Goal: Transaction & Acquisition: Purchase product/service

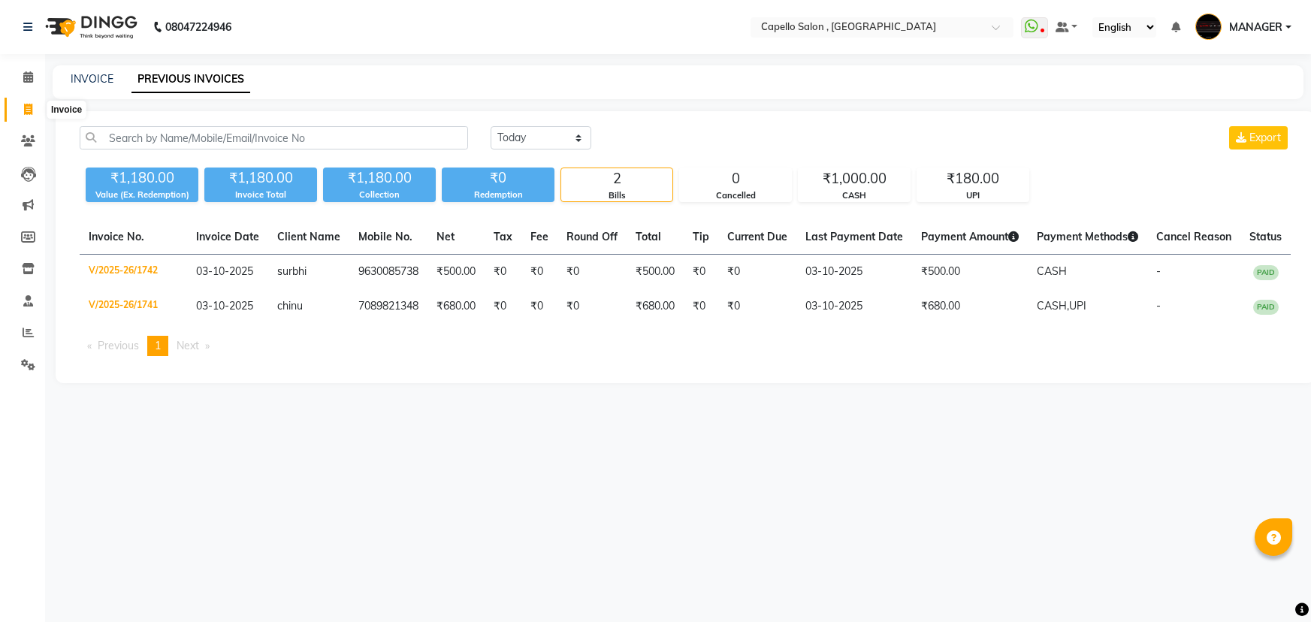
click at [32, 113] on icon at bounding box center [28, 109] width 8 height 11
select select "831"
select select "service"
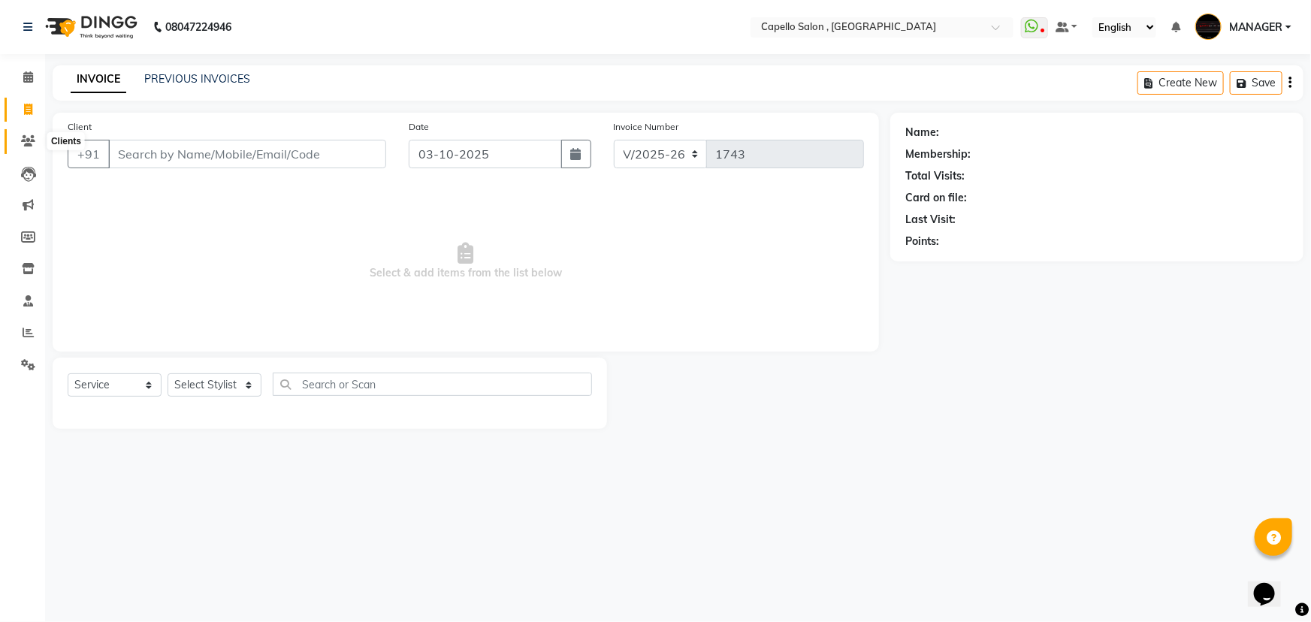
click at [29, 142] on icon at bounding box center [28, 140] width 14 height 11
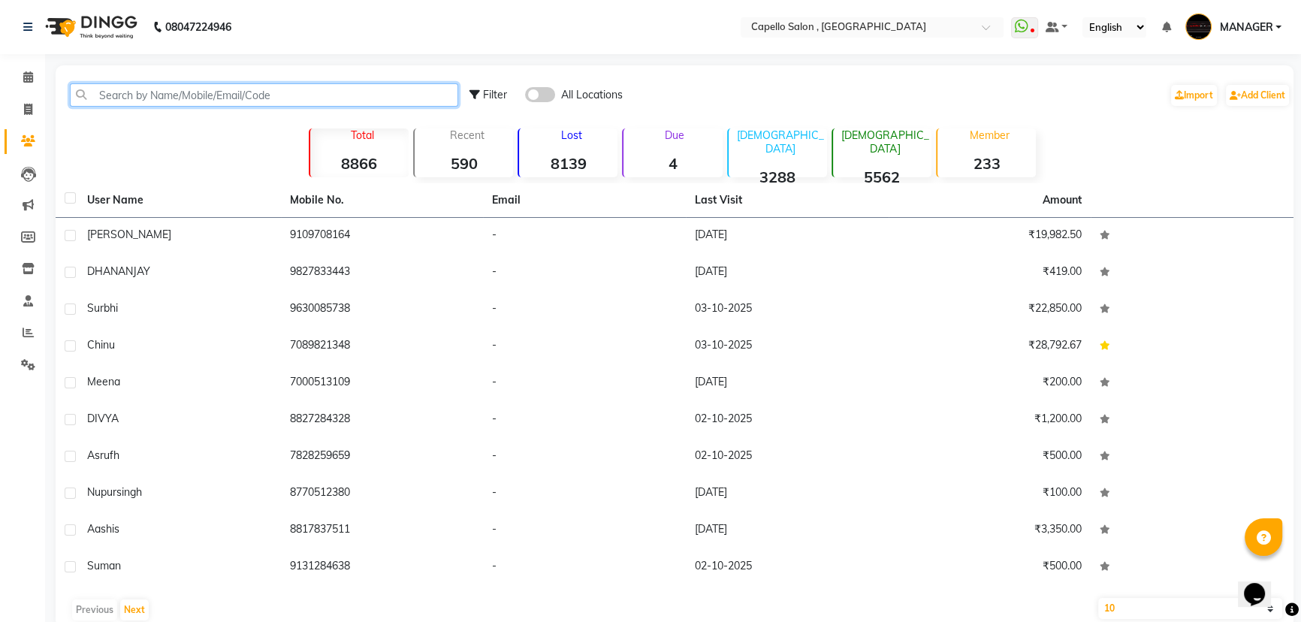
click at [228, 94] on input "text" at bounding box center [264, 94] width 388 height 23
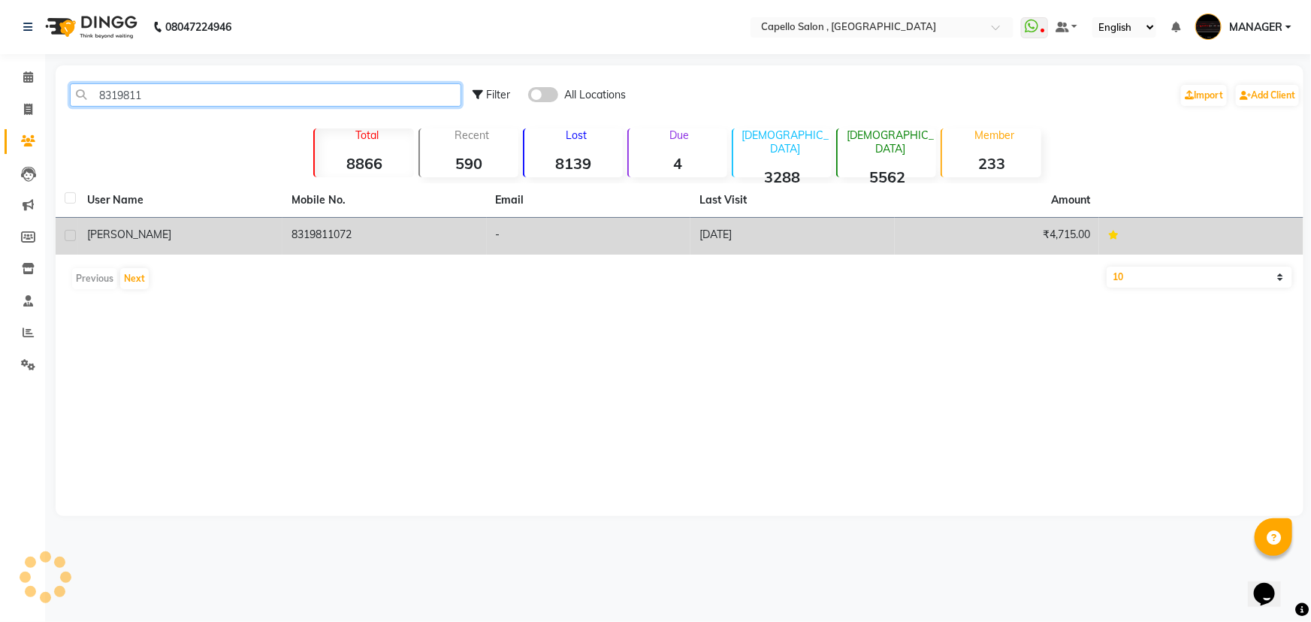
type input "8319811"
click at [128, 237] on span "[PERSON_NAME]" at bounding box center [129, 235] width 84 height 14
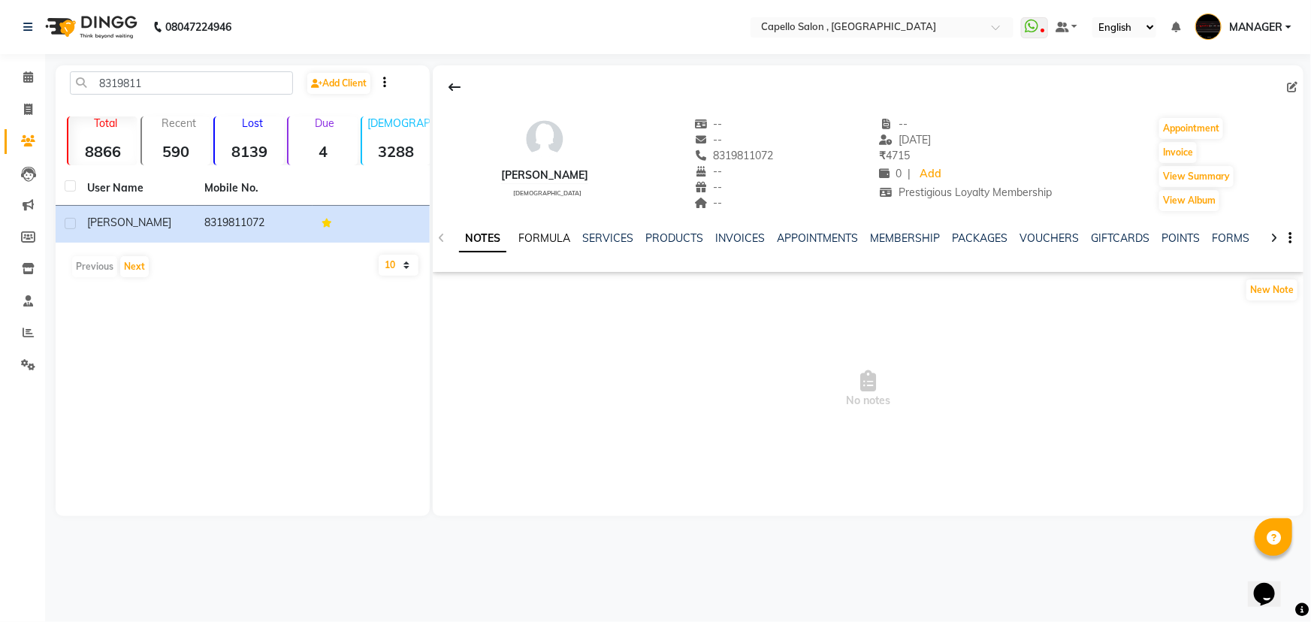
click at [542, 236] on link "FORMULA" at bounding box center [544, 238] width 52 height 14
click at [620, 235] on link "SERVICES" at bounding box center [606, 238] width 51 height 14
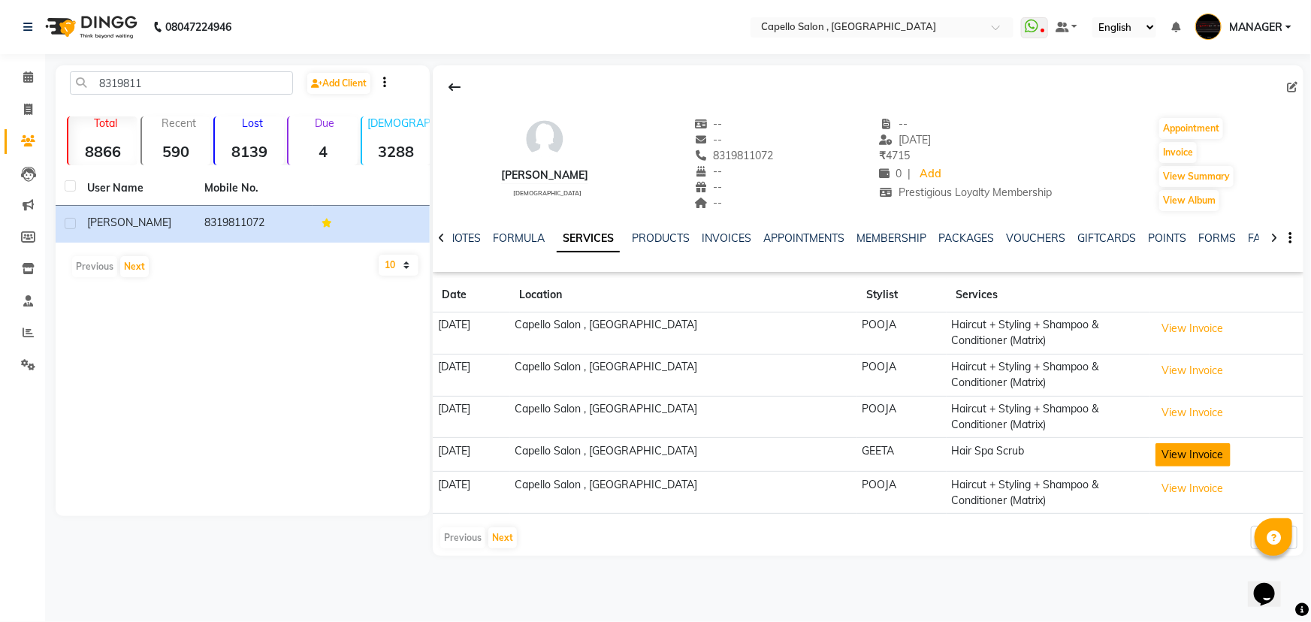
click at [1175, 453] on button "View Invoice" at bounding box center [1192, 454] width 75 height 23
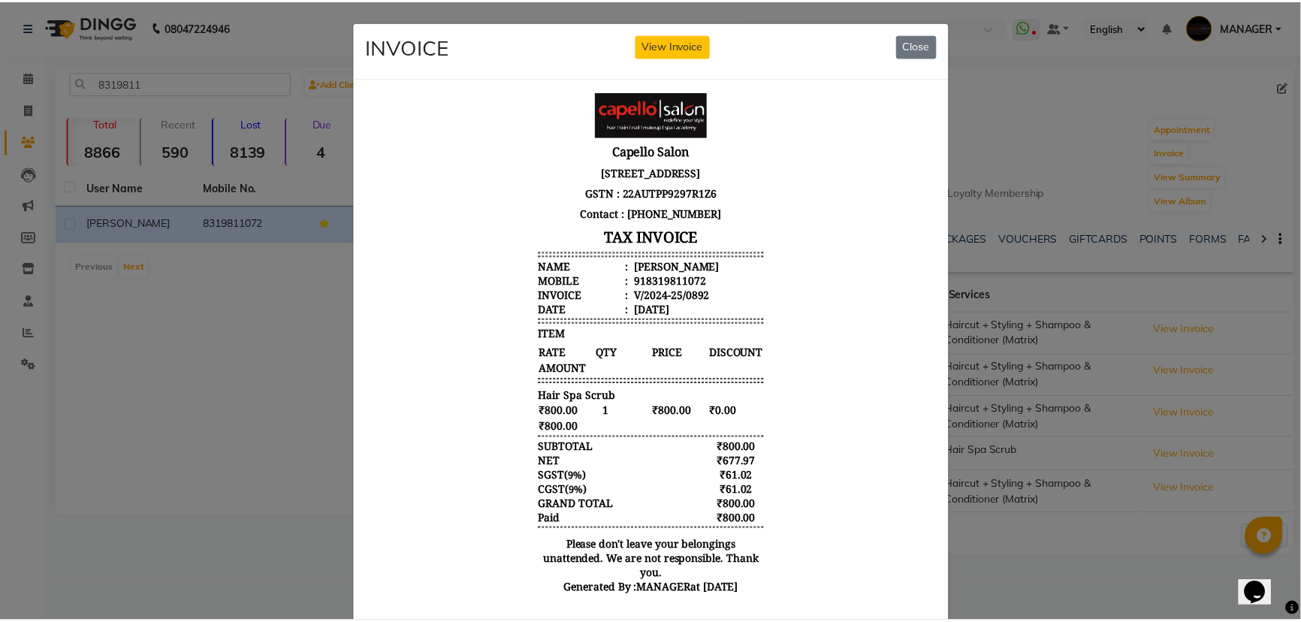
scroll to position [12, 0]
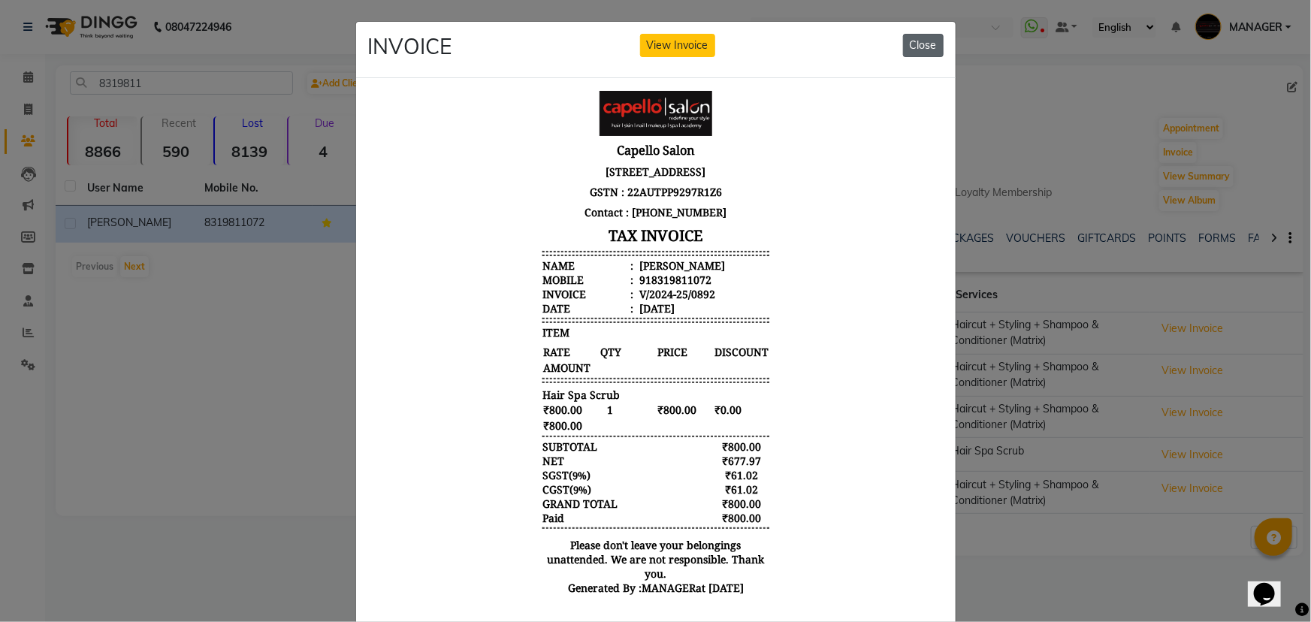
click at [908, 50] on button "Close" at bounding box center [923, 45] width 41 height 23
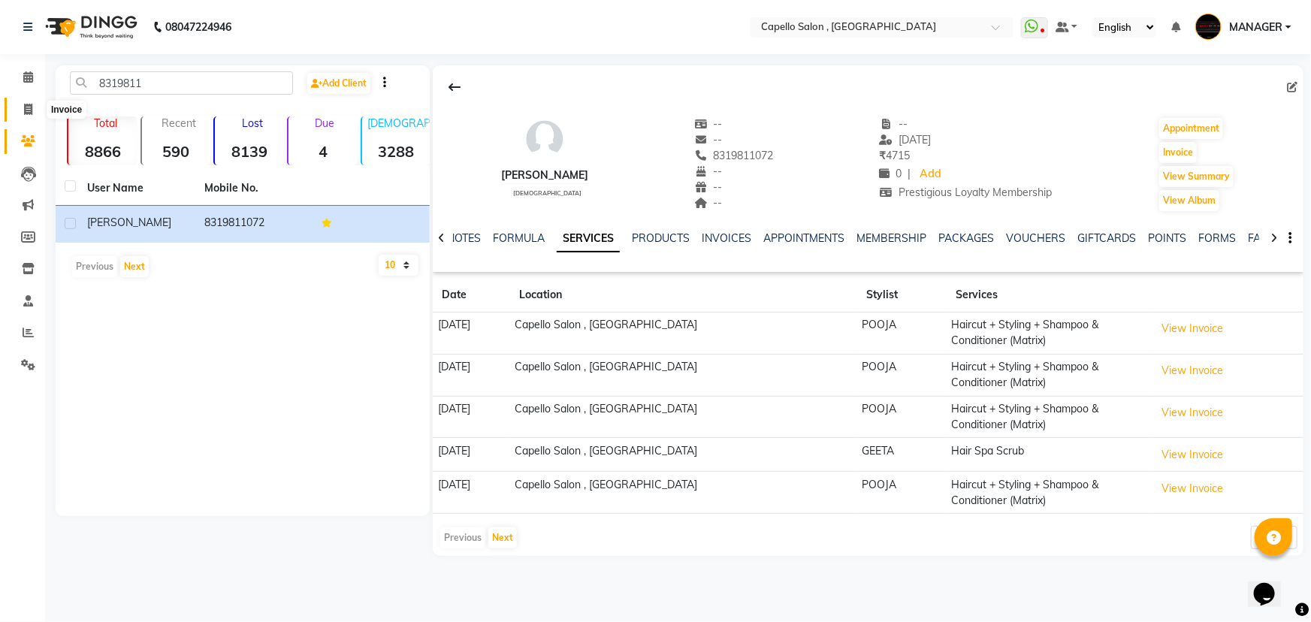
click at [22, 110] on span at bounding box center [28, 109] width 26 height 17
select select "service"
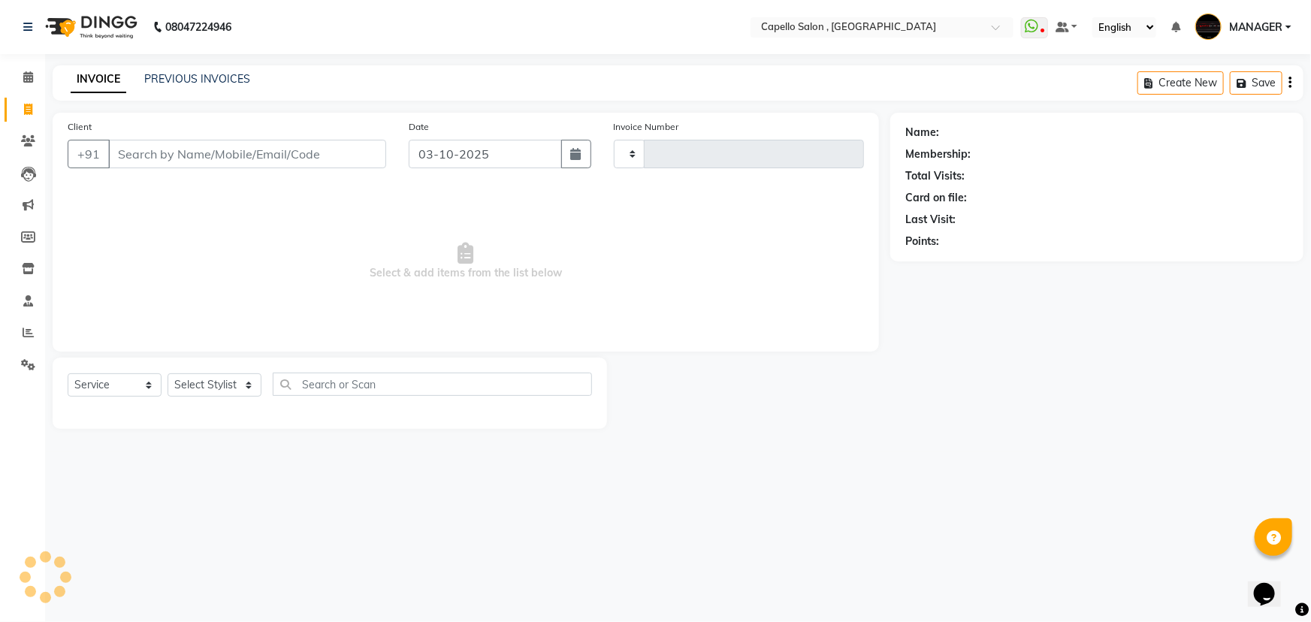
type input "1743"
select select "831"
click at [222, 158] on input "Client" at bounding box center [247, 154] width 278 height 29
click at [224, 385] on select "Select Stylist [PERSON_NAME] MANAGER MUKESH POOJA [PERSON_NAME] Renuka [PERSON_…" at bounding box center [215, 384] width 94 height 23
click at [168, 373] on select "Select Stylist [PERSON_NAME] MANAGER MUKESH POOJA [PERSON_NAME] Renuka [PERSON_…" at bounding box center [215, 384] width 94 height 23
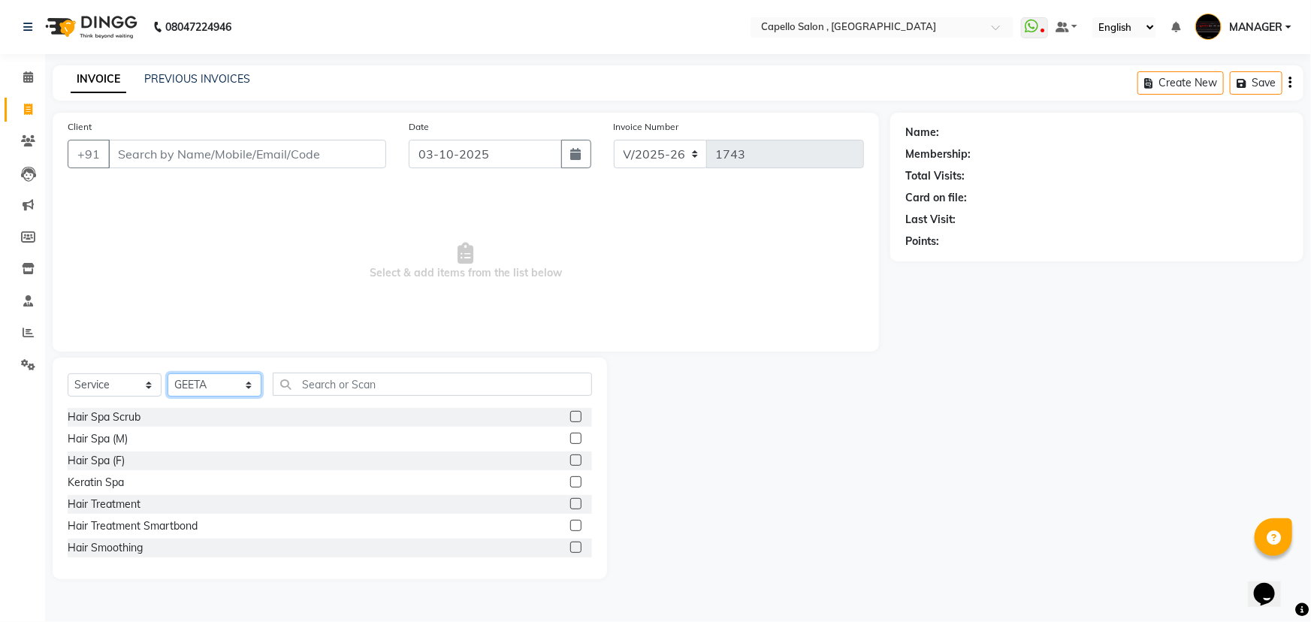
click at [221, 390] on select "Select Stylist [PERSON_NAME] MANAGER MUKESH POOJA [PERSON_NAME] Renuka [PERSON_…" at bounding box center [215, 384] width 94 height 23
select select "72539"
click at [168, 373] on select "Select Stylist [PERSON_NAME] MANAGER MUKESH POOJA [PERSON_NAME] Renuka [PERSON_…" at bounding box center [215, 384] width 94 height 23
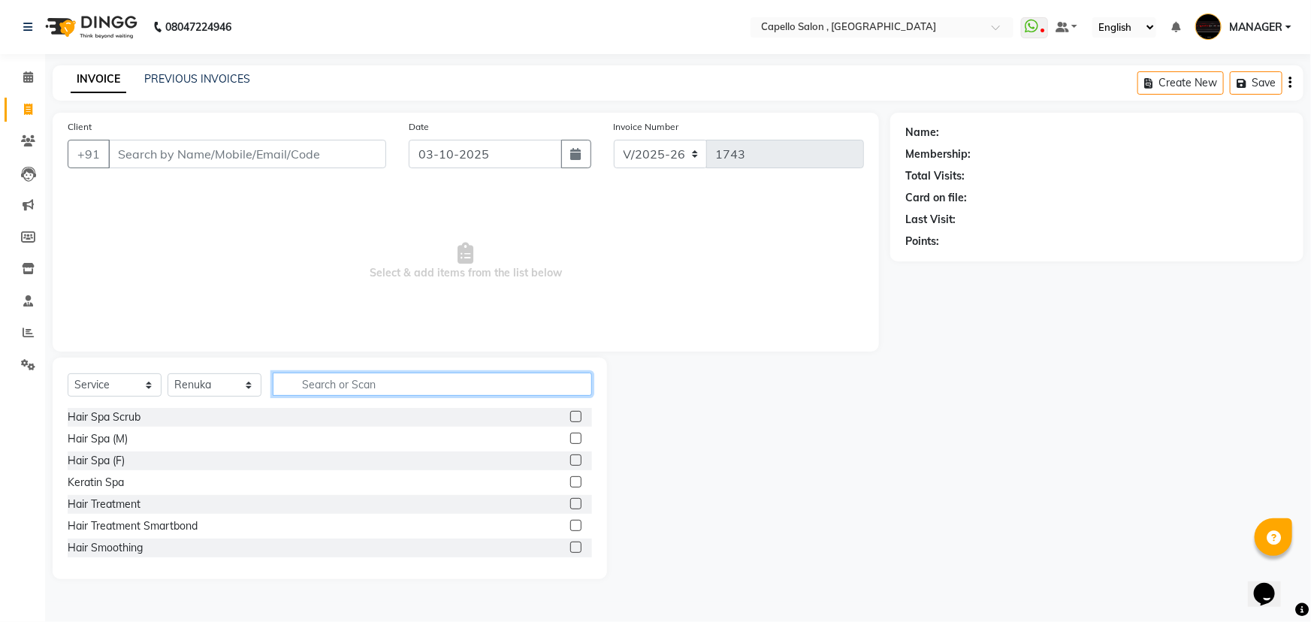
click at [369, 386] on input "text" at bounding box center [432, 384] width 319 height 23
drag, startPoint x: 321, startPoint y: 383, endPoint x: 233, endPoint y: 383, distance: 88.6
click at [233, 383] on div "Select Service Product Membership Package Voucher Prepaid Gift Card Select Styl…" at bounding box center [330, 390] width 524 height 35
type input "o"
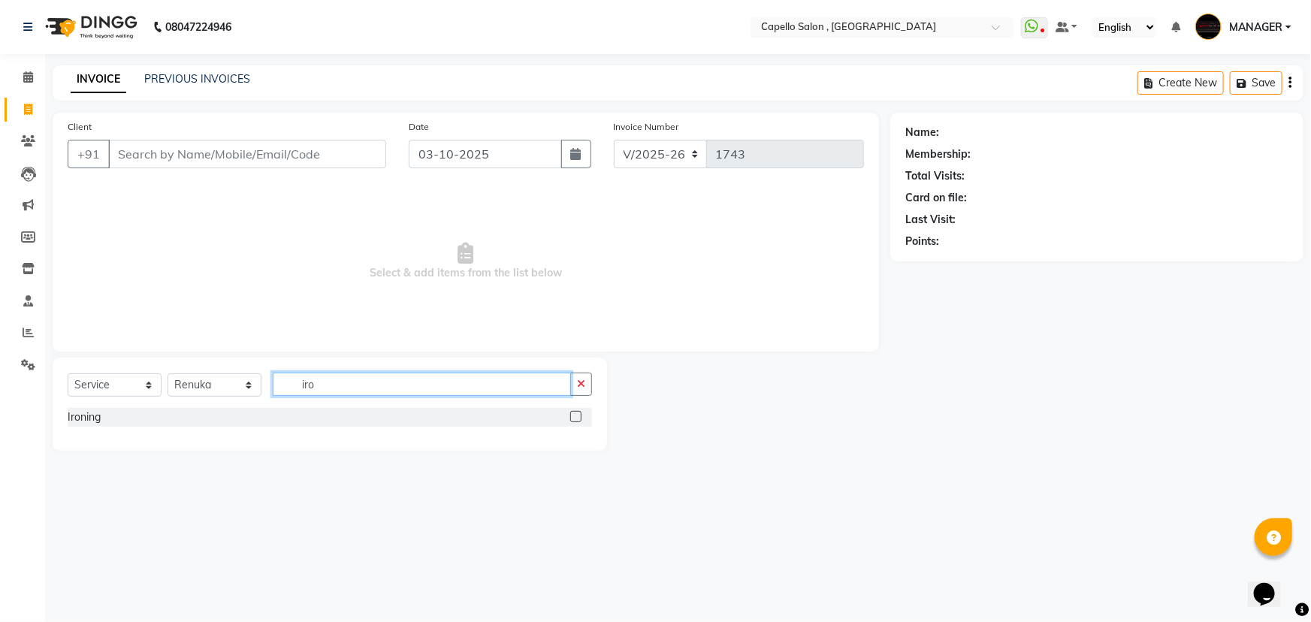
type input "iro"
click at [572, 418] on label at bounding box center [575, 416] width 11 height 11
click at [572, 418] on input "checkbox" at bounding box center [575, 417] width 10 height 10
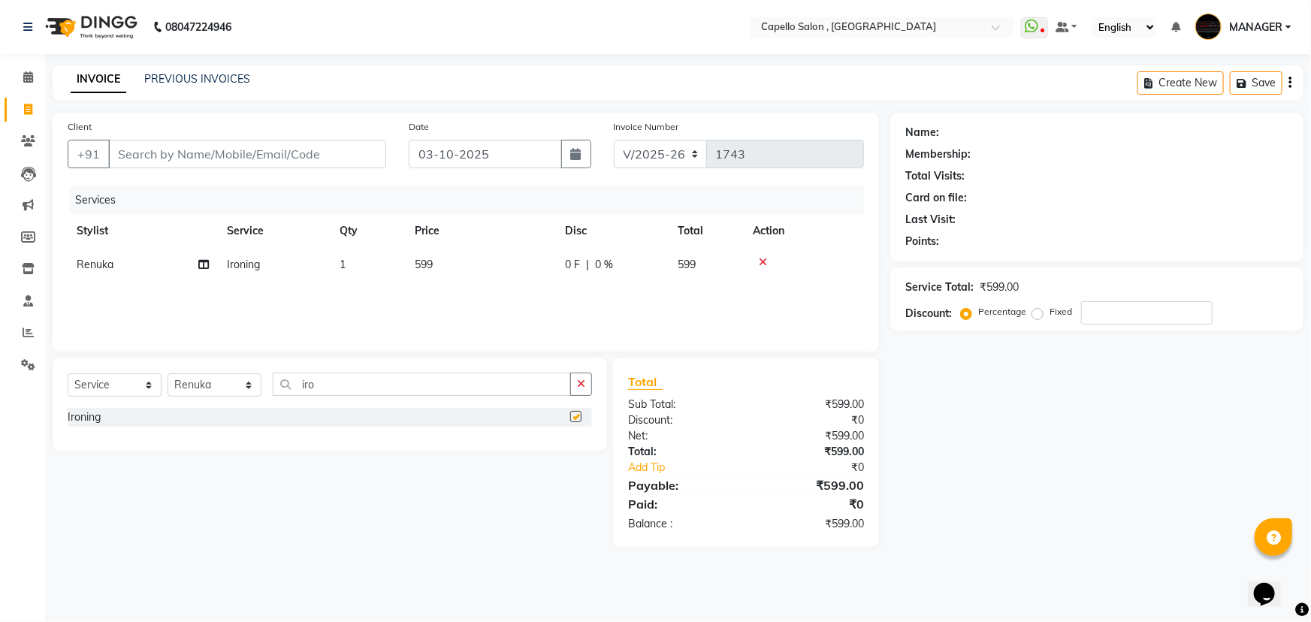
checkbox input "false"
drag, startPoint x: 265, startPoint y: 391, endPoint x: 210, endPoint y: 400, distance: 55.6
click at [210, 400] on div "Select Service Product Membership Package Voucher Prepaid Gift Card Select Styl…" at bounding box center [330, 390] width 524 height 35
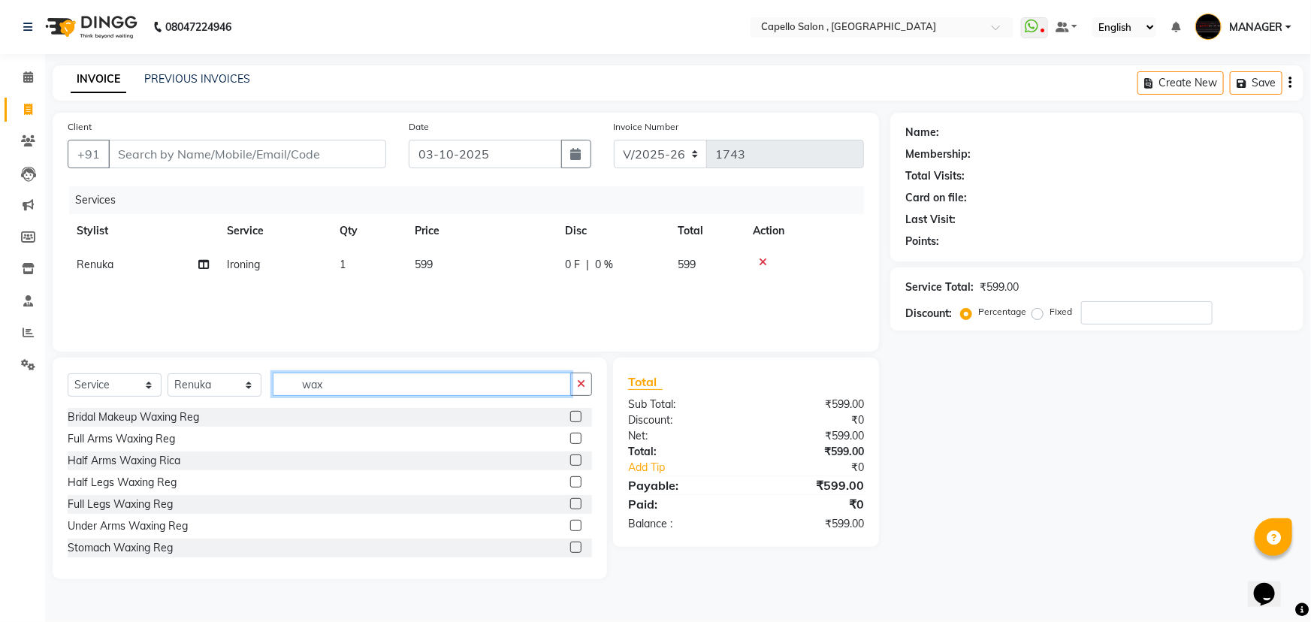
drag, startPoint x: 365, startPoint y: 383, endPoint x: 204, endPoint y: 396, distance: 162.0
click at [204, 395] on div "Select Service Product Membership Package Voucher Prepaid Gift Card Select Styl…" at bounding box center [330, 390] width 524 height 35
type input "full"
click at [570, 505] on label at bounding box center [575, 503] width 11 height 11
click at [570, 505] on input "checkbox" at bounding box center [575, 505] width 10 height 10
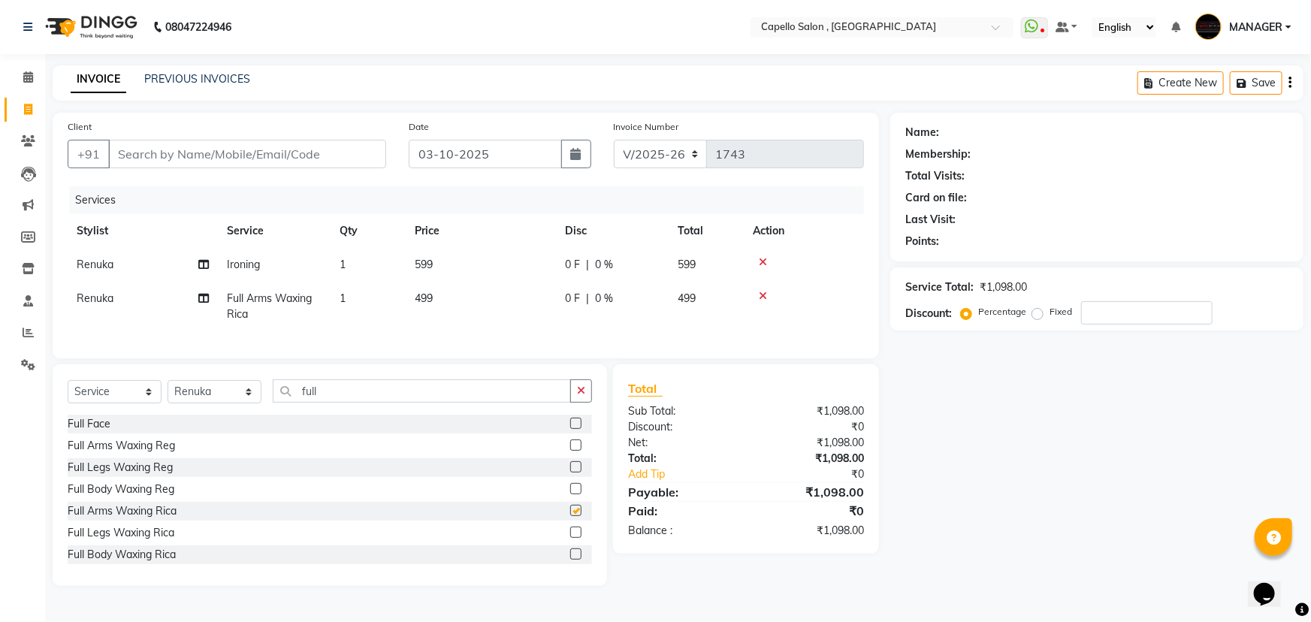
checkbox input "false"
drag, startPoint x: 253, startPoint y: 400, endPoint x: 172, endPoint y: 412, distance: 82.0
click at [172, 412] on div "Select Service Product Membership Package Voucher Prepaid Gift Card Select Styl…" at bounding box center [330, 396] width 524 height 35
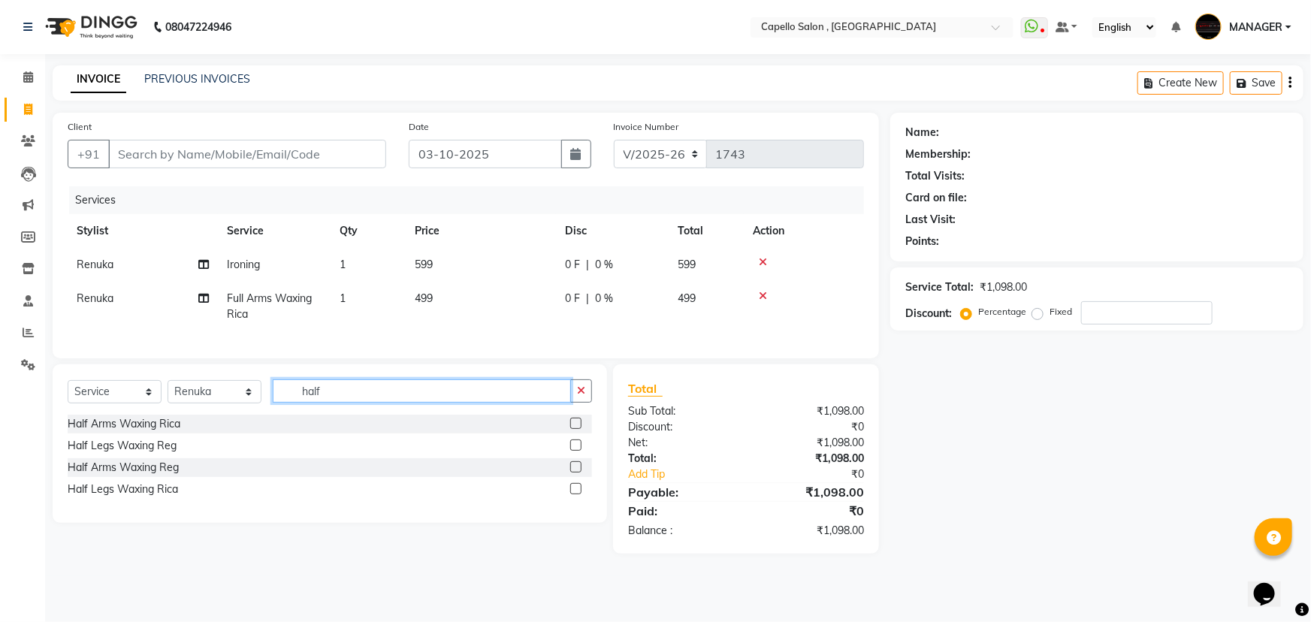
type input "half"
click at [573, 494] on label at bounding box center [575, 488] width 11 height 11
click at [573, 494] on input "checkbox" at bounding box center [575, 489] width 10 height 10
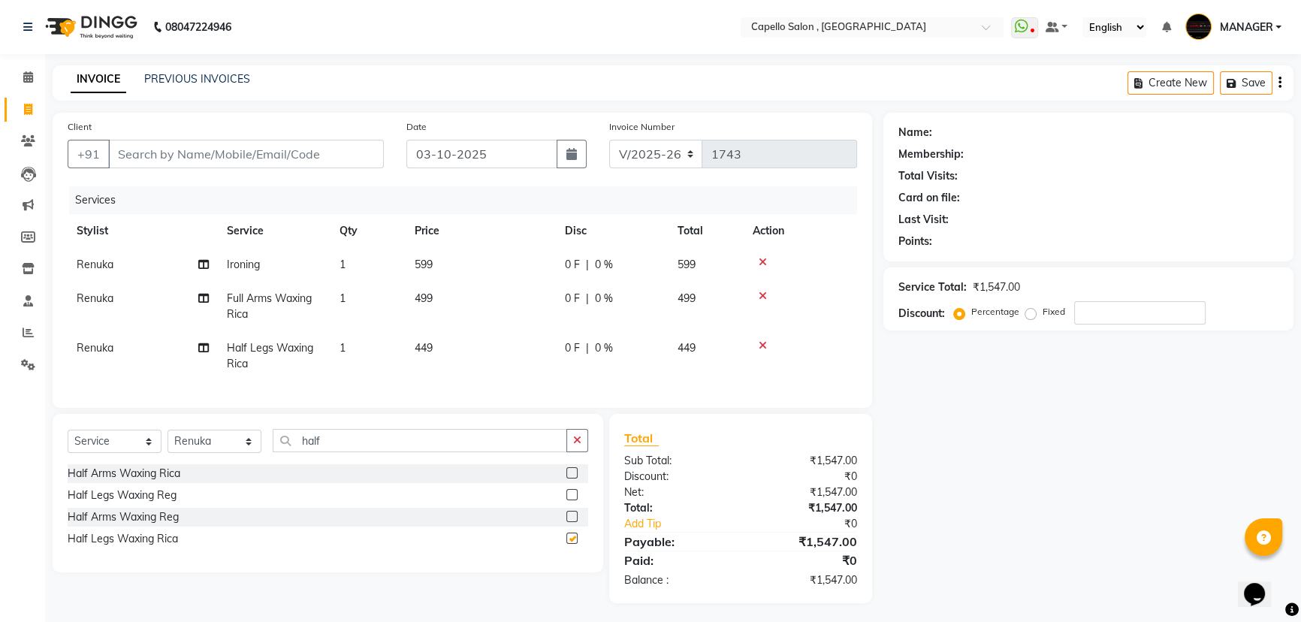
checkbox input "false"
click at [476, 285] on td "499" at bounding box center [481, 307] width 150 height 50
select select "72539"
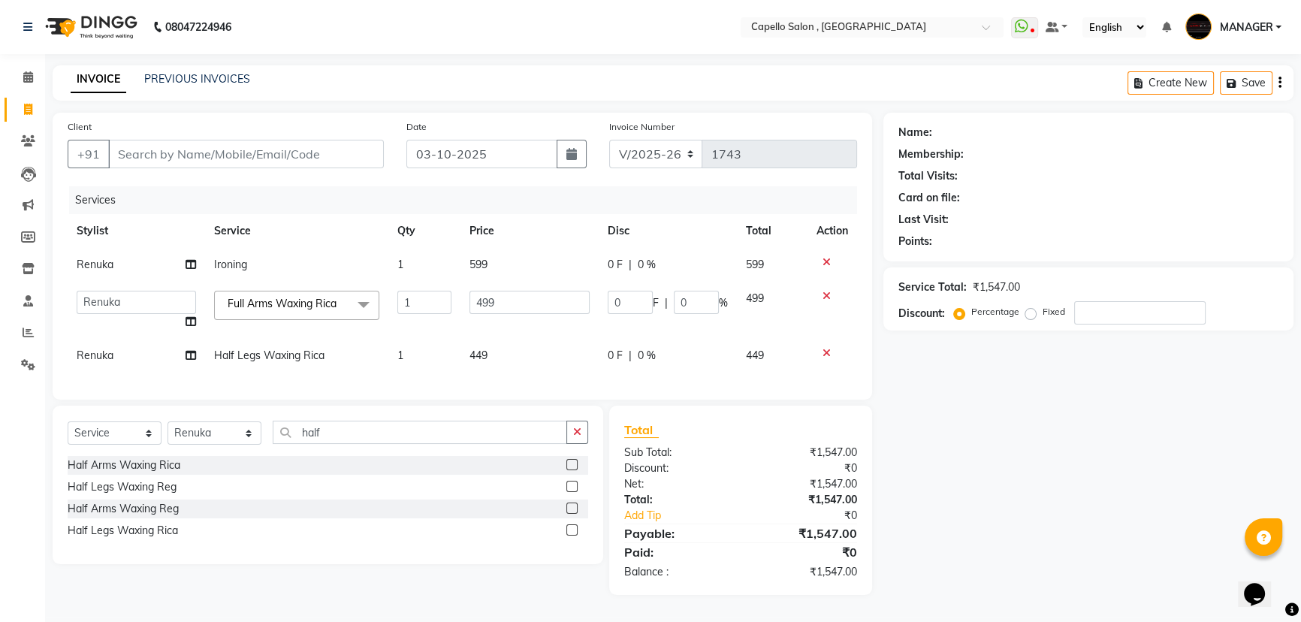
click at [501, 264] on td "599" at bounding box center [529, 265] width 138 height 34
select select "72539"
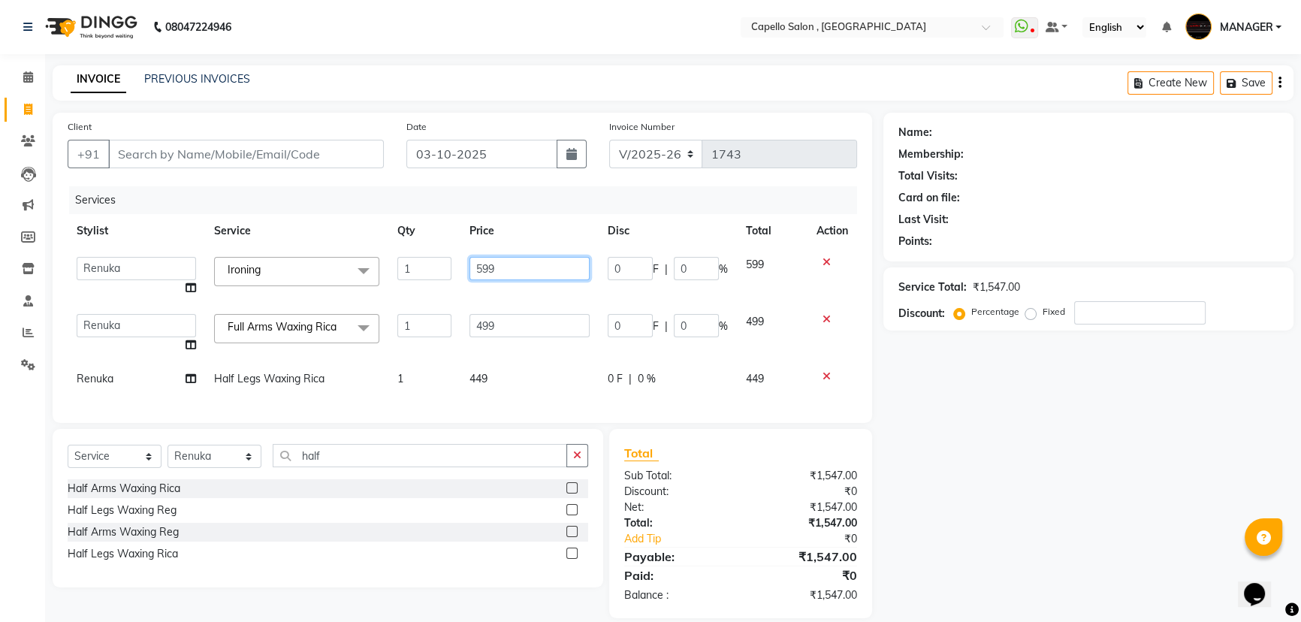
drag, startPoint x: 512, startPoint y: 265, endPoint x: 372, endPoint y: 282, distance: 140.8
click at [403, 282] on tr "aditya ADMIN GEETA KIRAN MANAGER MUKESH POOJA [PERSON_NAME] Renuka [PERSON_NAME…" at bounding box center [462, 276] width 789 height 57
type input "1500"
click at [467, 318] on td "499" at bounding box center [529, 333] width 138 height 57
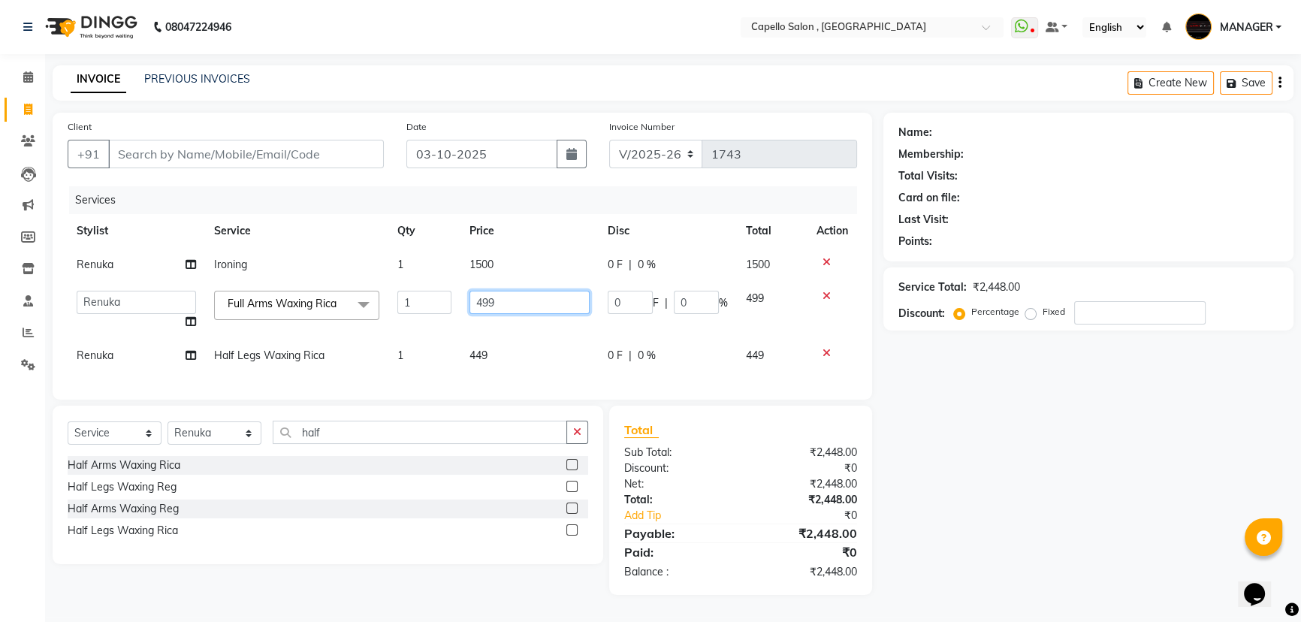
click at [503, 309] on input "499" at bounding box center [529, 302] width 120 height 23
drag, startPoint x: 504, startPoint y: 301, endPoint x: 462, endPoint y: 302, distance: 42.1
click at [462, 302] on td "499" at bounding box center [529, 310] width 138 height 57
type input "600"
click at [512, 330] on td "600" at bounding box center [529, 310] width 138 height 57
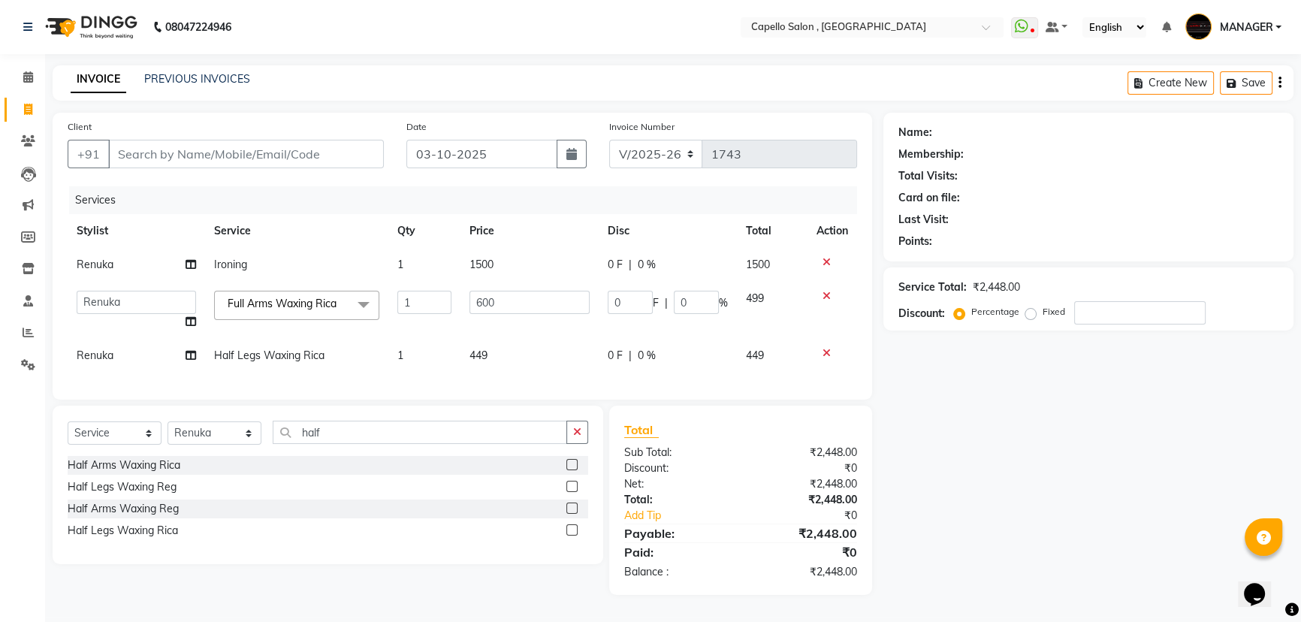
select select "72539"
click at [512, 330] on td "600" at bounding box center [529, 310] width 138 height 57
click at [507, 353] on td "449" at bounding box center [529, 356] width 138 height 34
select select "72539"
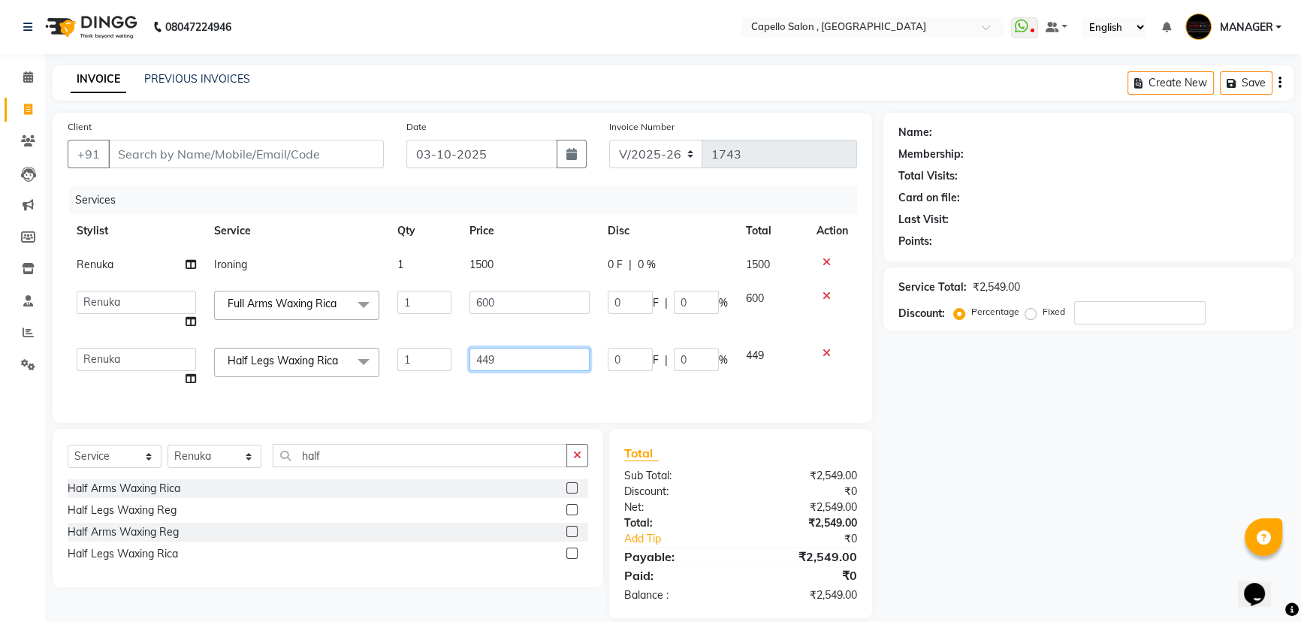
drag, startPoint x: 507, startPoint y: 353, endPoint x: 466, endPoint y: 360, distance: 41.1
click at [466, 360] on td "449" at bounding box center [529, 367] width 138 height 57
type input "500"
click at [512, 218] on th "Price" at bounding box center [529, 231] width 138 height 34
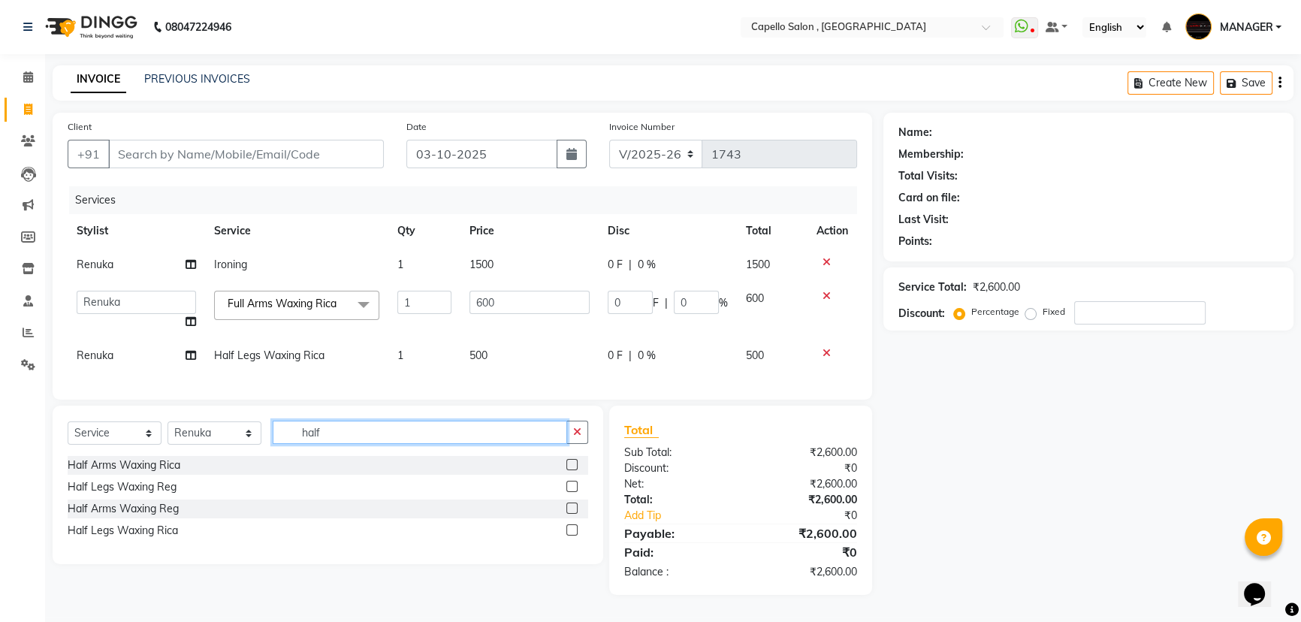
drag, startPoint x: 337, startPoint y: 447, endPoint x: 199, endPoint y: 436, distance: 137.9
click at [205, 436] on div "Select Service Product Membership Package Voucher Prepaid Gift Card Select Styl…" at bounding box center [328, 438] width 521 height 35
type input "eye"
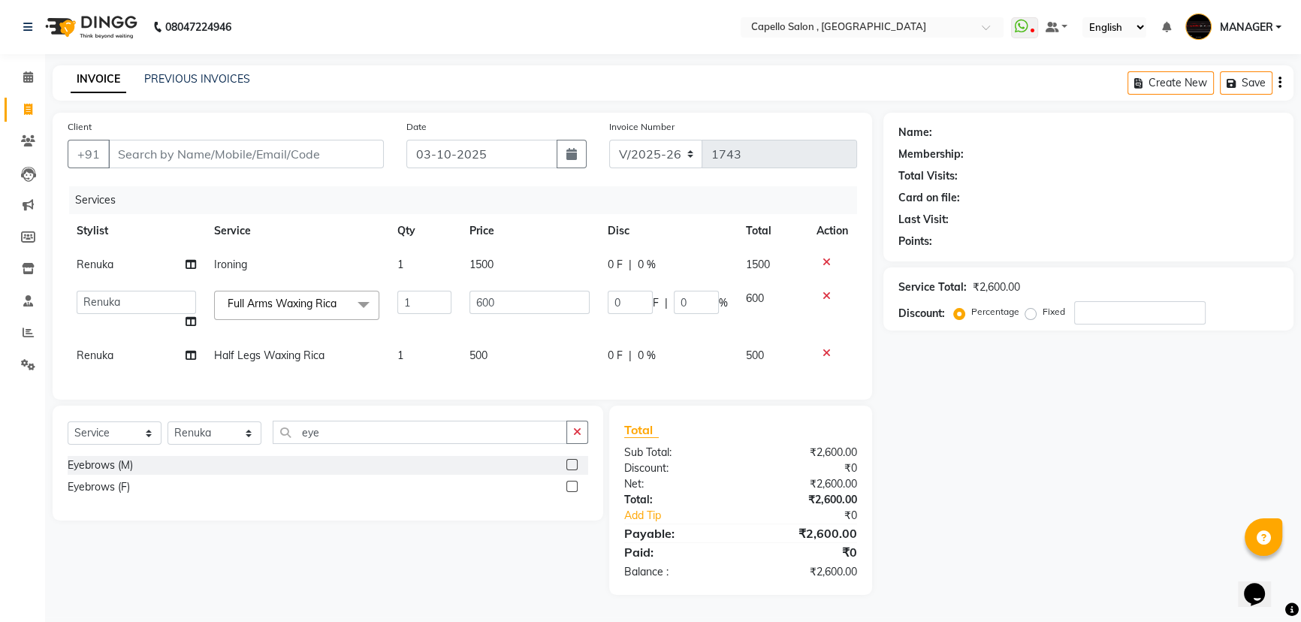
click at [571, 492] on label at bounding box center [571, 486] width 11 height 11
click at [571, 492] on input "checkbox" at bounding box center [571, 487] width 10 height 10
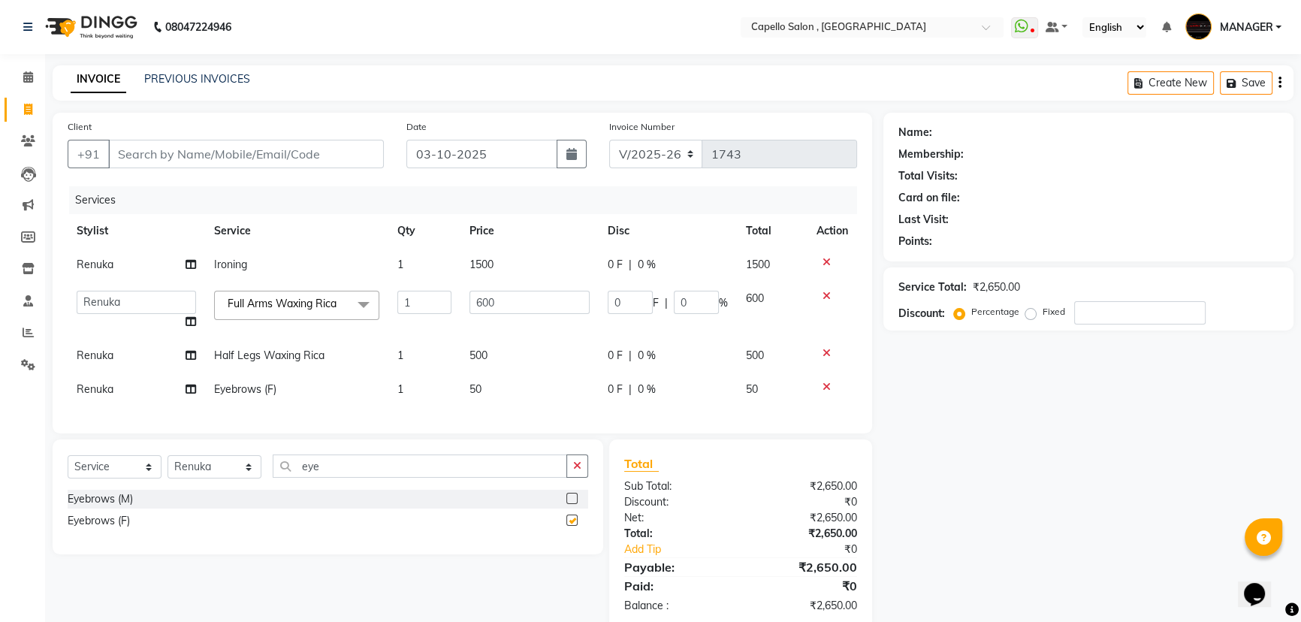
checkbox input "false"
drag, startPoint x: 331, startPoint y: 474, endPoint x: 274, endPoint y: 475, distance: 56.3
click at [274, 475] on input "eye" at bounding box center [420, 465] width 294 height 23
type input "for"
click at [571, 504] on label at bounding box center [571, 498] width 11 height 11
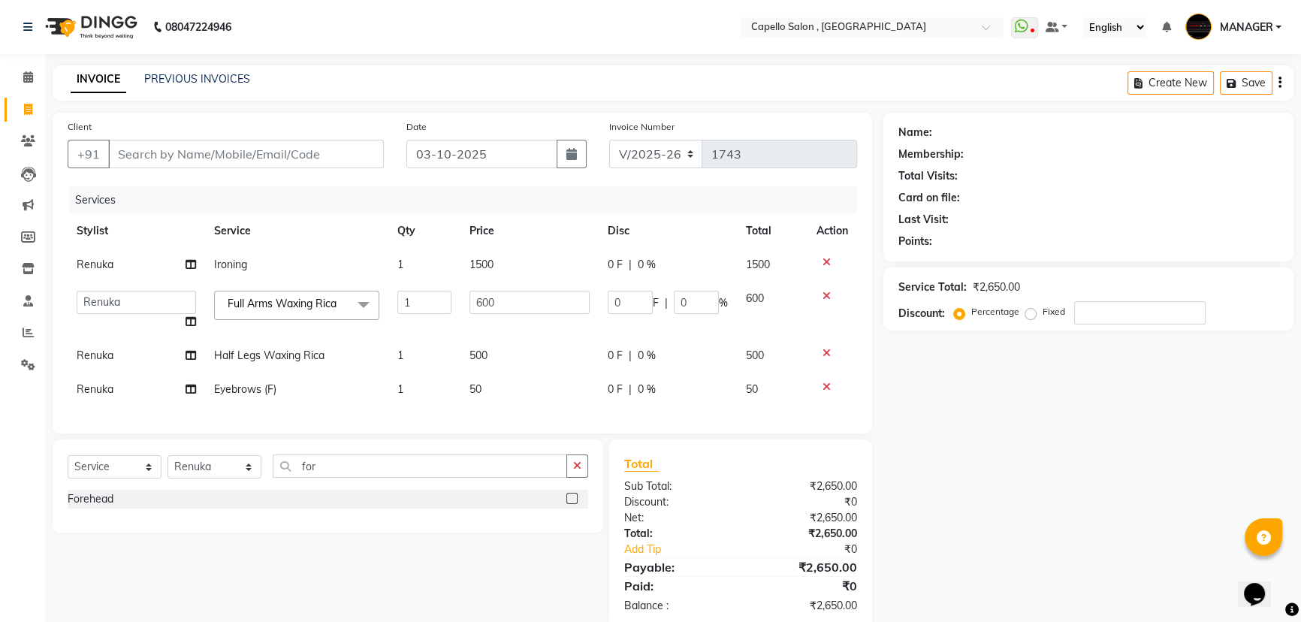
click at [571, 504] on input "checkbox" at bounding box center [571, 499] width 10 height 10
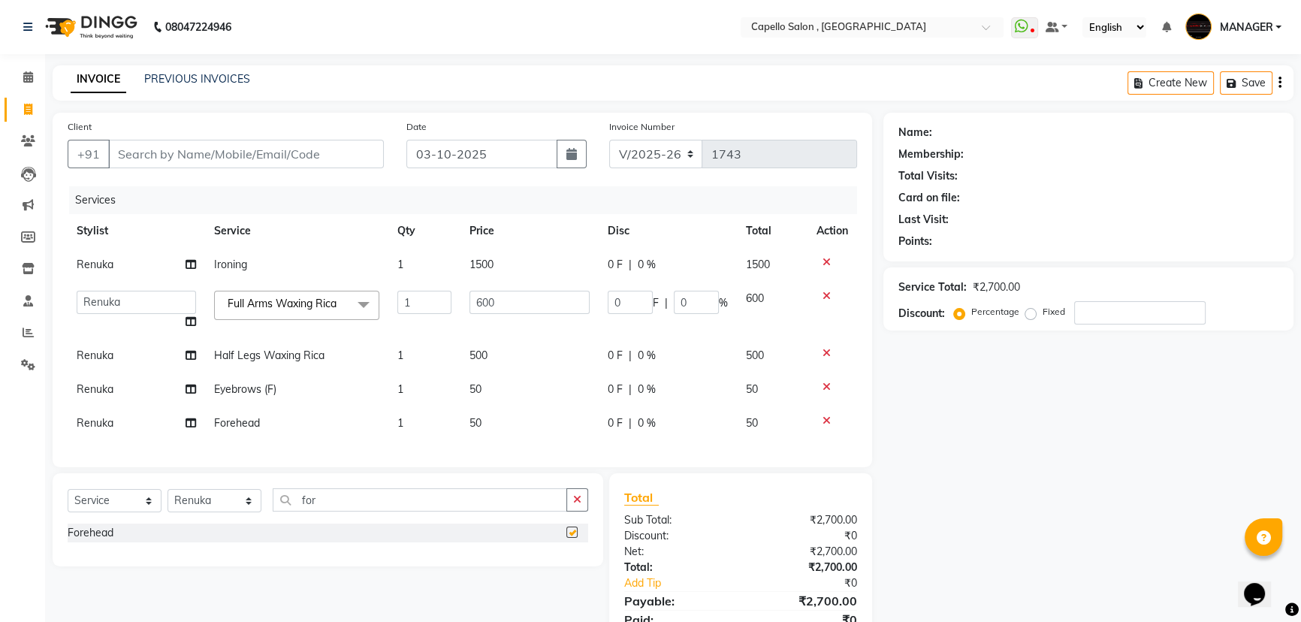
checkbox input "false"
click at [524, 210] on div "Services" at bounding box center [468, 200] width 799 height 28
click at [263, 143] on input "Client" at bounding box center [246, 154] width 276 height 29
click at [267, 152] on input "Client" at bounding box center [246, 154] width 276 height 29
click at [289, 145] on input "Client" at bounding box center [246, 154] width 276 height 29
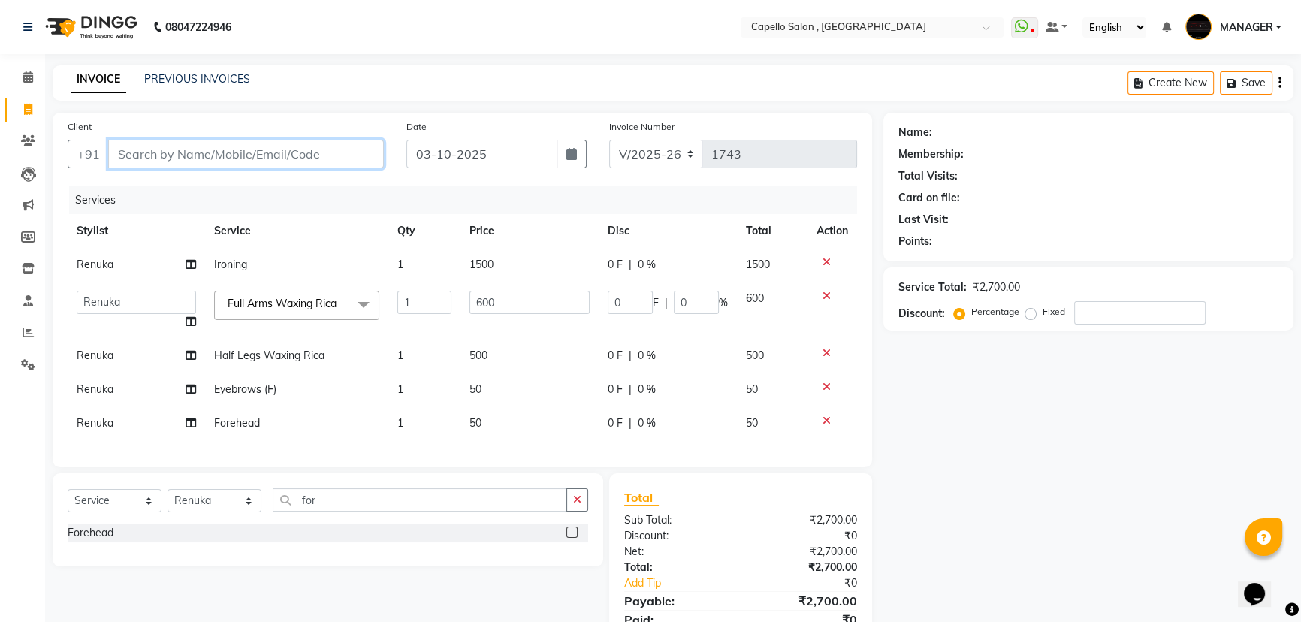
type input "7"
type input "0"
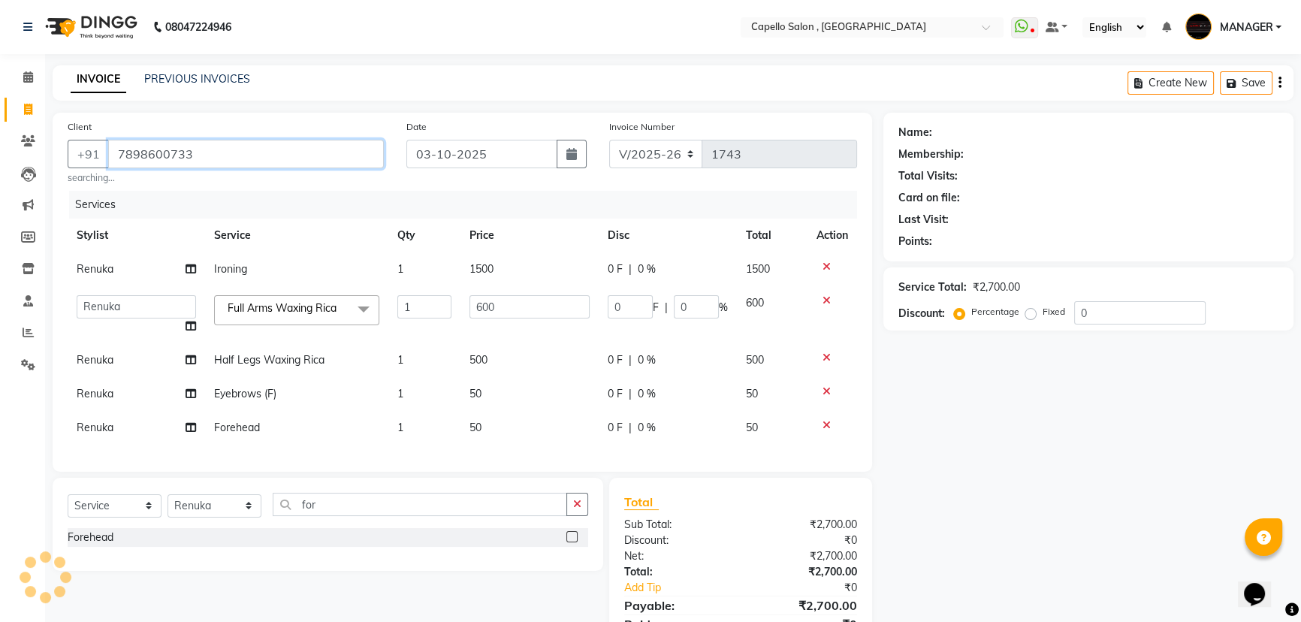
type input "7898600733"
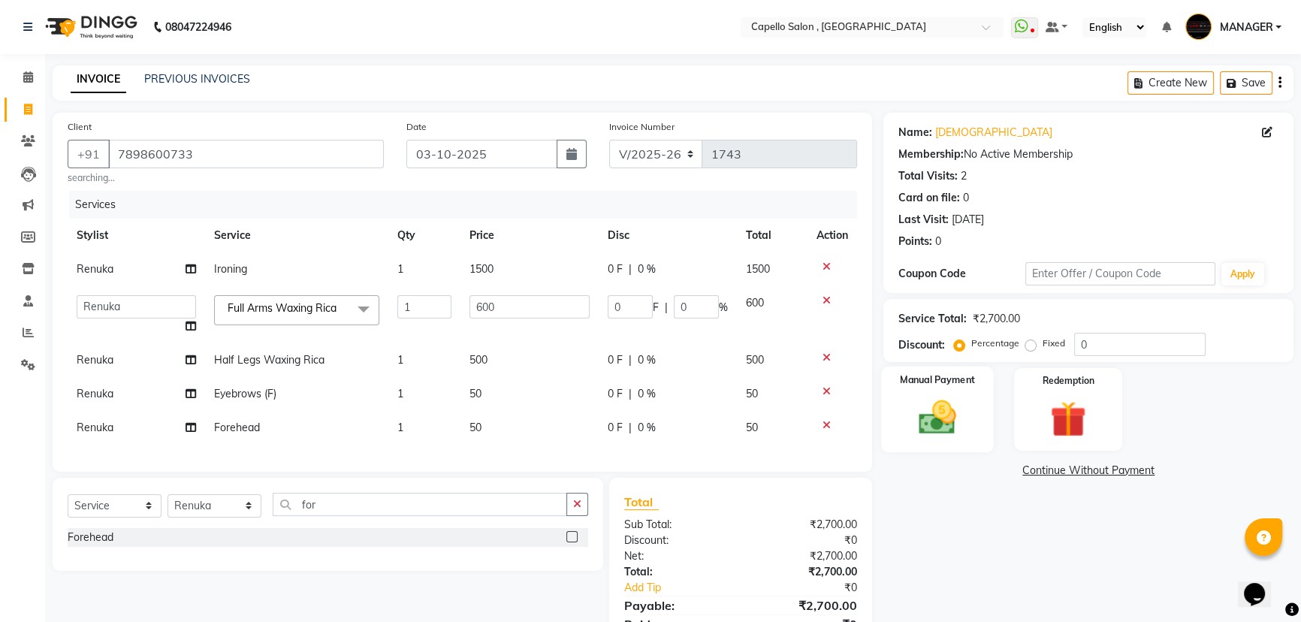
click at [946, 371] on div "Manual Payment" at bounding box center [937, 410] width 113 height 86
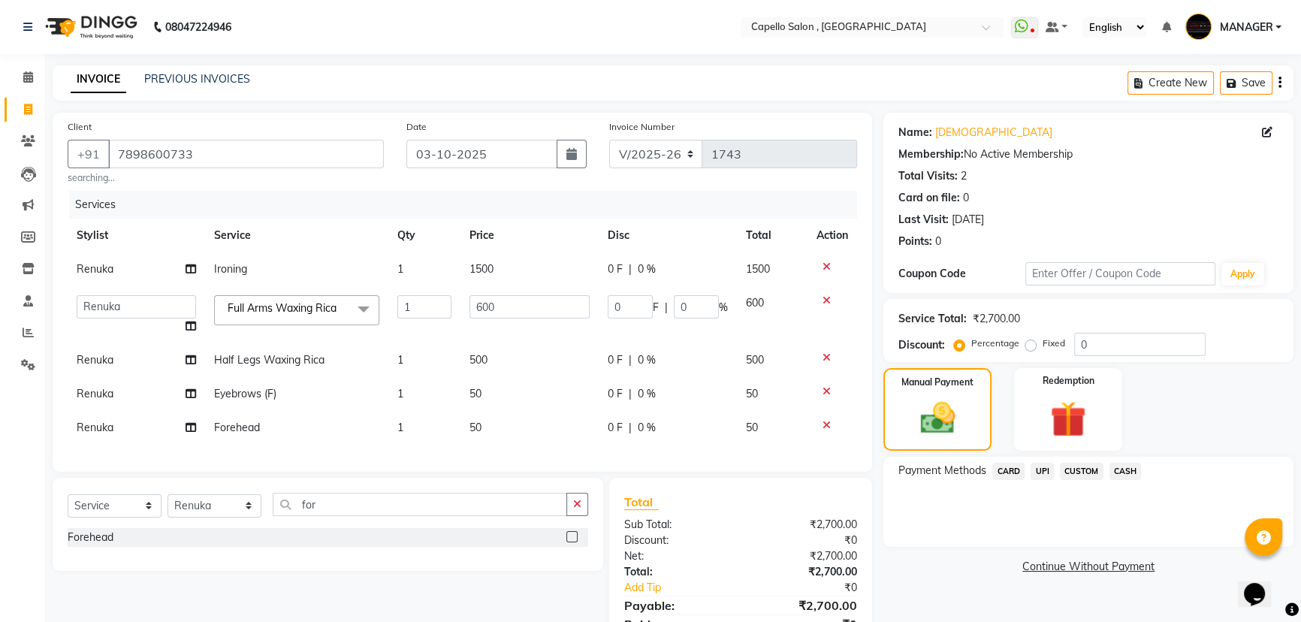
scroll to position [77, 0]
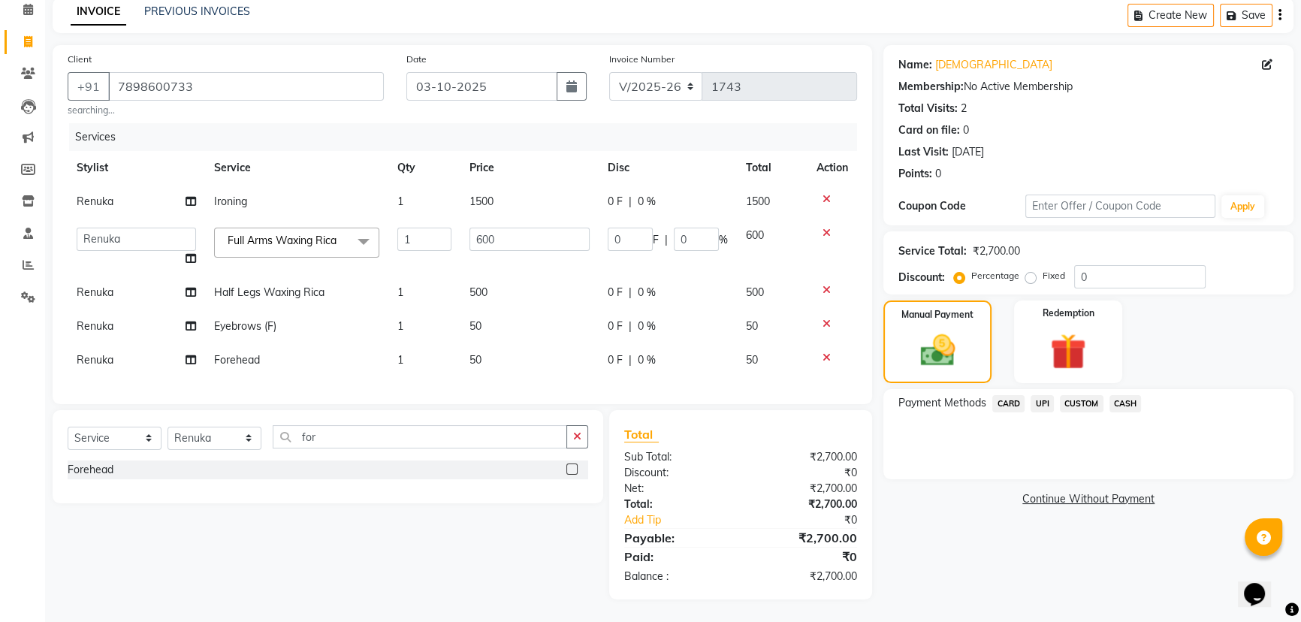
click at [1100, 402] on div "CUSTOM" at bounding box center [1079, 405] width 50 height 20
click at [1125, 397] on span "CASH" at bounding box center [1125, 403] width 32 height 17
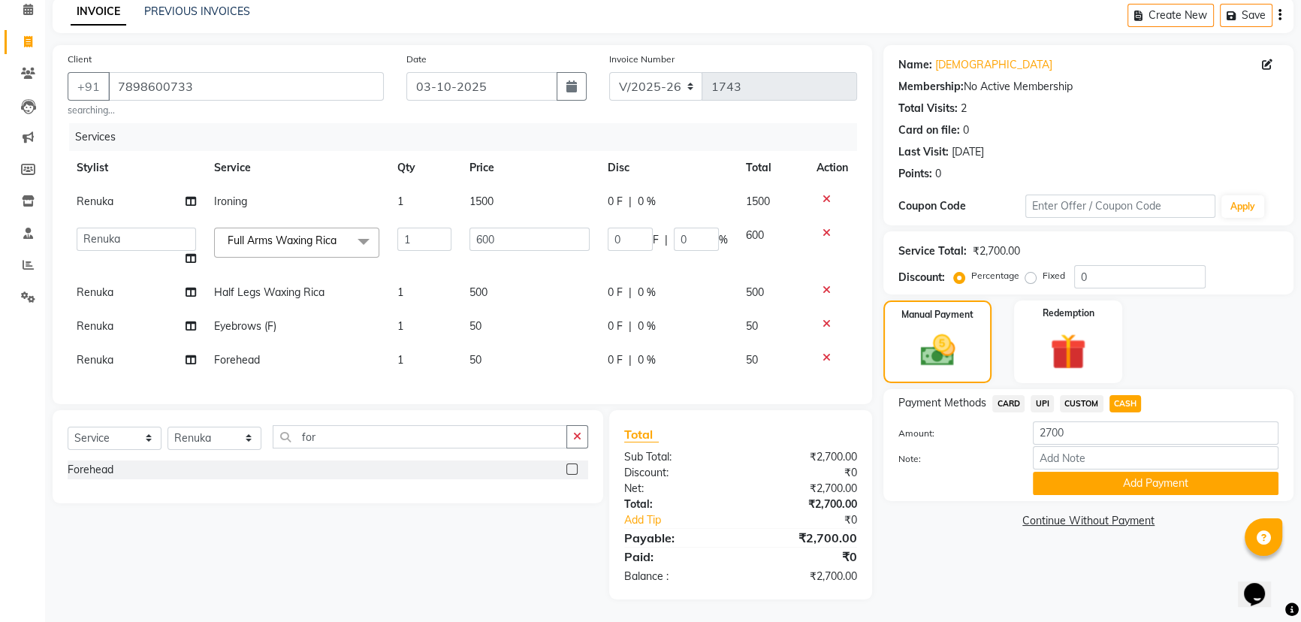
click at [1045, 395] on span "UPI" at bounding box center [1042, 403] width 23 height 17
click at [1102, 474] on button "Add Payment" at bounding box center [1156, 483] width 246 height 23
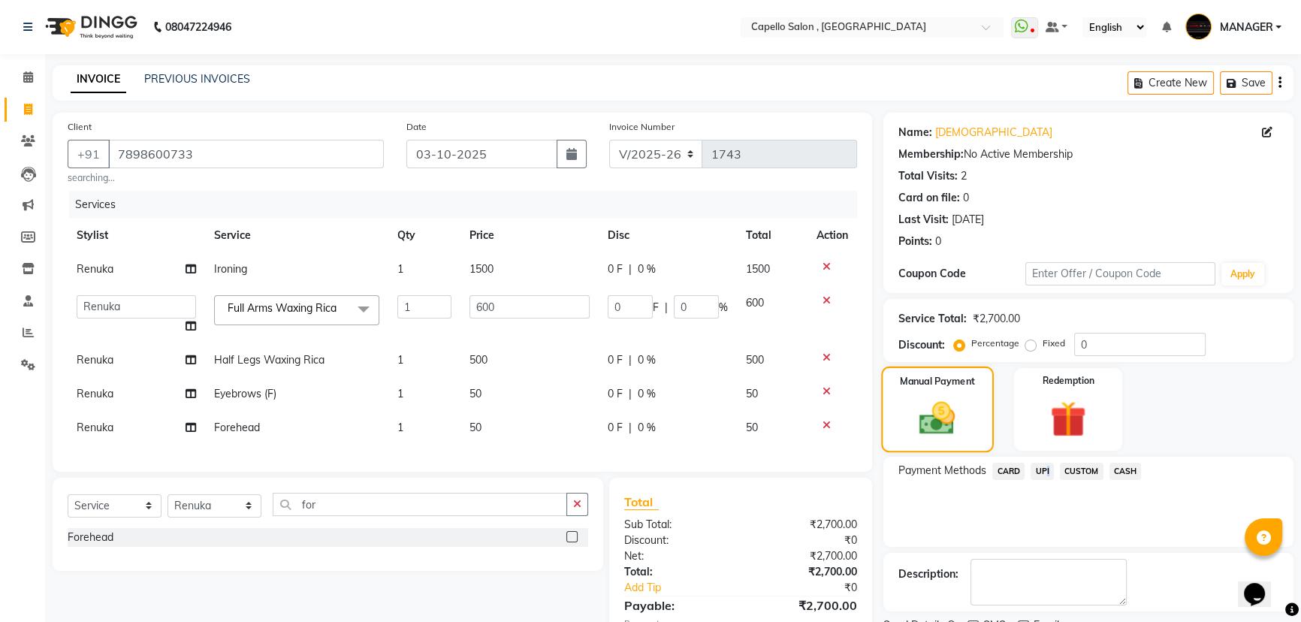
scroll to position [109, 0]
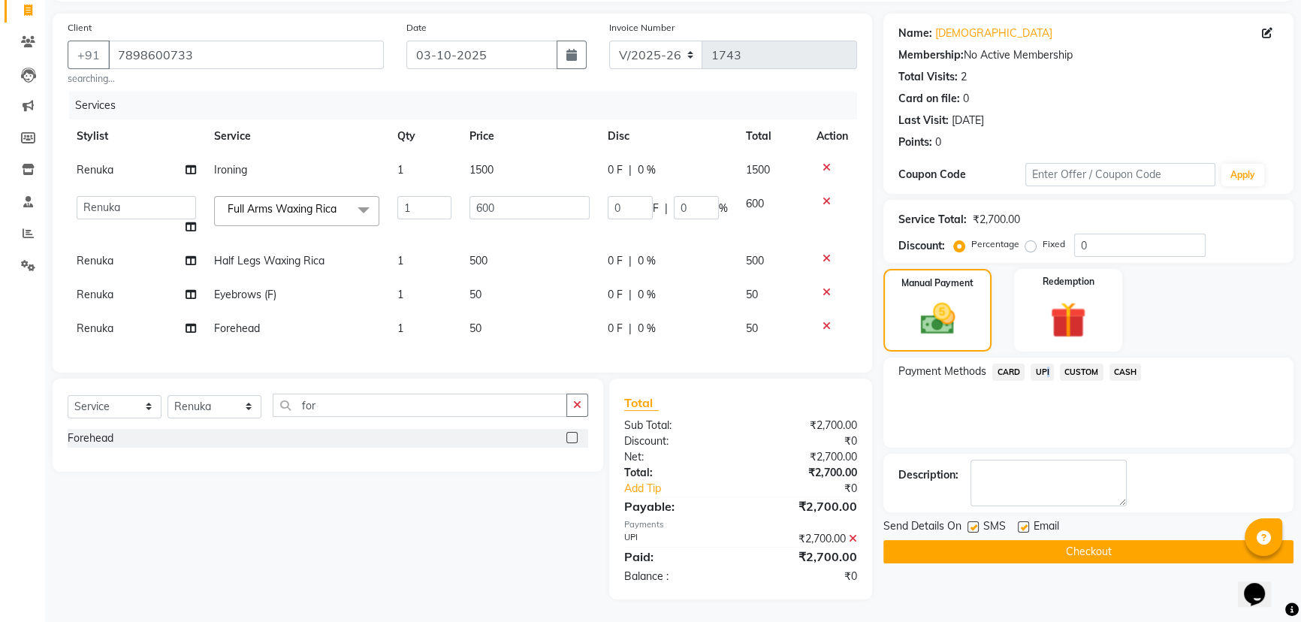
click at [1010, 540] on button "Checkout" at bounding box center [1088, 551] width 410 height 23
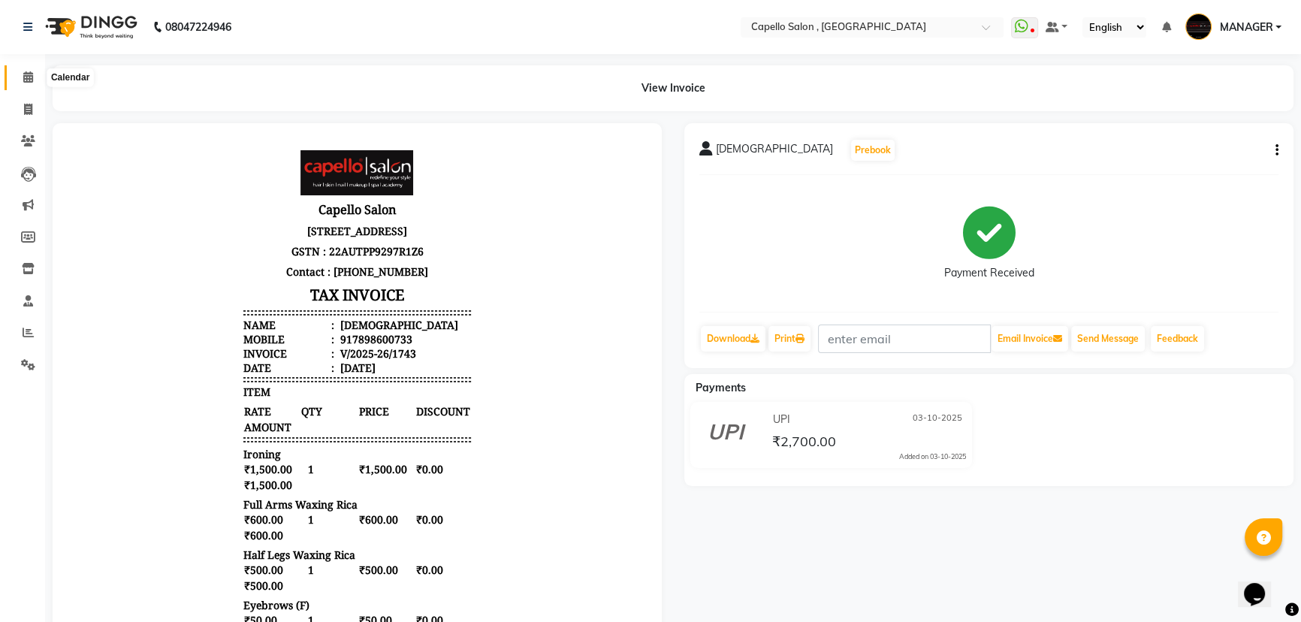
click at [15, 78] on span at bounding box center [28, 77] width 26 height 17
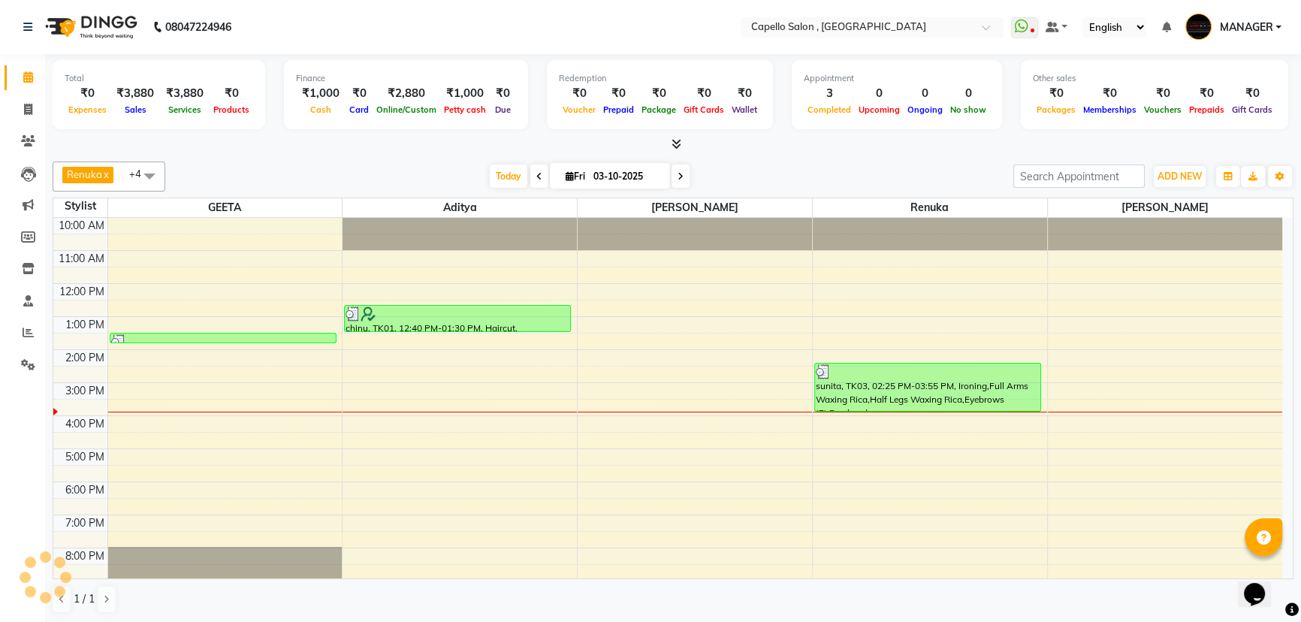
scroll to position [38, 0]
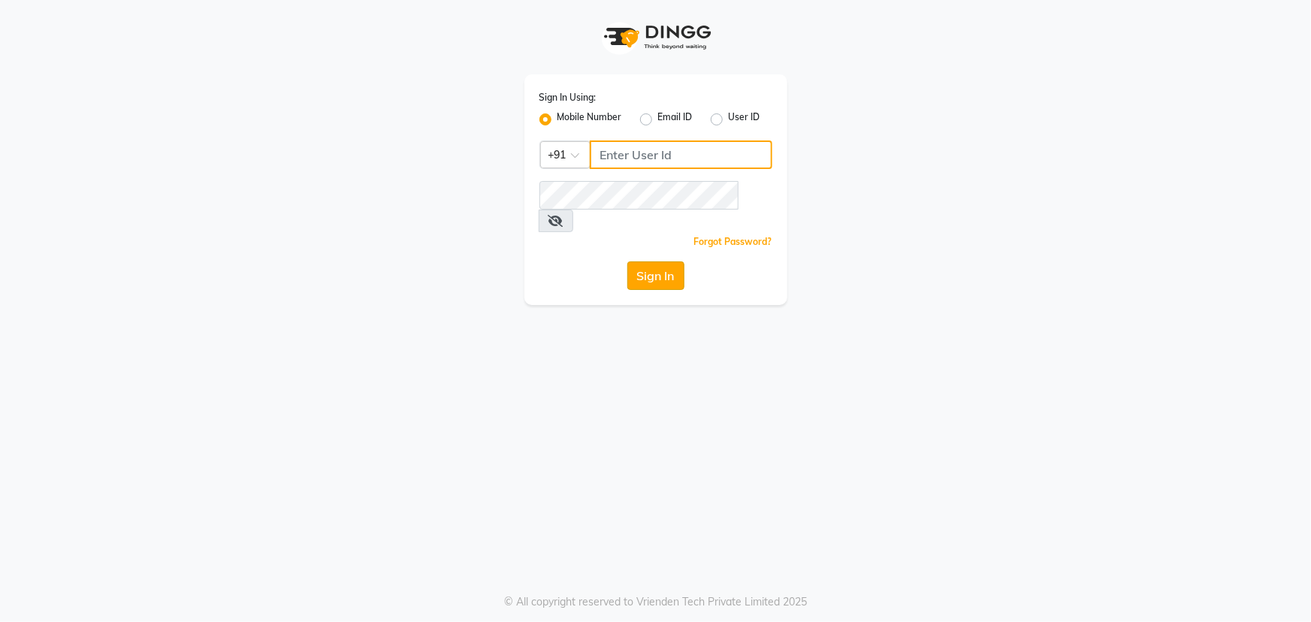
type input "7768950777"
click at [668, 262] on button "Sign In" at bounding box center [655, 275] width 57 height 29
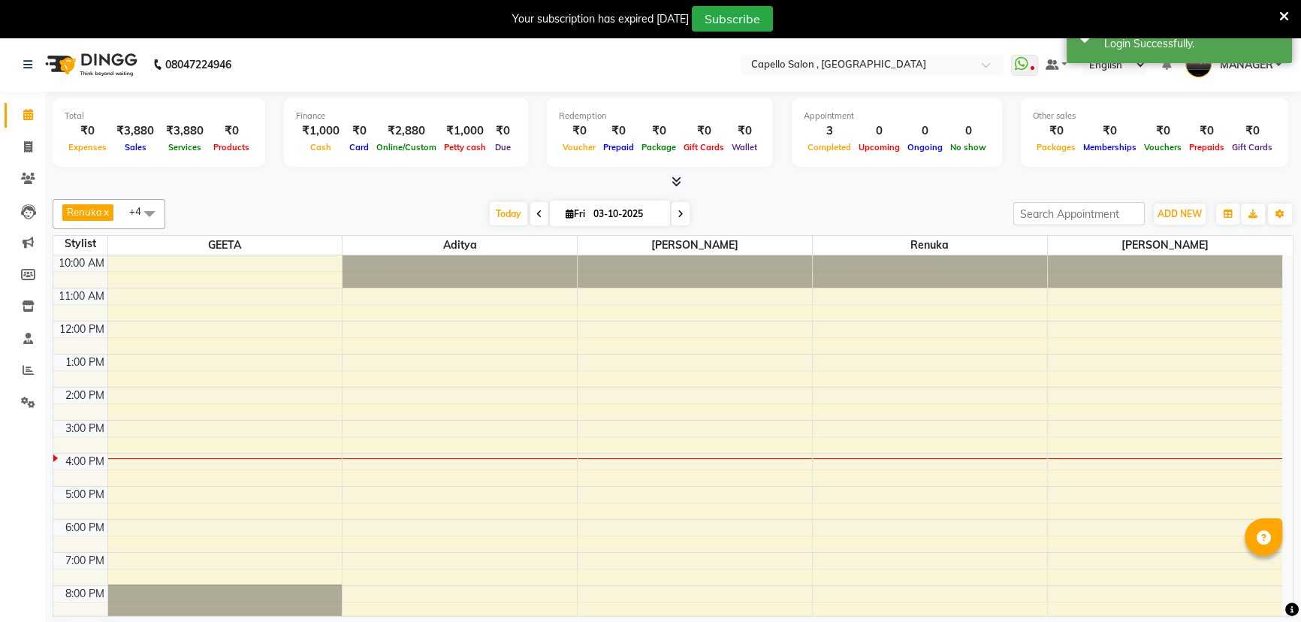
click at [1282, 12] on icon at bounding box center [1284, 17] width 10 height 14
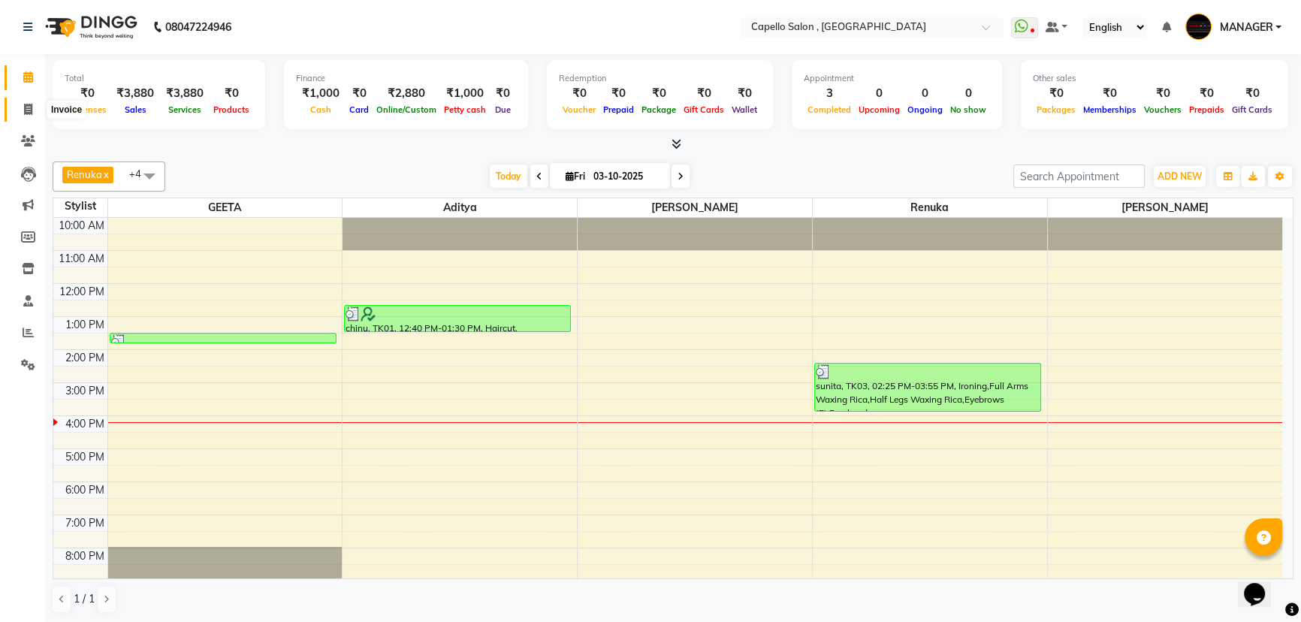
click at [26, 101] on span at bounding box center [28, 109] width 26 height 17
select select "service"
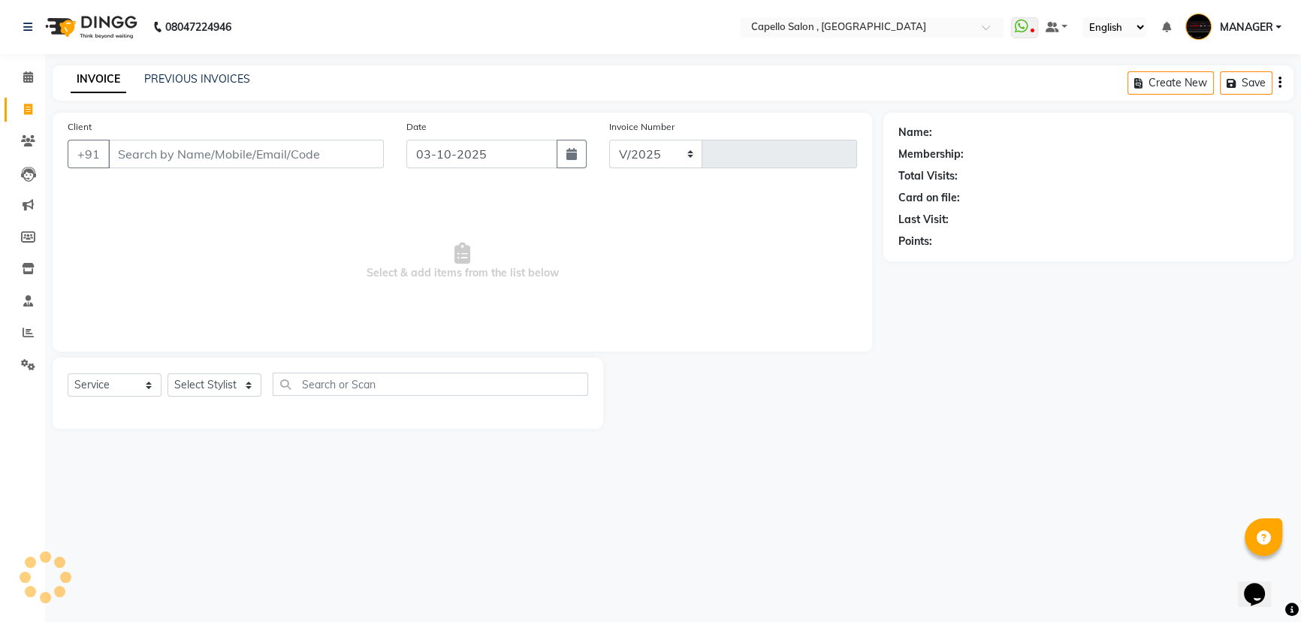
select select "831"
type input "1744"
click at [183, 75] on link "PREVIOUS INVOICES" at bounding box center [197, 79] width 106 height 14
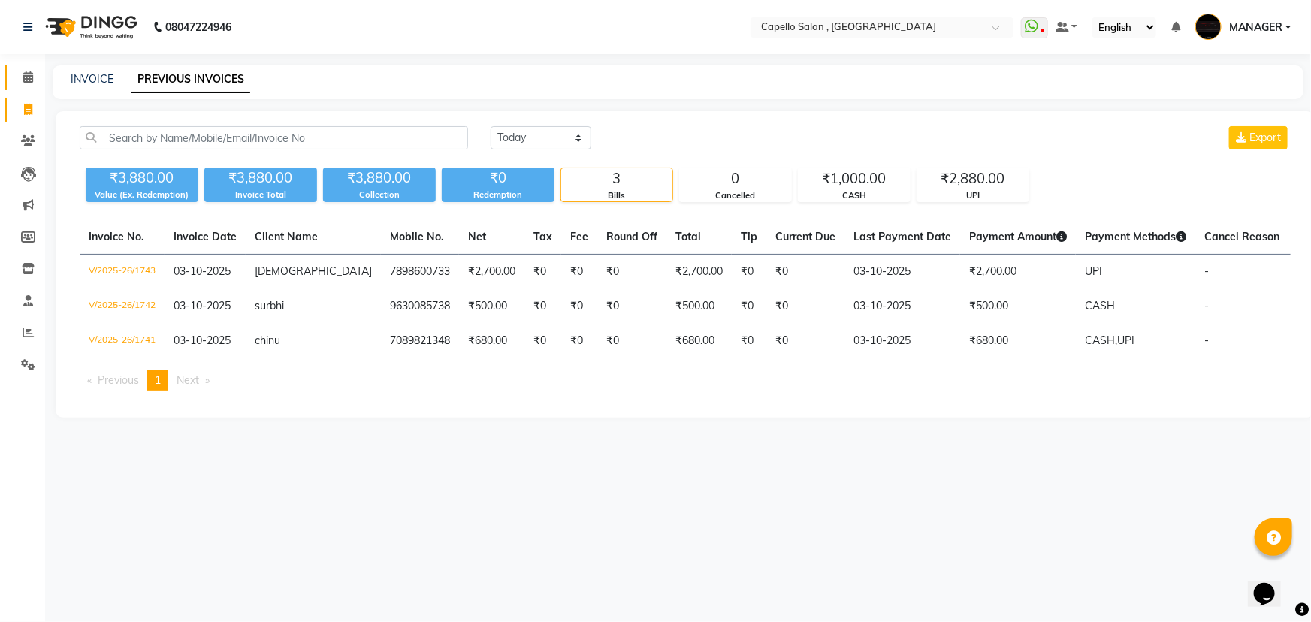
drag, startPoint x: 13, startPoint y: 77, endPoint x: 26, endPoint y: 77, distance: 13.5
click at [13, 77] on link "Calendar" at bounding box center [23, 77] width 36 height 25
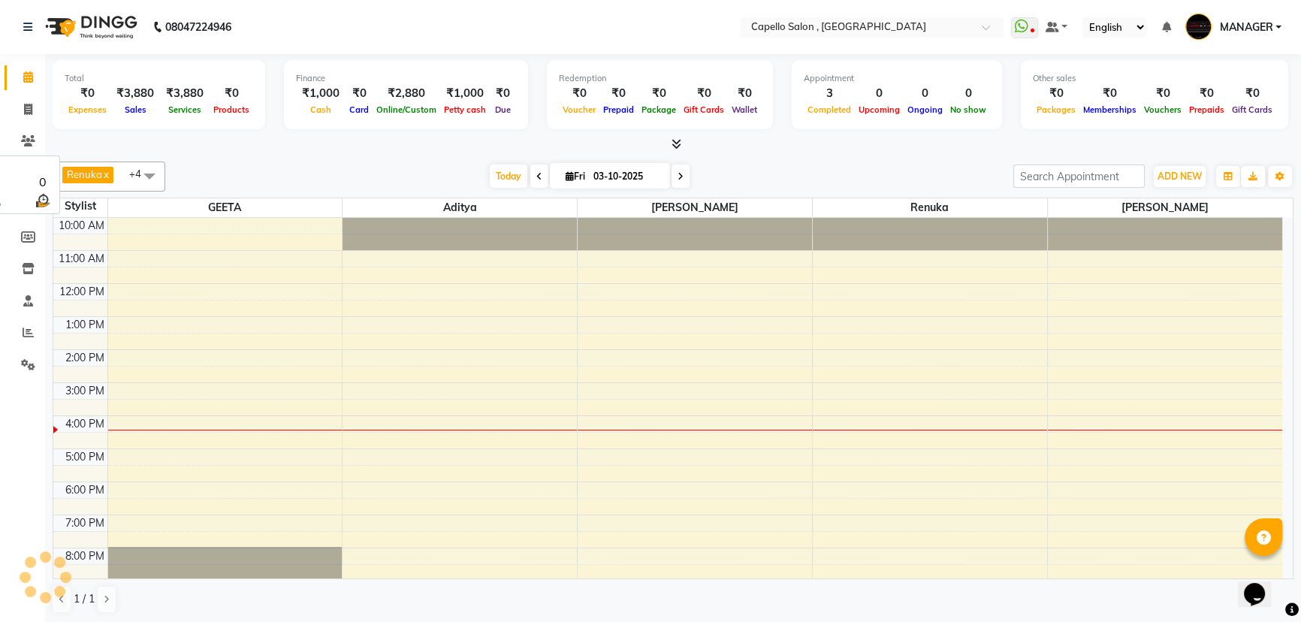
scroll to position [38, 0]
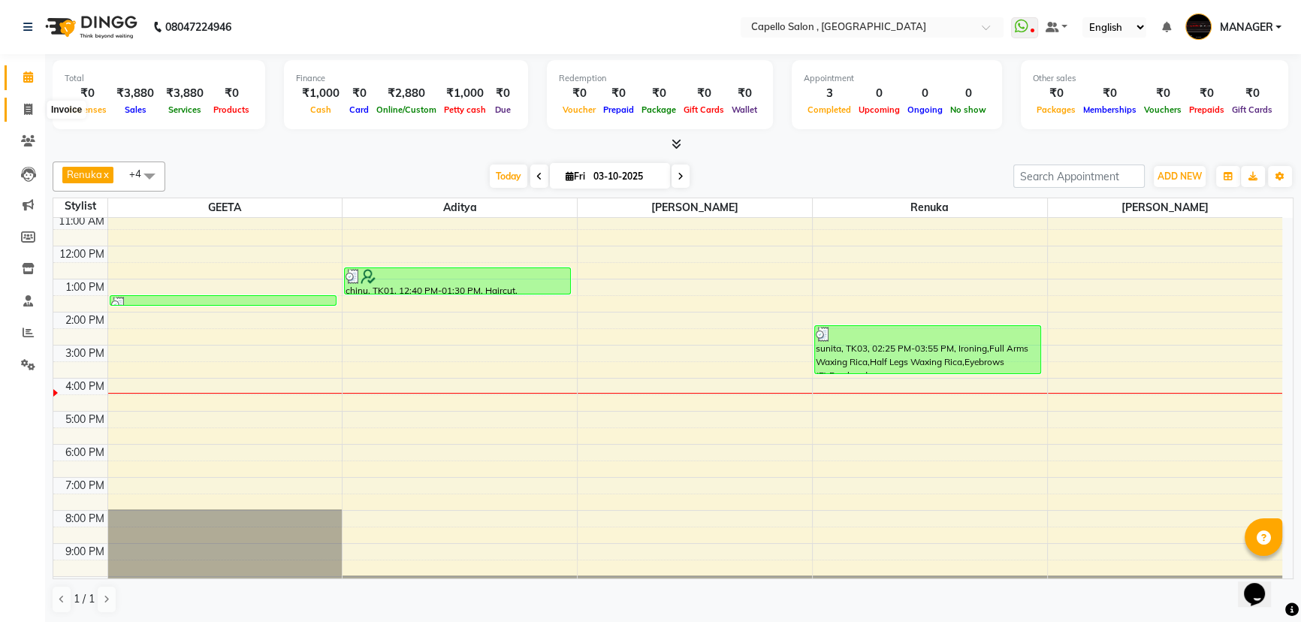
drag, startPoint x: 21, startPoint y: 111, endPoint x: 50, endPoint y: 112, distance: 28.6
click at [21, 111] on span at bounding box center [28, 109] width 26 height 17
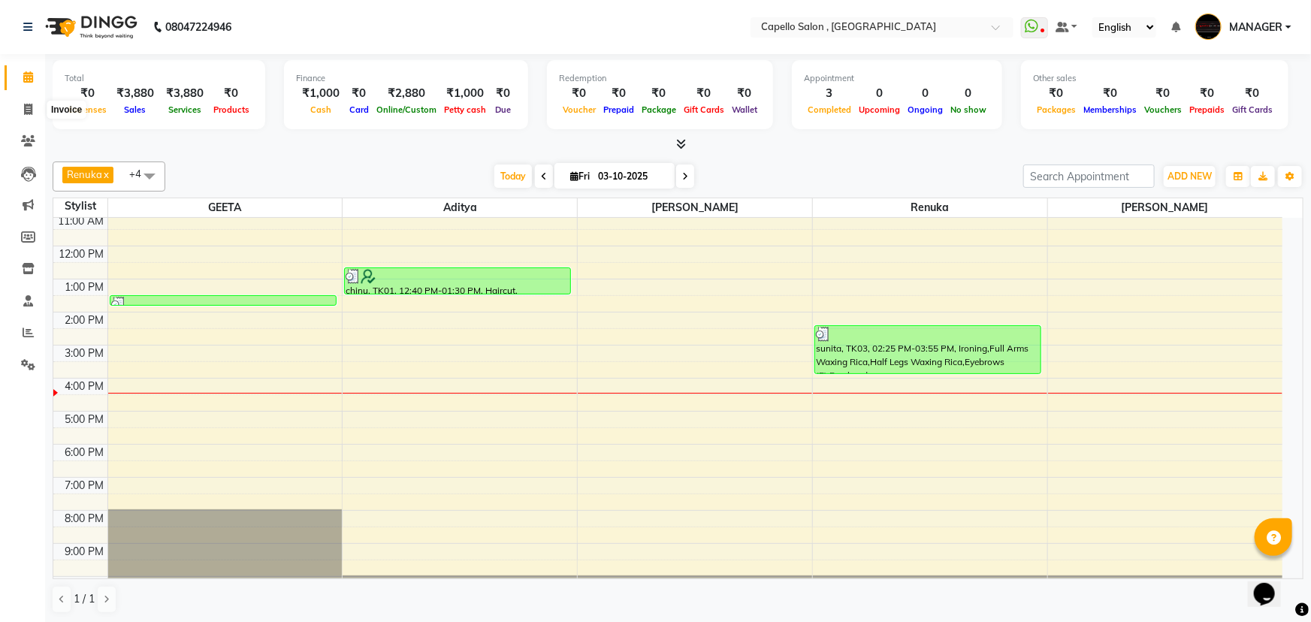
select select "service"
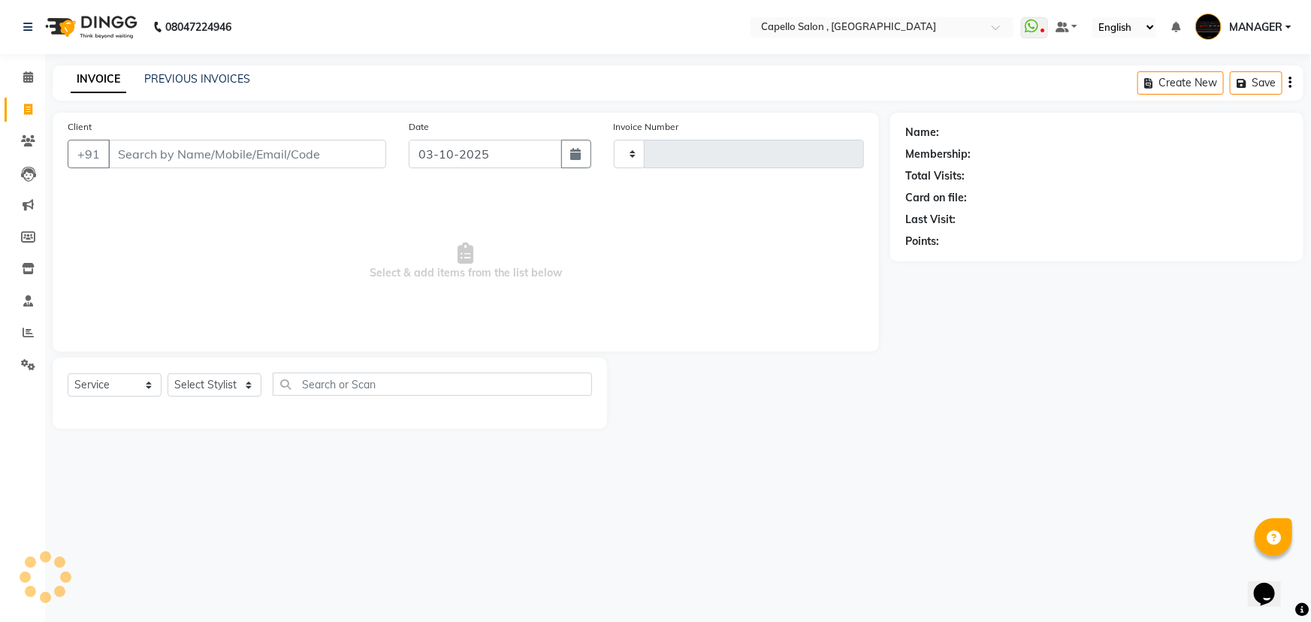
type input "1744"
select select "831"
click at [309, 143] on input "Client" at bounding box center [247, 154] width 278 height 29
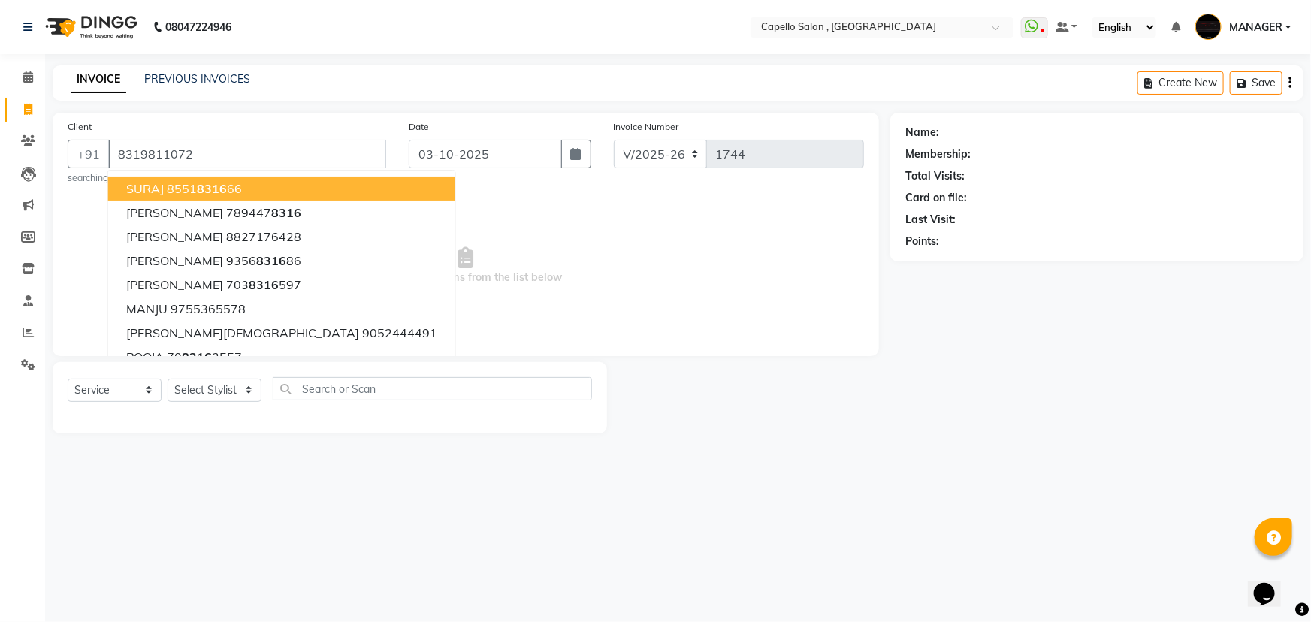
type input "8319811072"
select select "1: Object"
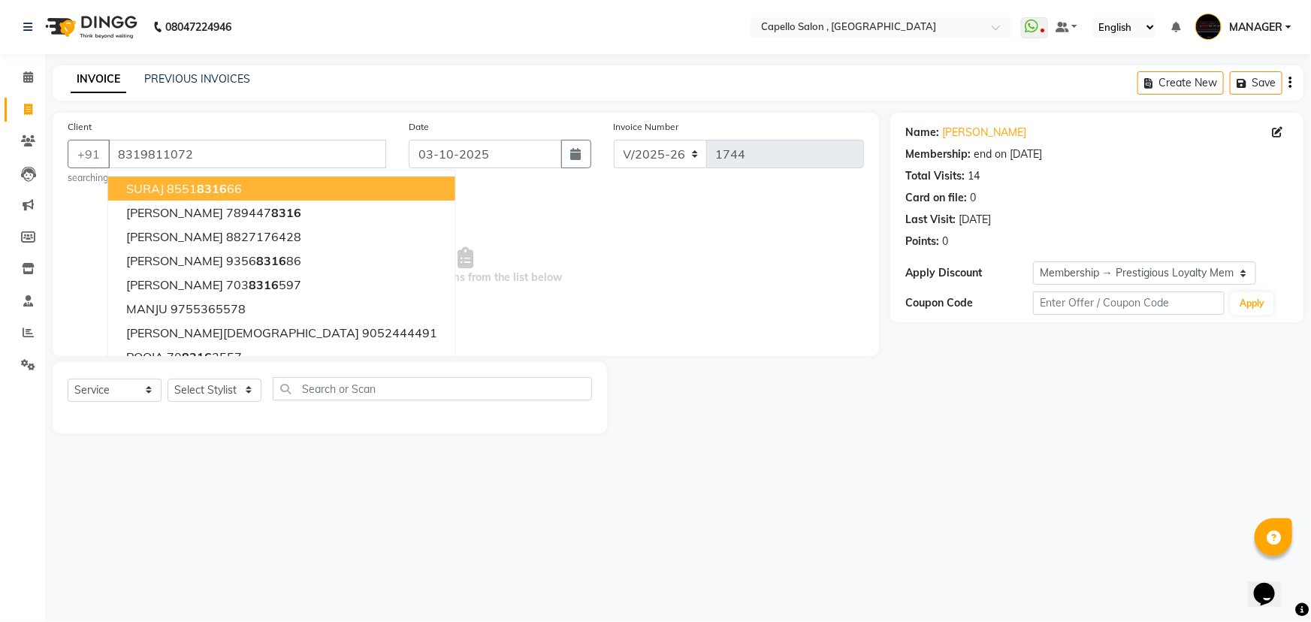
click at [424, 240] on span "Select & add items from the list below" at bounding box center [466, 266] width 796 height 150
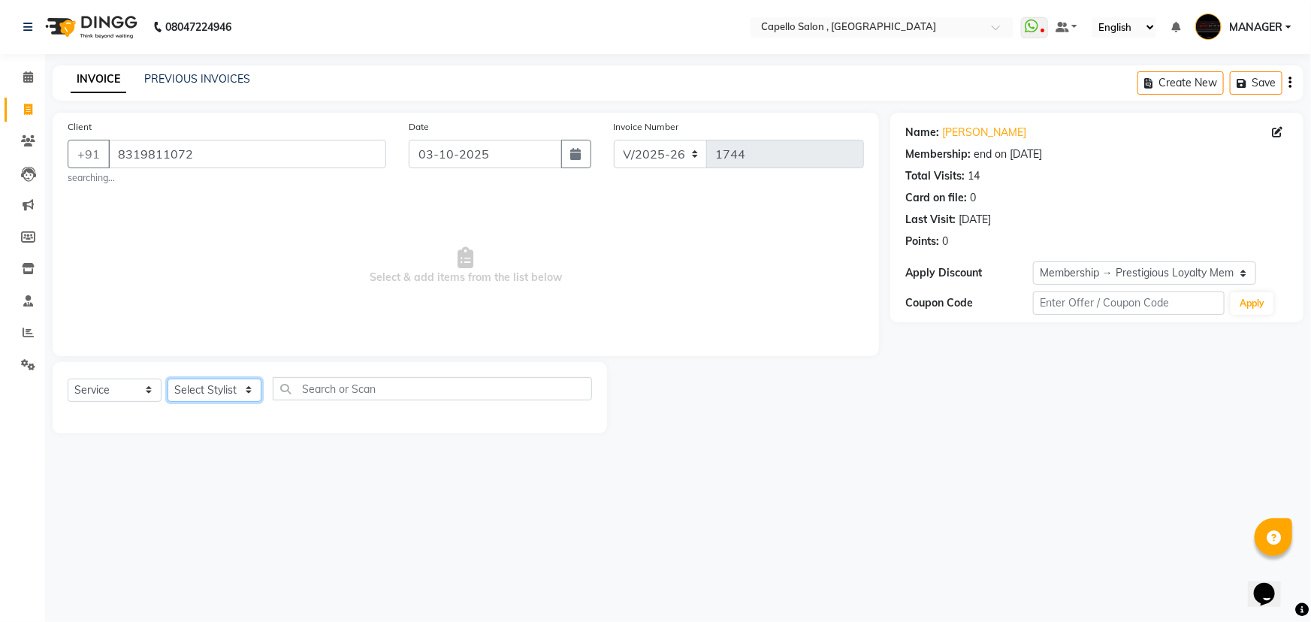
drag, startPoint x: 240, startPoint y: 398, endPoint x: 248, endPoint y: 376, distance: 23.3
click at [240, 398] on select "Select Stylist [PERSON_NAME] MANAGER MUKESH POOJA [PERSON_NAME] Renuka [PERSON_…" at bounding box center [215, 390] width 94 height 23
select select "14645"
click at [168, 379] on select "Select Stylist [PERSON_NAME] MANAGER MUKESH POOJA [PERSON_NAME] Renuka [PERSON_…" at bounding box center [215, 390] width 94 height 23
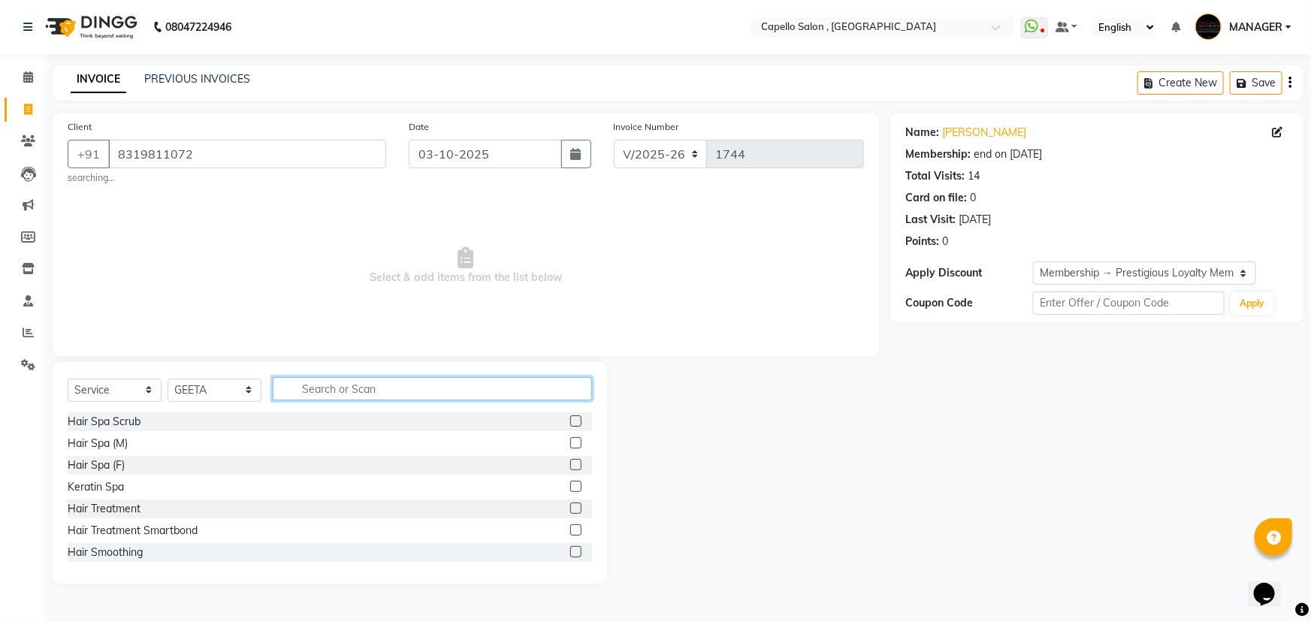
click at [337, 393] on input "text" at bounding box center [432, 388] width 319 height 23
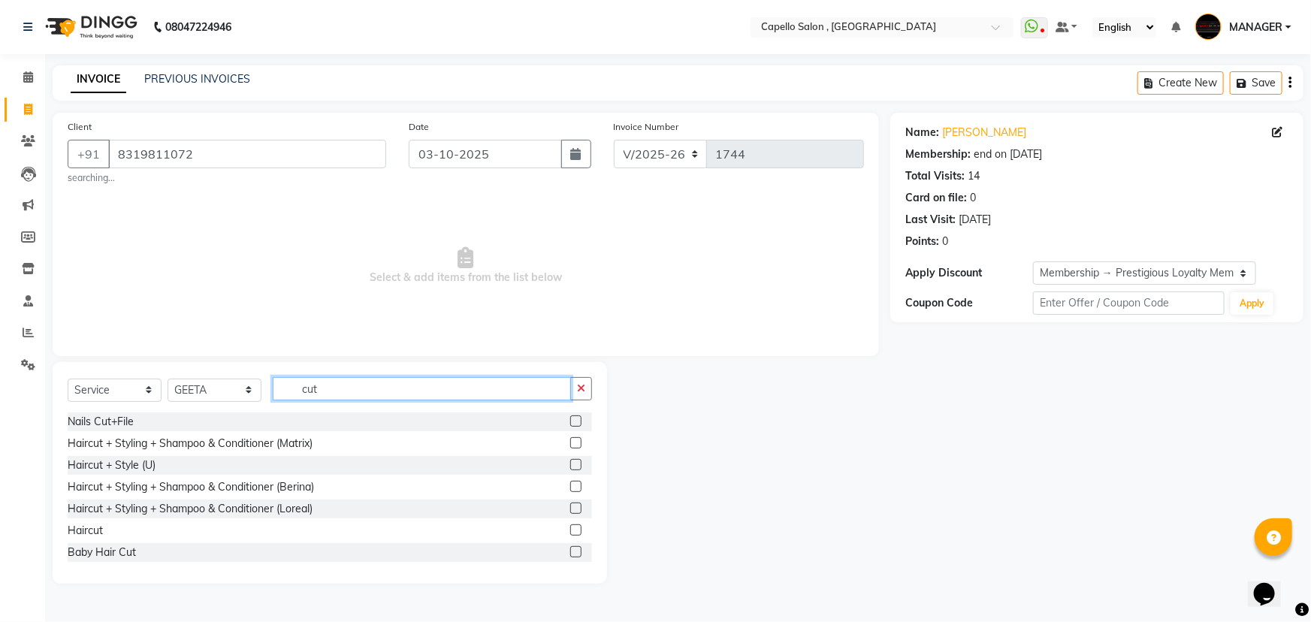
type input "cut"
click at [570, 441] on label at bounding box center [575, 442] width 11 height 11
click at [570, 441] on input "checkbox" at bounding box center [575, 444] width 10 height 10
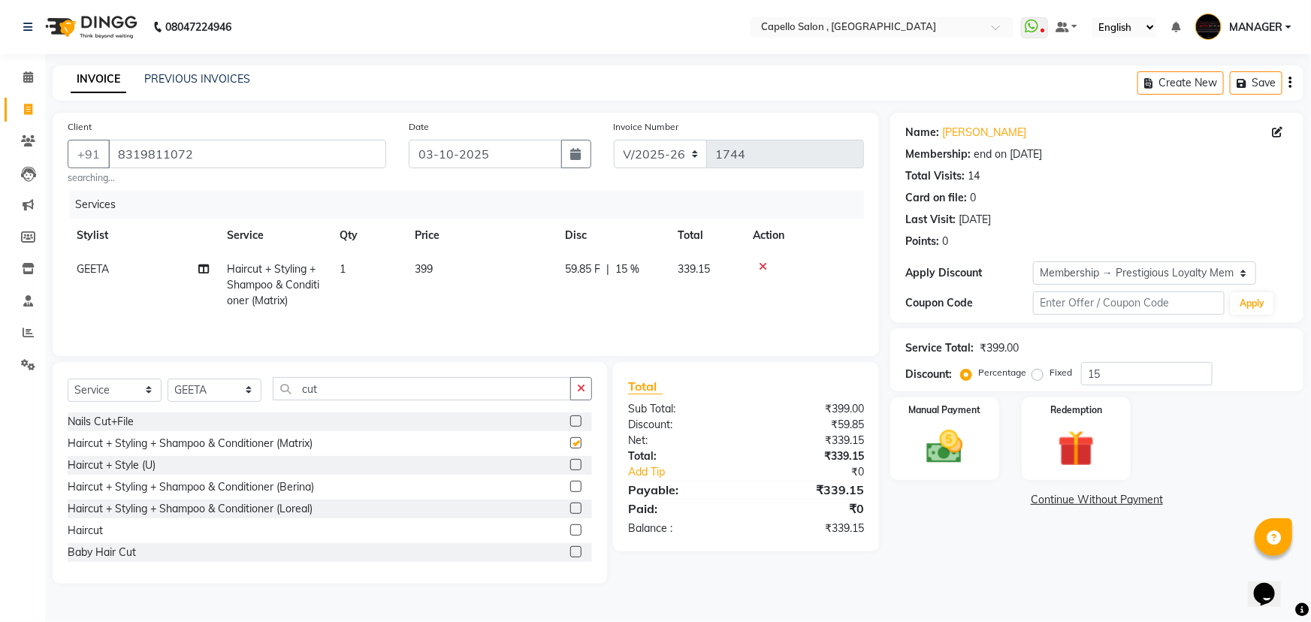
click at [488, 271] on td "399" at bounding box center [481, 284] width 150 height 65
checkbox input "false"
select select "14645"
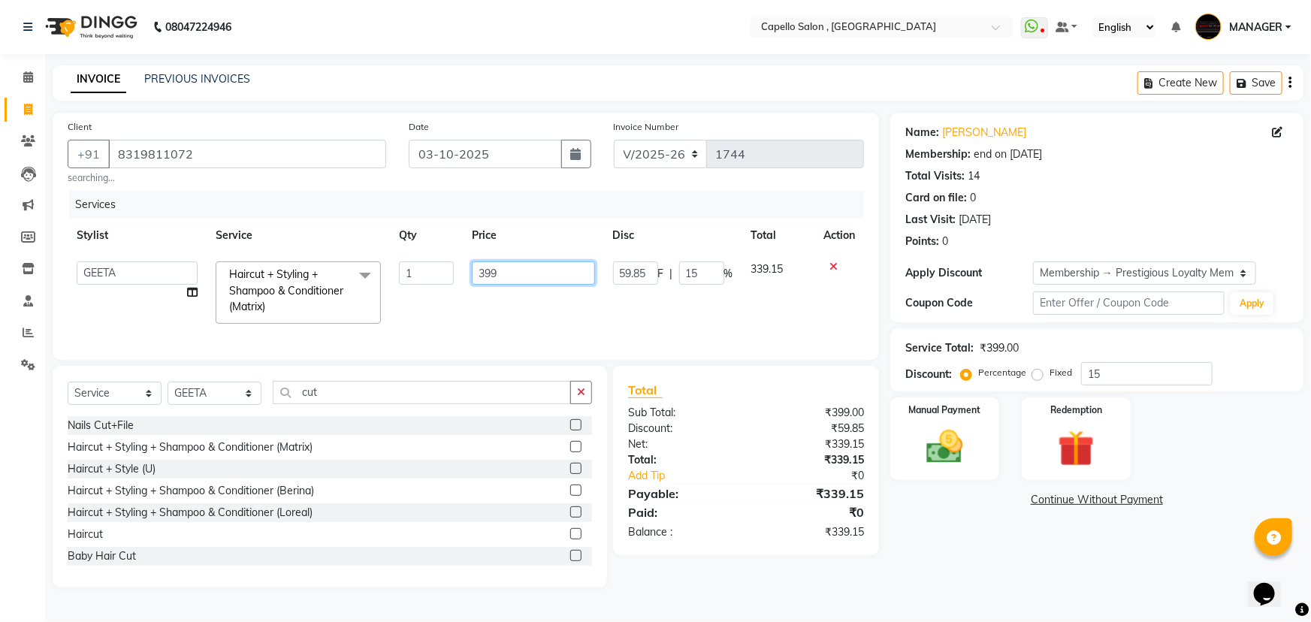
drag, startPoint x: 503, startPoint y: 270, endPoint x: 393, endPoint y: 265, distance: 109.8
click at [393, 265] on tr "aditya ADMIN GEETA KIRAN MANAGER MUKESH POOJA RAHUL SHRIWAS Renuka SAKSHI Hairc…" at bounding box center [466, 292] width 796 height 80
type input "500"
click at [540, 195] on div "Services" at bounding box center [472, 205] width 806 height 28
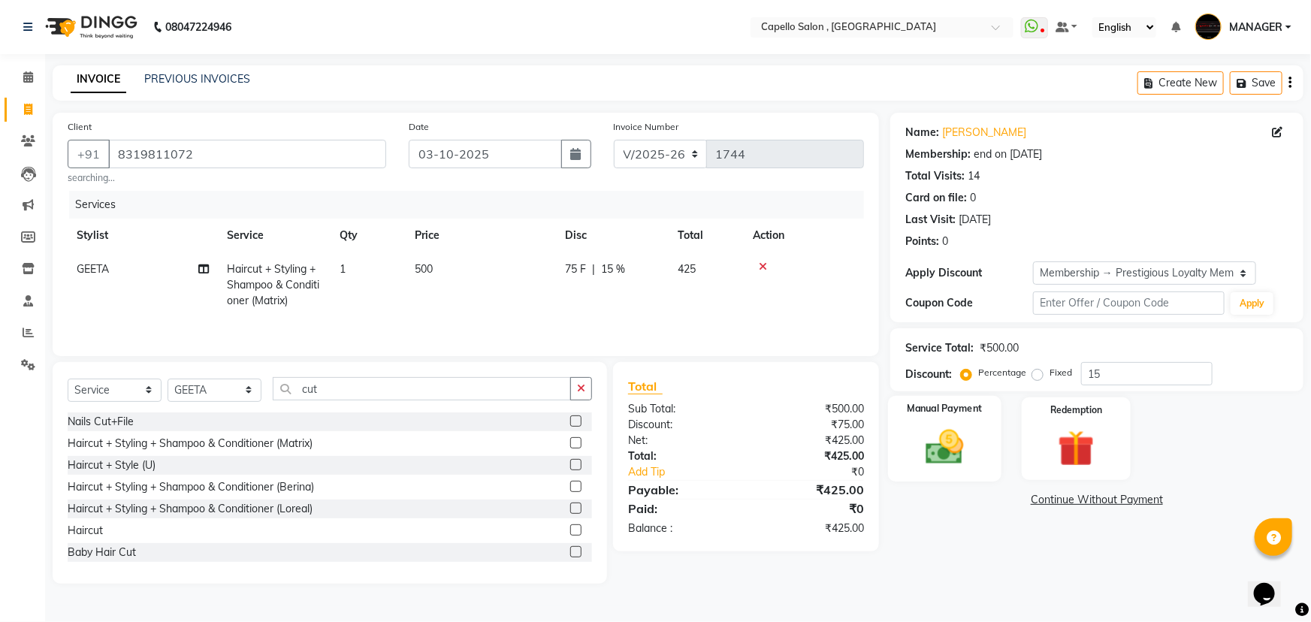
click at [924, 450] on img at bounding box center [945, 447] width 62 height 44
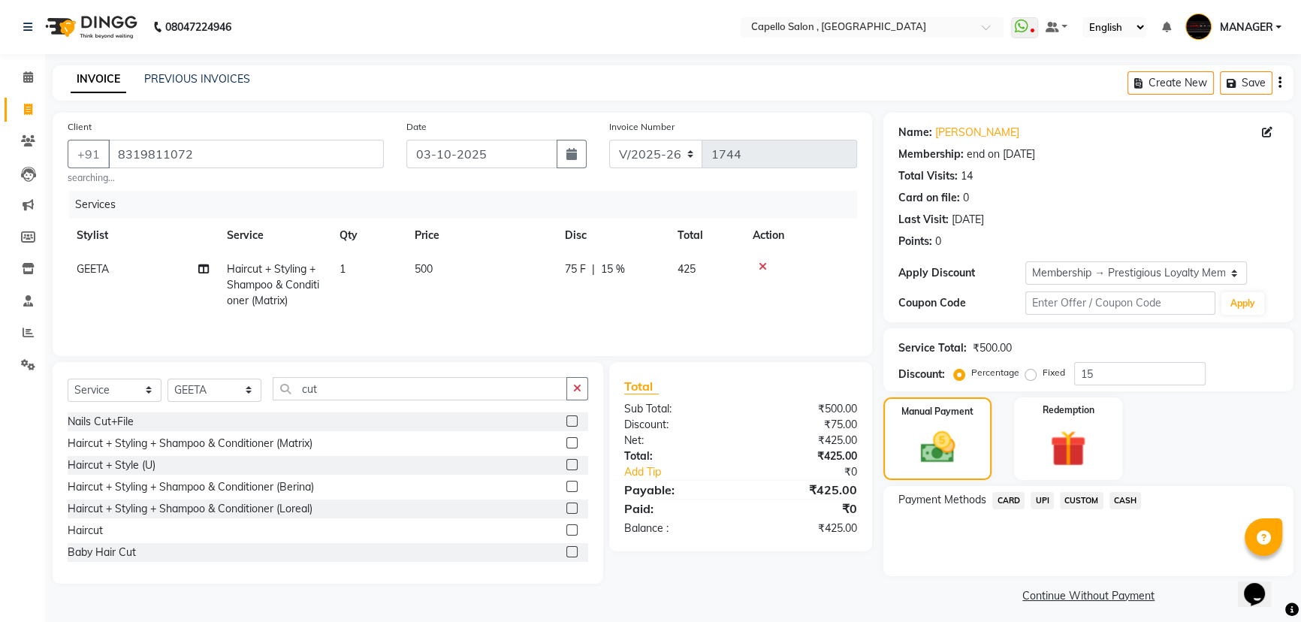
click at [1041, 503] on span "UPI" at bounding box center [1042, 500] width 23 height 17
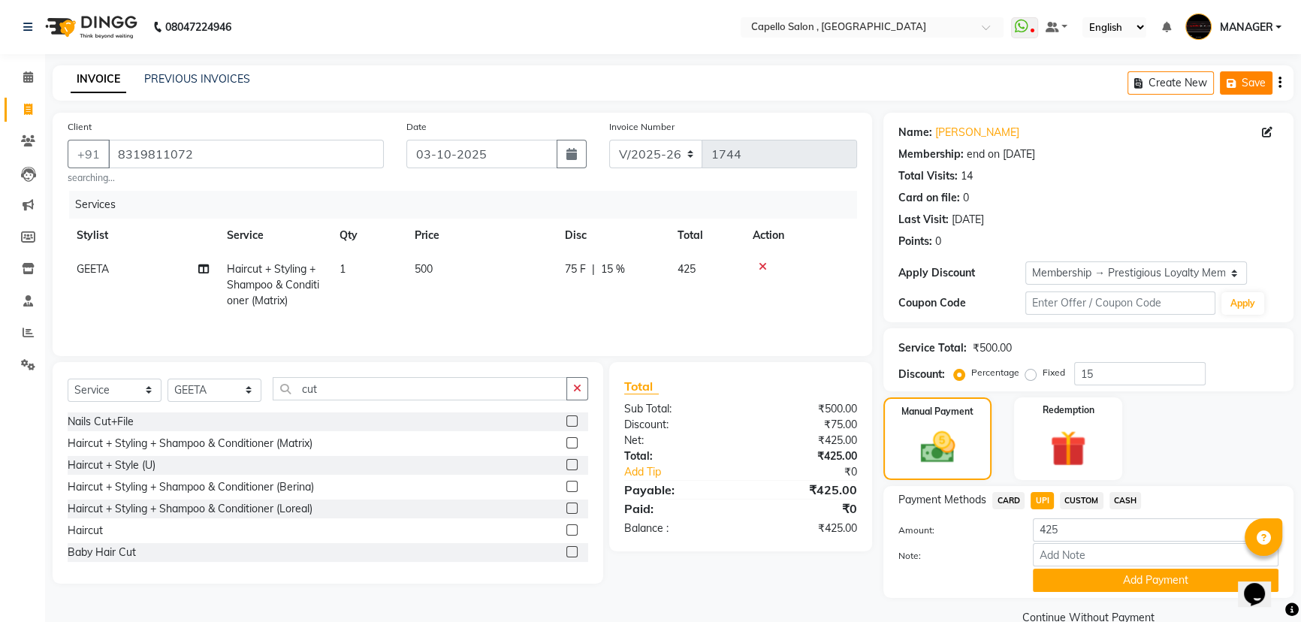
click at [1252, 77] on button "Save" at bounding box center [1246, 82] width 53 height 23
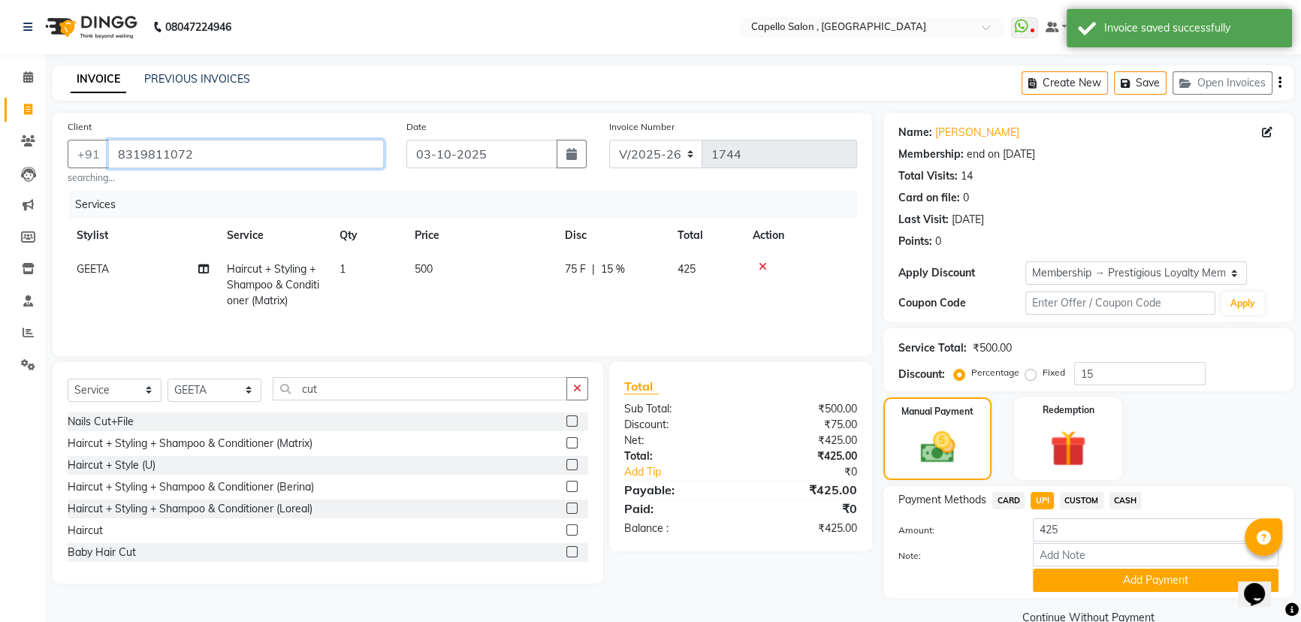
drag, startPoint x: 285, startPoint y: 158, endPoint x: 124, endPoint y: 182, distance: 163.2
click at [123, 182] on div "Client +91 8319811072 searching..." at bounding box center [225, 152] width 339 height 66
click at [198, 164] on input "8319811072" at bounding box center [246, 154] width 276 height 29
drag, startPoint x: 222, startPoint y: 156, endPoint x: 37, endPoint y: 158, distance: 184.8
click at [37, 158] on app-home "08047224946 Select Location × Capello Salon , Bilaspur 36 Mall WhatsApp Status …" at bounding box center [650, 325] width 1301 height 651
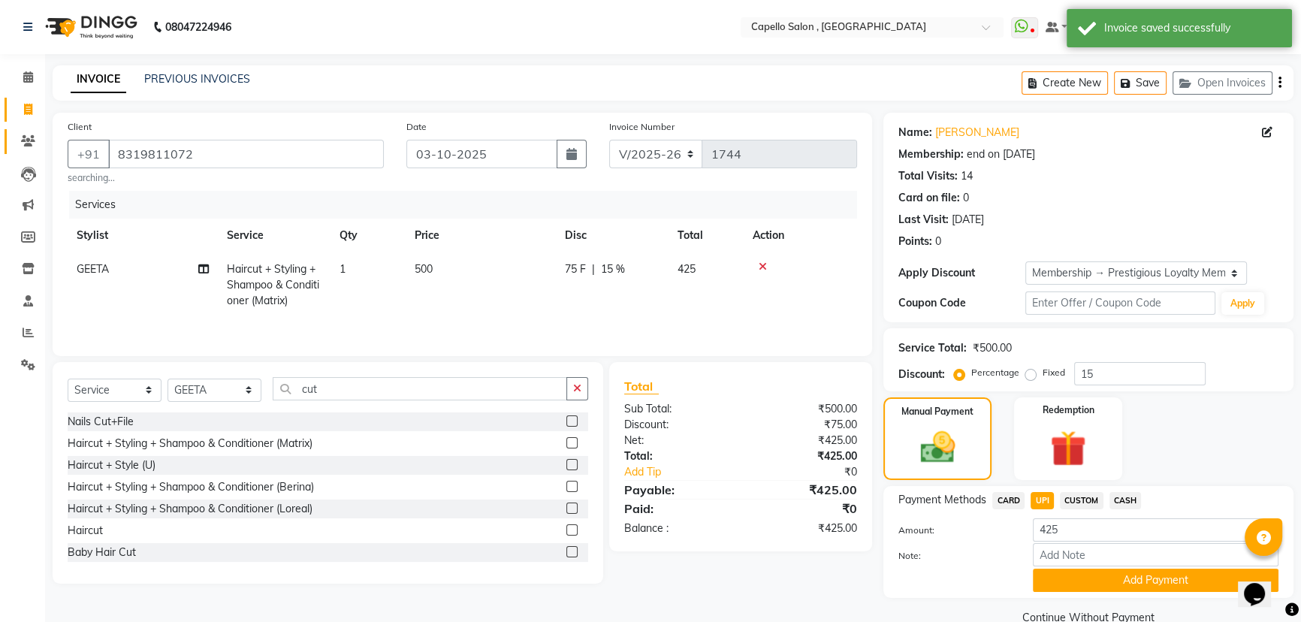
click at [17, 138] on span at bounding box center [28, 141] width 26 height 17
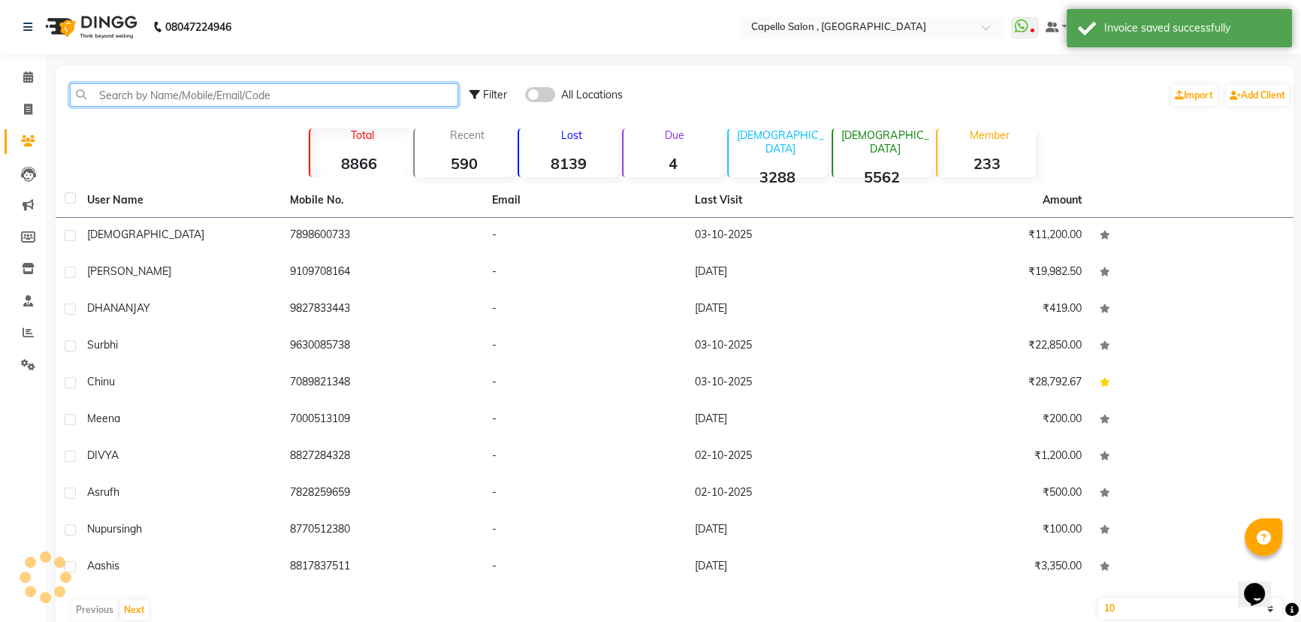
click at [248, 98] on input "text" at bounding box center [264, 94] width 388 height 23
paste input "8319811072"
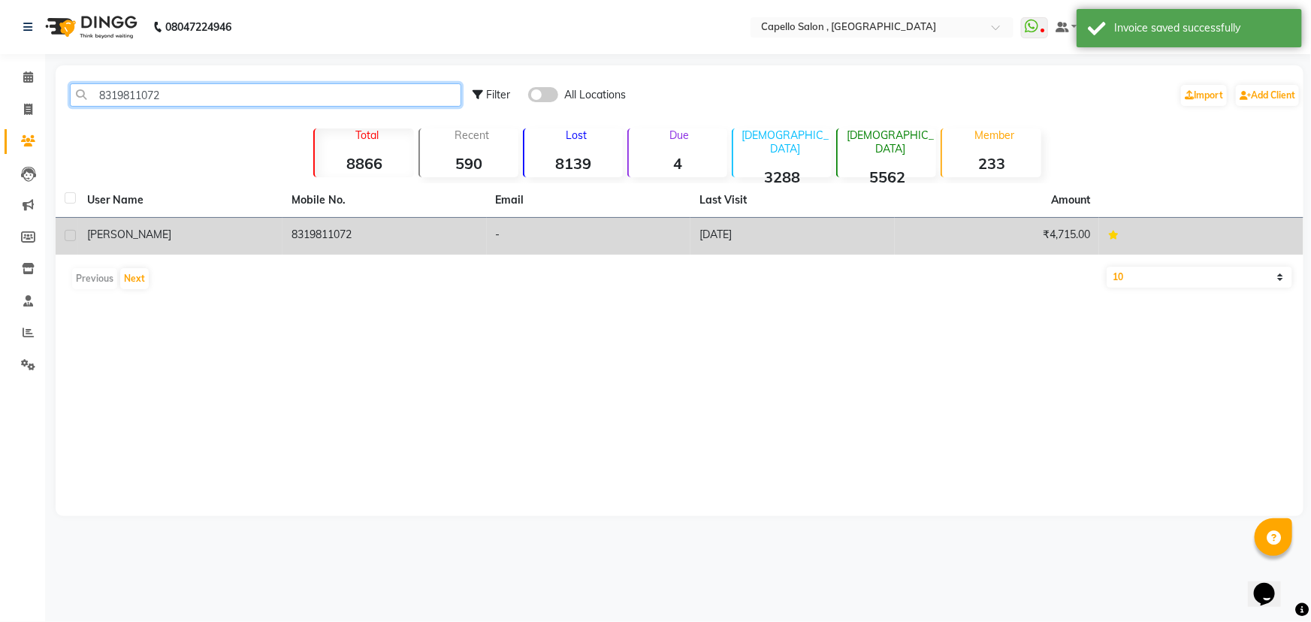
type input "8319811072"
click at [184, 240] on div "[PERSON_NAME]" at bounding box center [180, 235] width 186 height 16
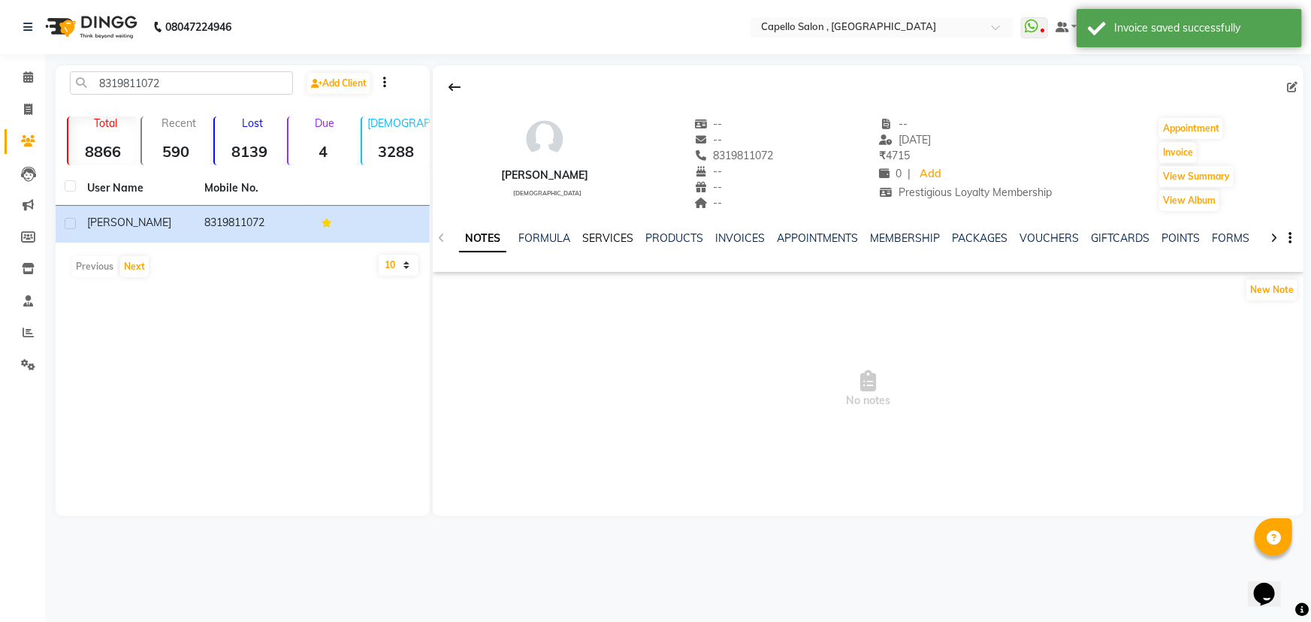
click at [596, 232] on link "SERVICES" at bounding box center [607, 238] width 51 height 14
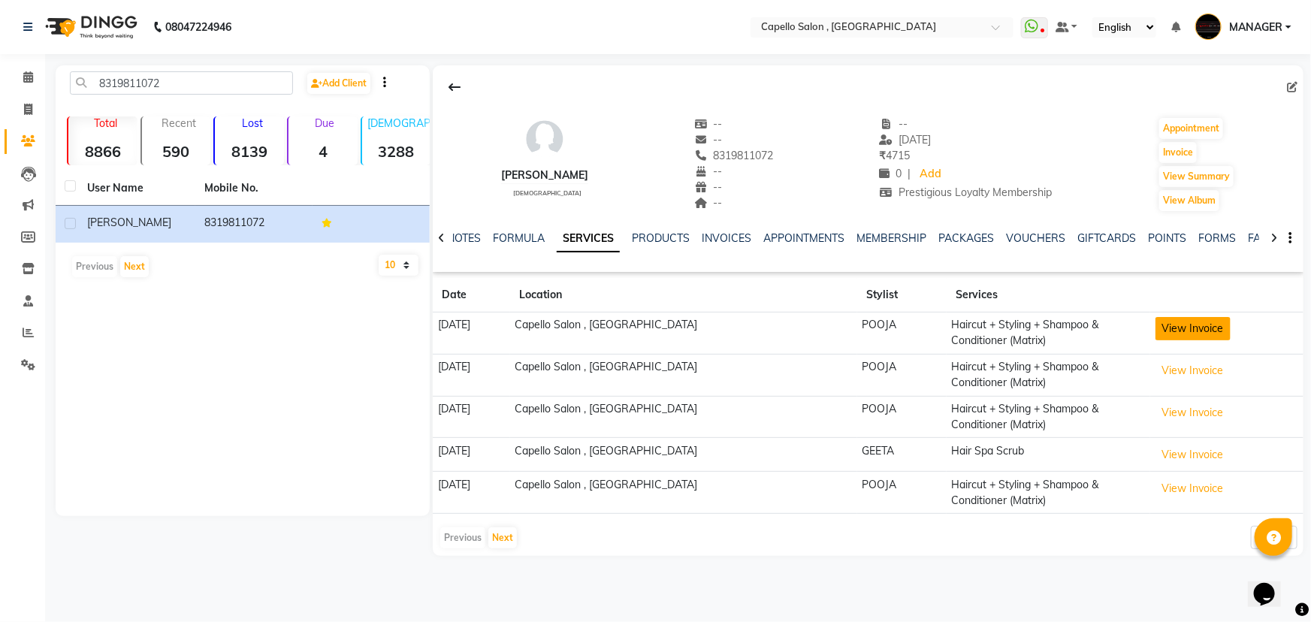
click at [1198, 333] on button "View Invoice" at bounding box center [1192, 328] width 75 height 23
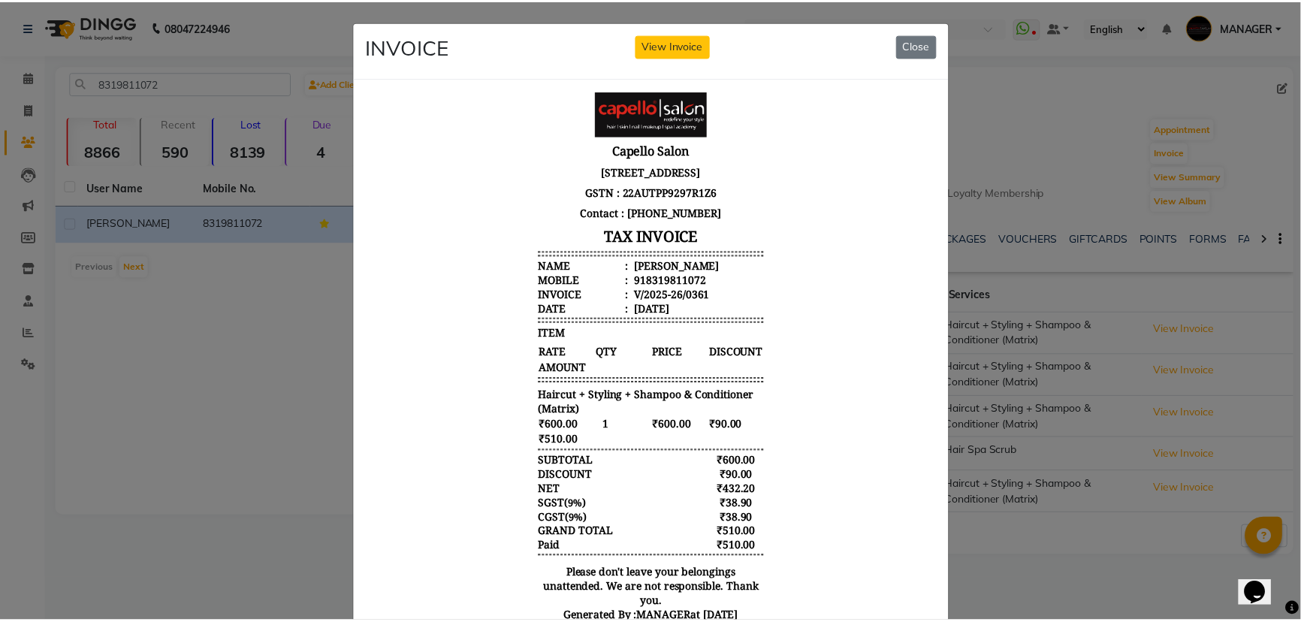
scroll to position [12, 0]
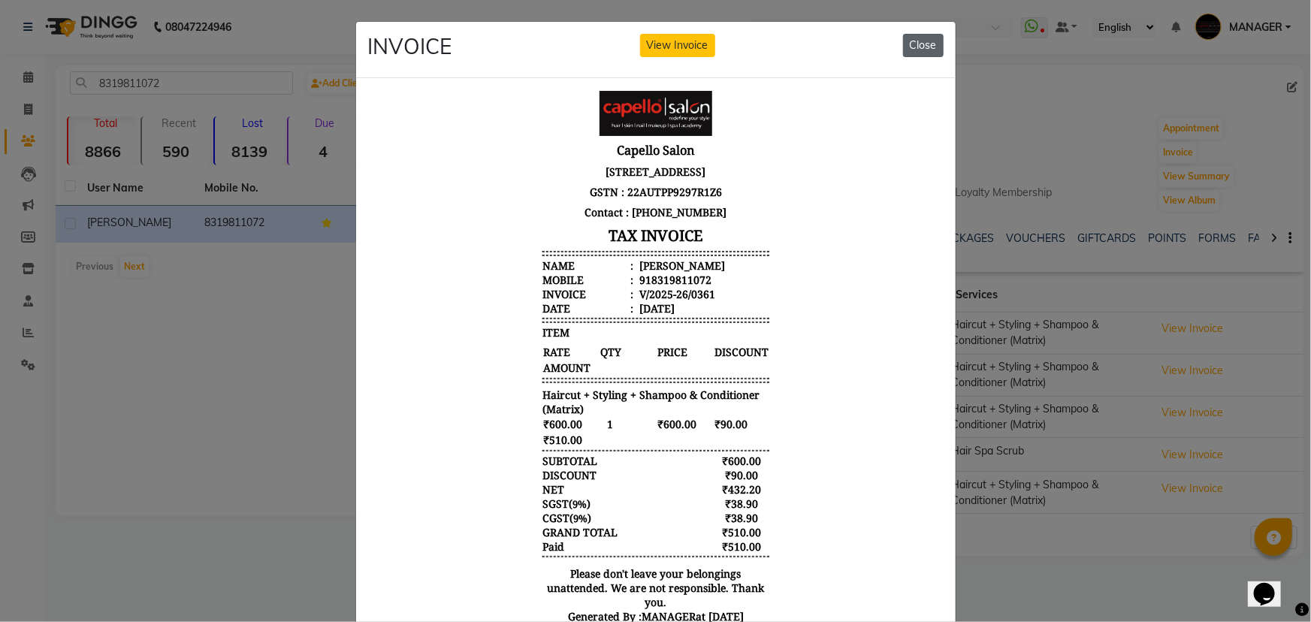
click at [914, 43] on button "Close" at bounding box center [923, 45] width 41 height 23
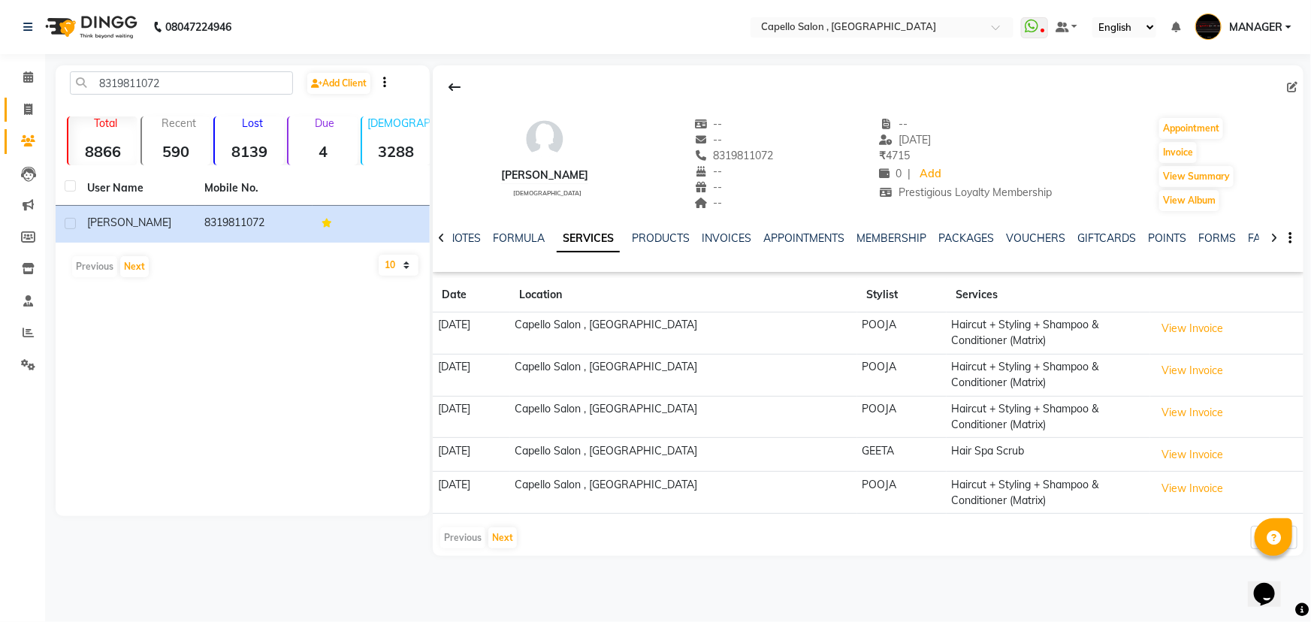
click at [29, 108] on icon at bounding box center [28, 109] width 8 height 11
select select "service"
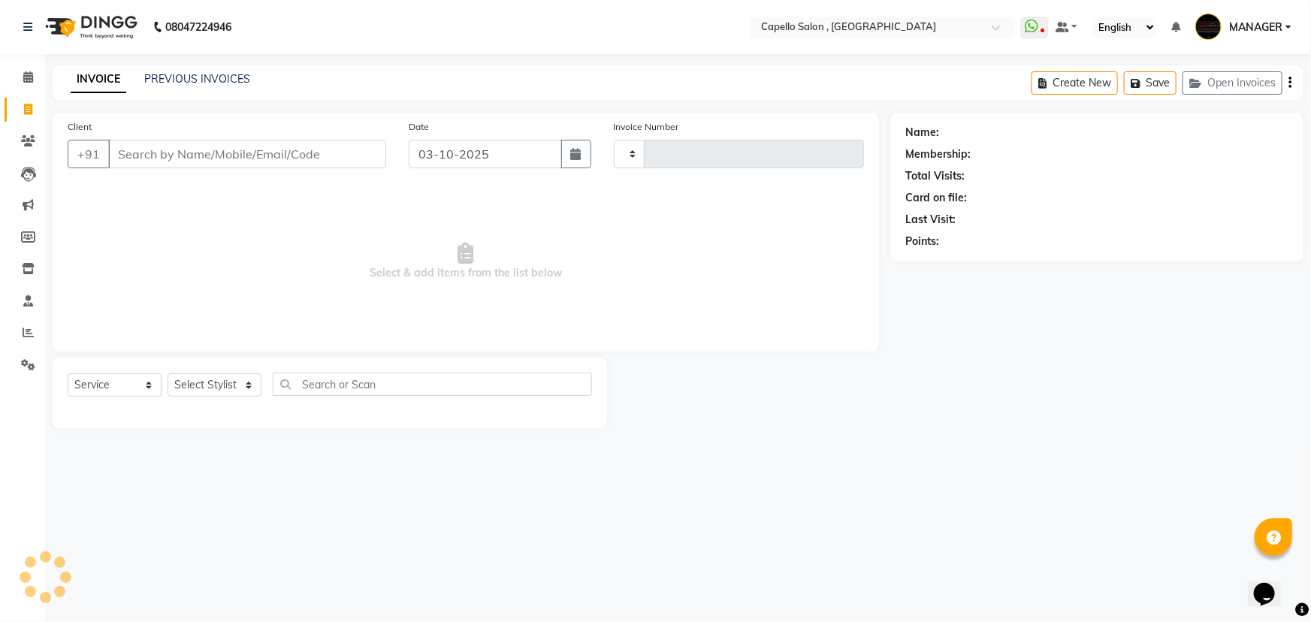
type input "1744"
select select "831"
click at [200, 152] on input "Client" at bounding box center [247, 154] width 278 height 29
type input "8319811072"
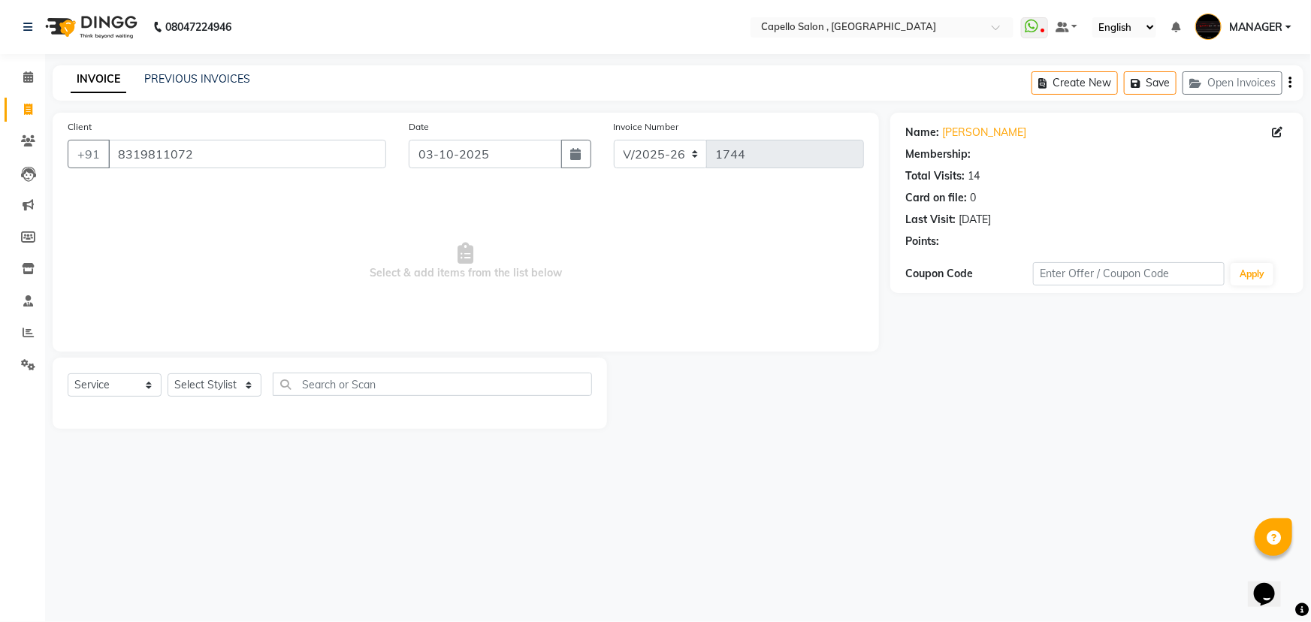
select select "1: Object"
click at [1247, 76] on button "Open Invoices" at bounding box center [1232, 82] width 100 height 23
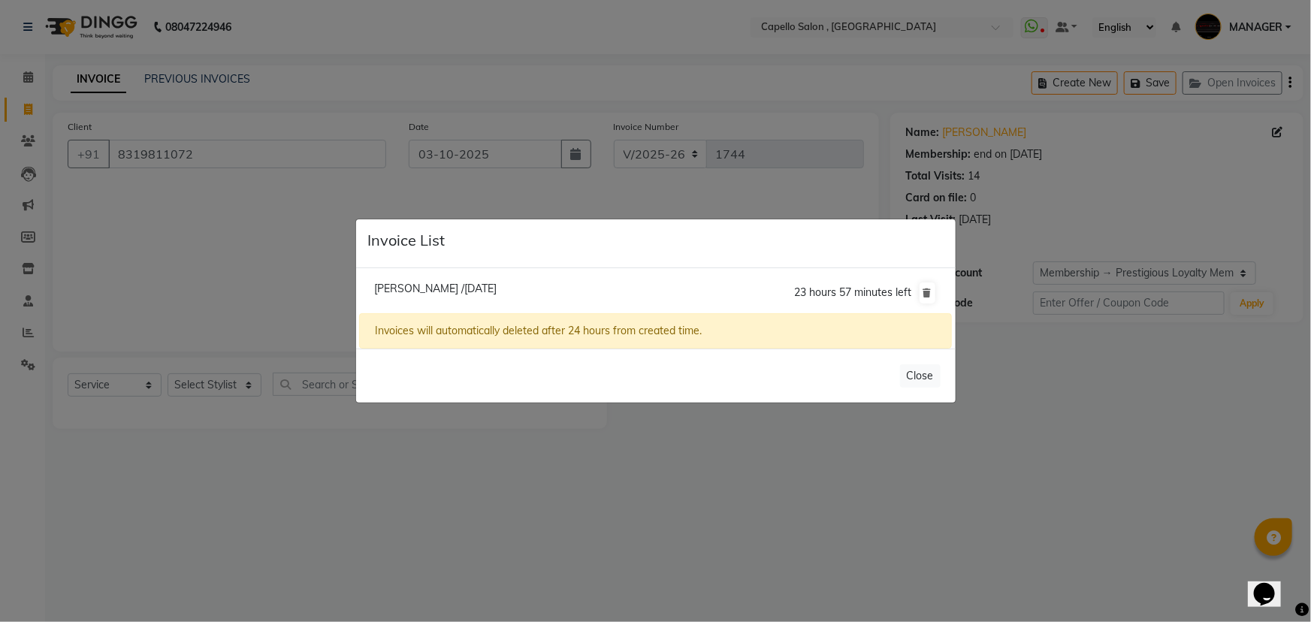
click at [454, 295] on li "Pranchal /03 October 2025 23 hours 57 minutes left" at bounding box center [655, 293] width 592 height 42
click at [433, 286] on span "Pranchal /03 October 2025" at bounding box center [435, 289] width 122 height 14
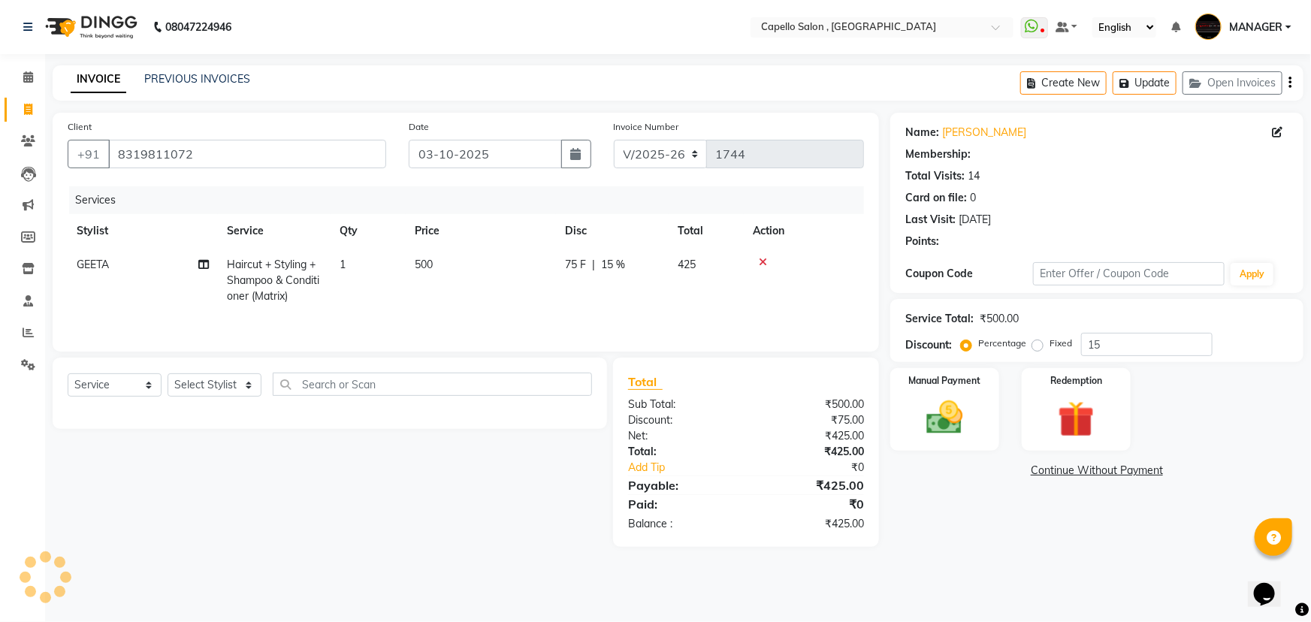
type input "0"
select select "1: Object"
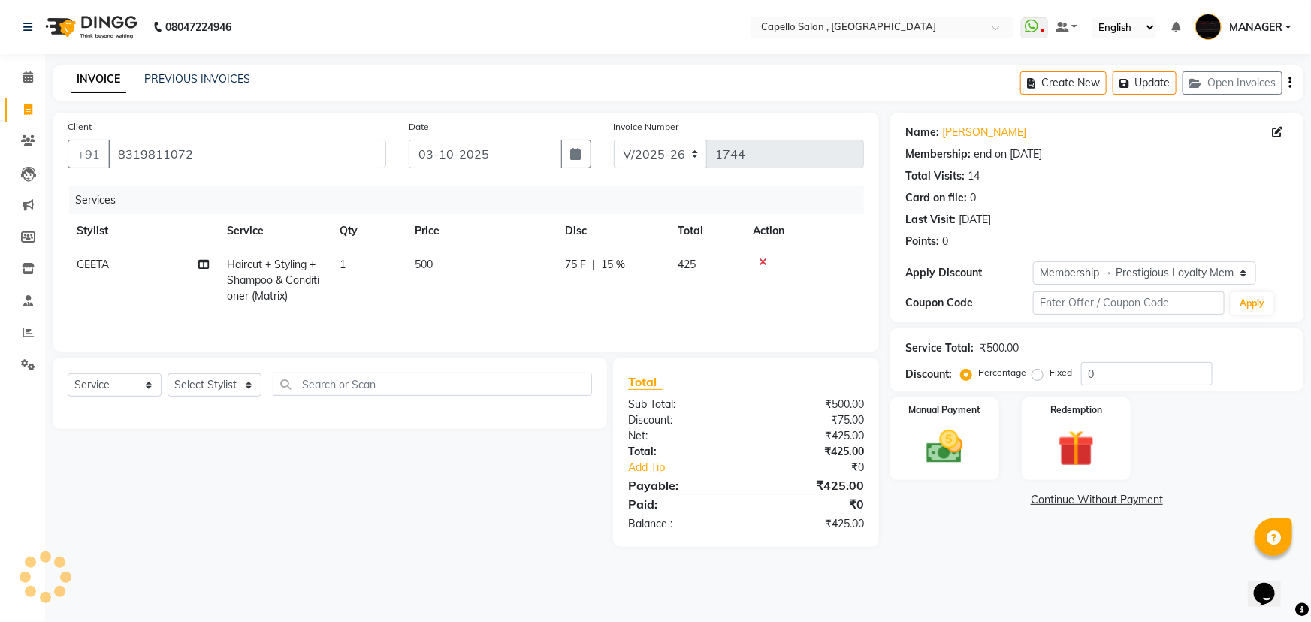
type input "15"
drag, startPoint x: 947, startPoint y: 428, endPoint x: 961, endPoint y: 428, distance: 13.5
click at [948, 428] on img at bounding box center [945, 447] width 62 height 44
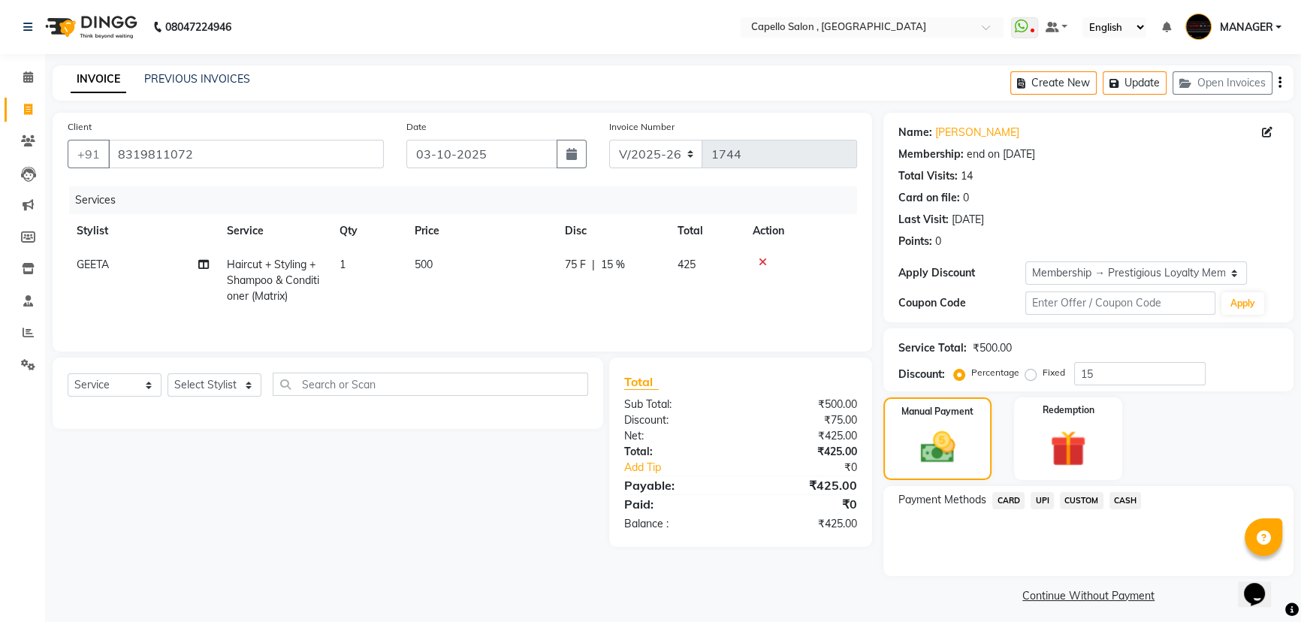
click at [1046, 500] on span "UPI" at bounding box center [1042, 500] width 23 height 17
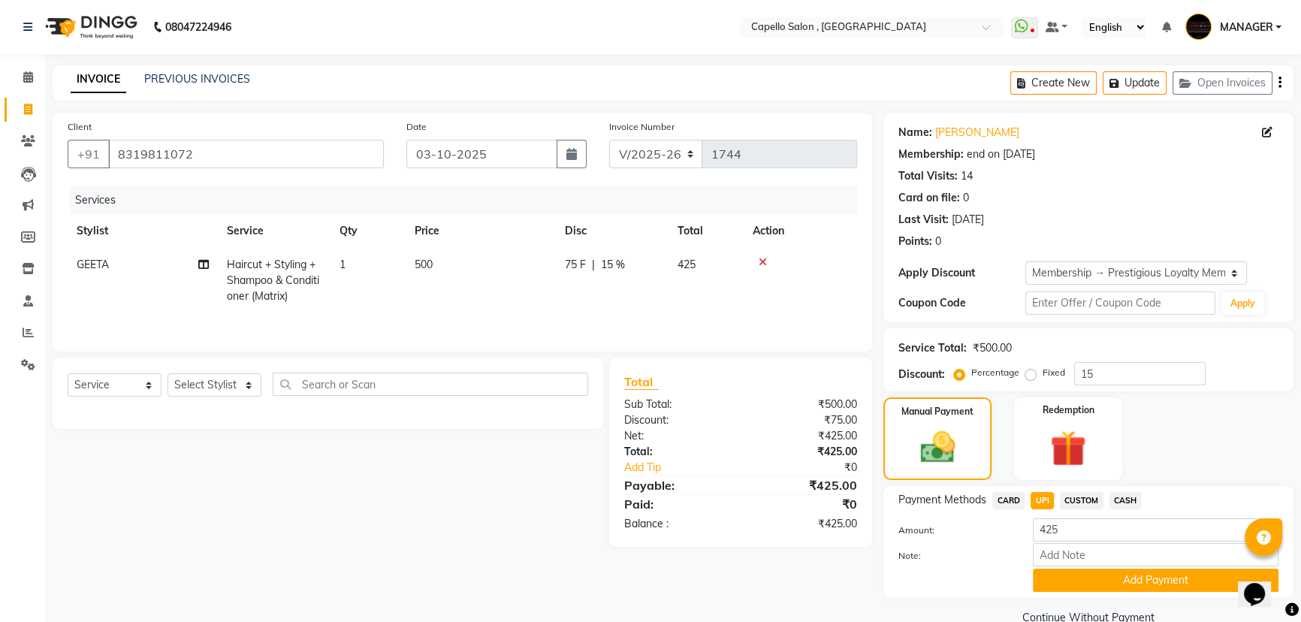
click at [1127, 502] on span "CASH" at bounding box center [1125, 500] width 32 height 17
click at [1145, 584] on button "Add Payment" at bounding box center [1156, 580] width 246 height 23
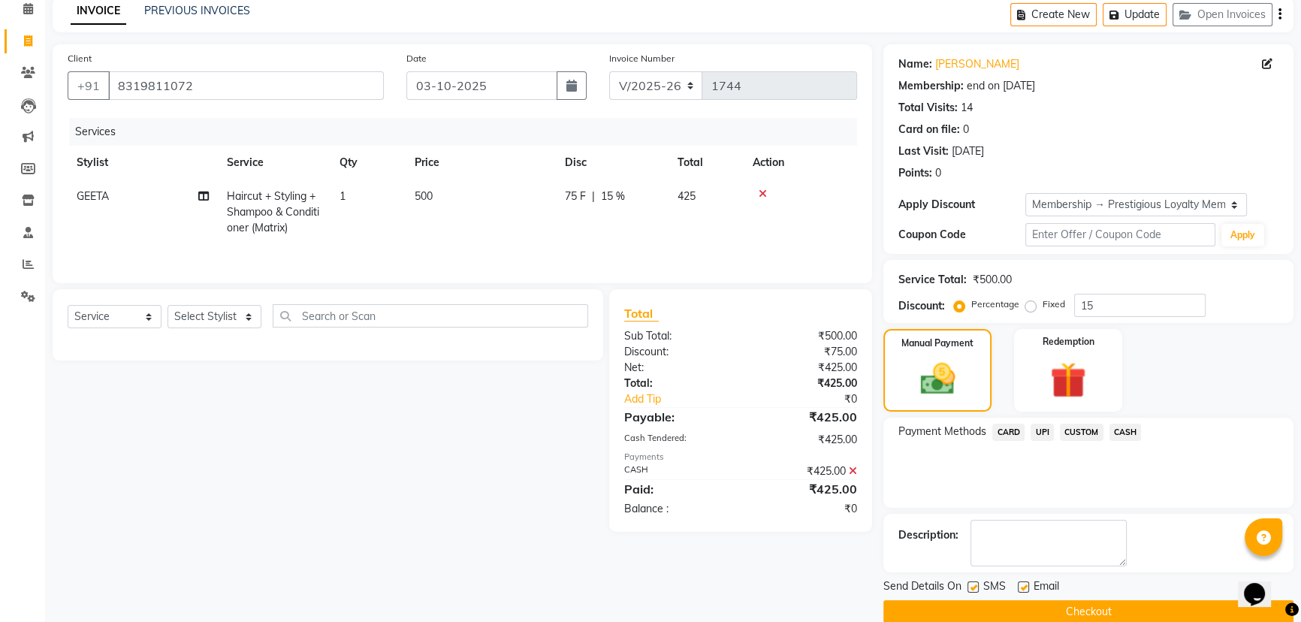
scroll to position [91, 0]
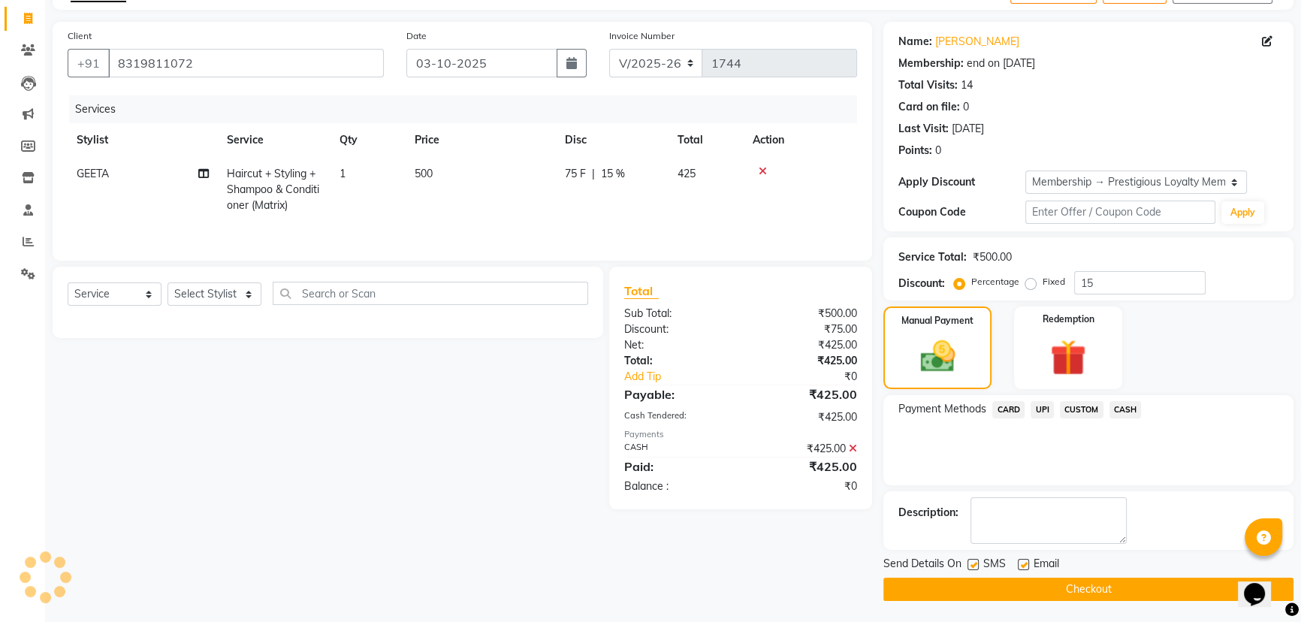
click at [973, 586] on button "Checkout" at bounding box center [1088, 589] width 410 height 23
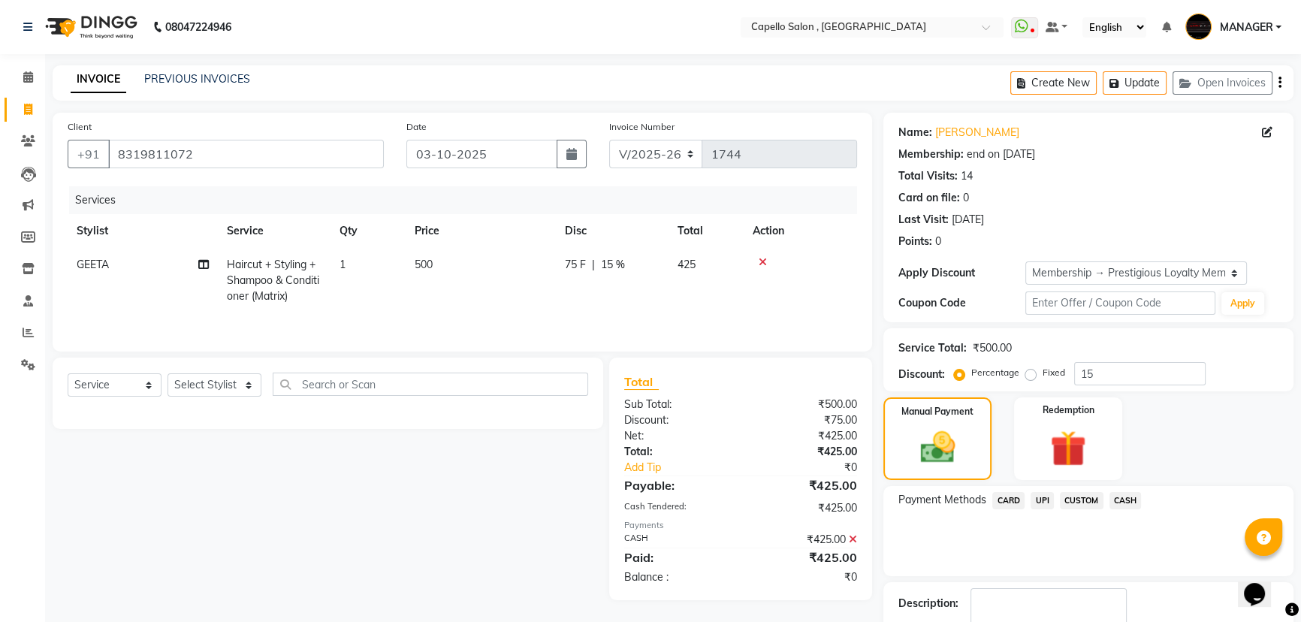
scroll to position [52, 0]
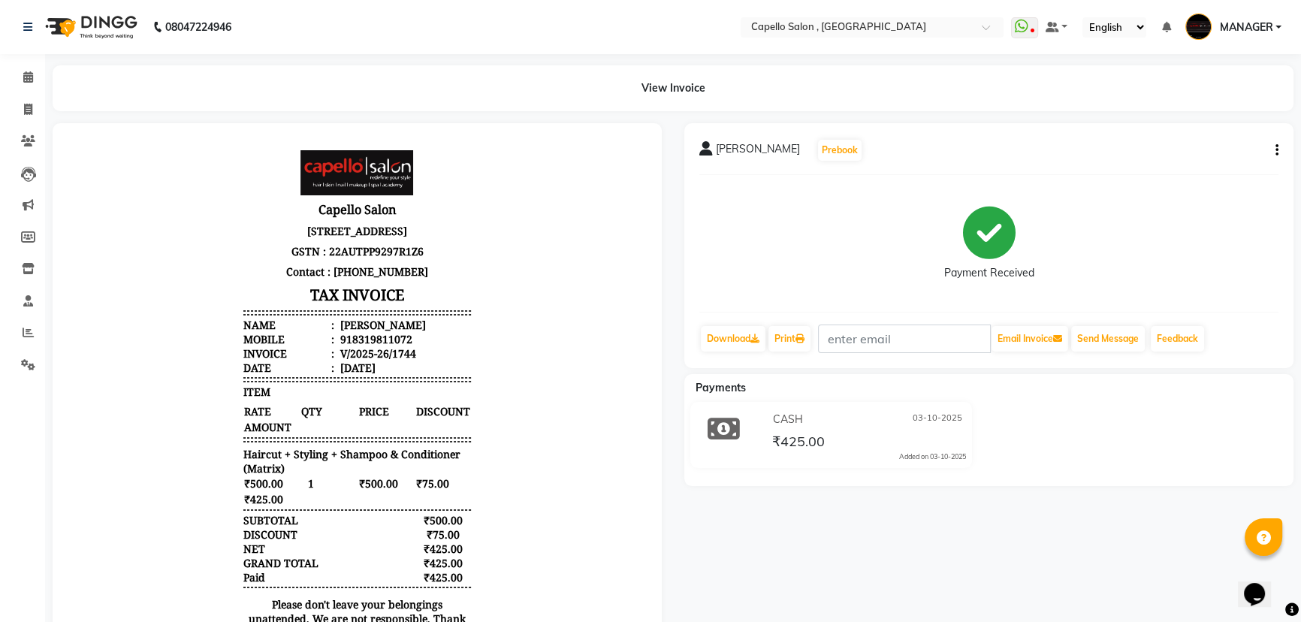
click at [841, 621] on html "08047224946 Select Location × Capello Salon , Bilaspur 36 Mall WhatsApp Status …" at bounding box center [650, 311] width 1301 height 622
drag, startPoint x: 15, startPoint y: 79, endPoint x: 30, endPoint y: 80, distance: 15.1
click at [16, 79] on span at bounding box center [28, 77] width 26 height 17
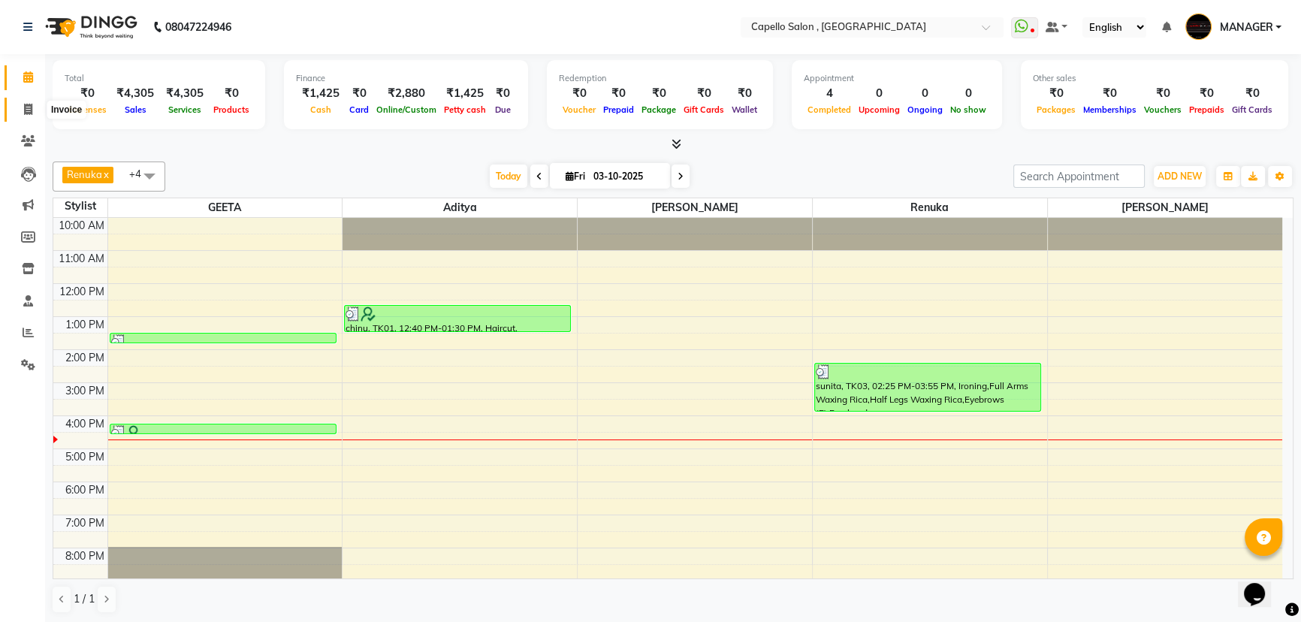
click at [24, 106] on icon at bounding box center [28, 109] width 8 height 11
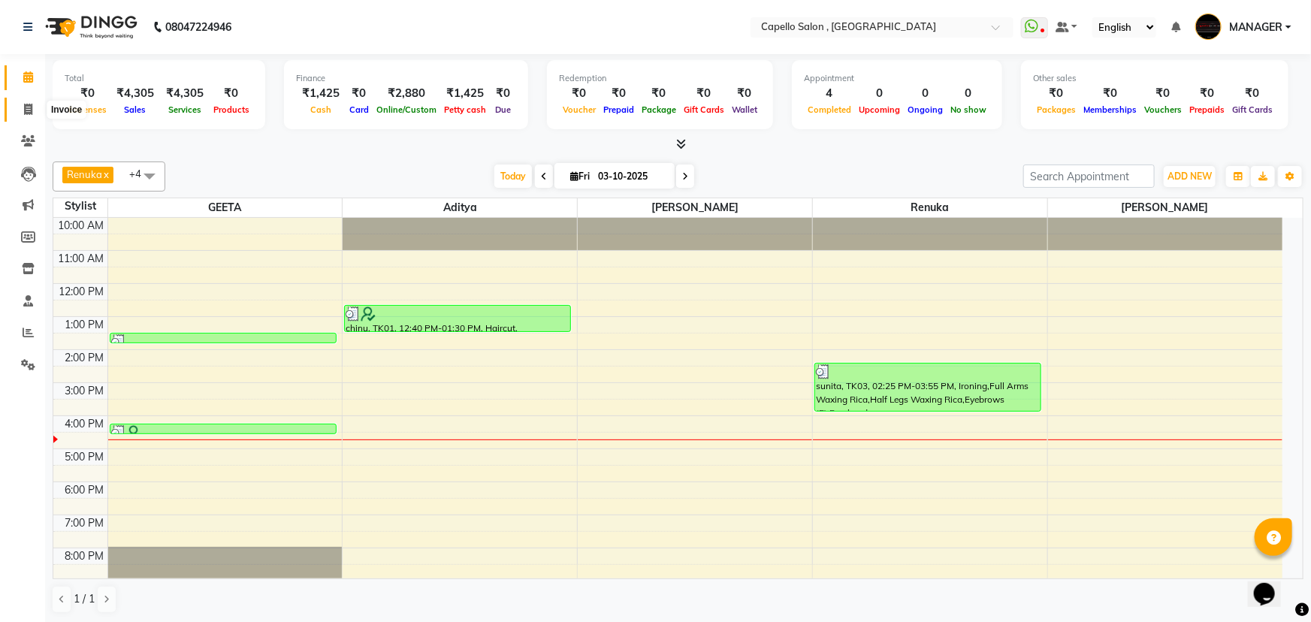
select select "service"
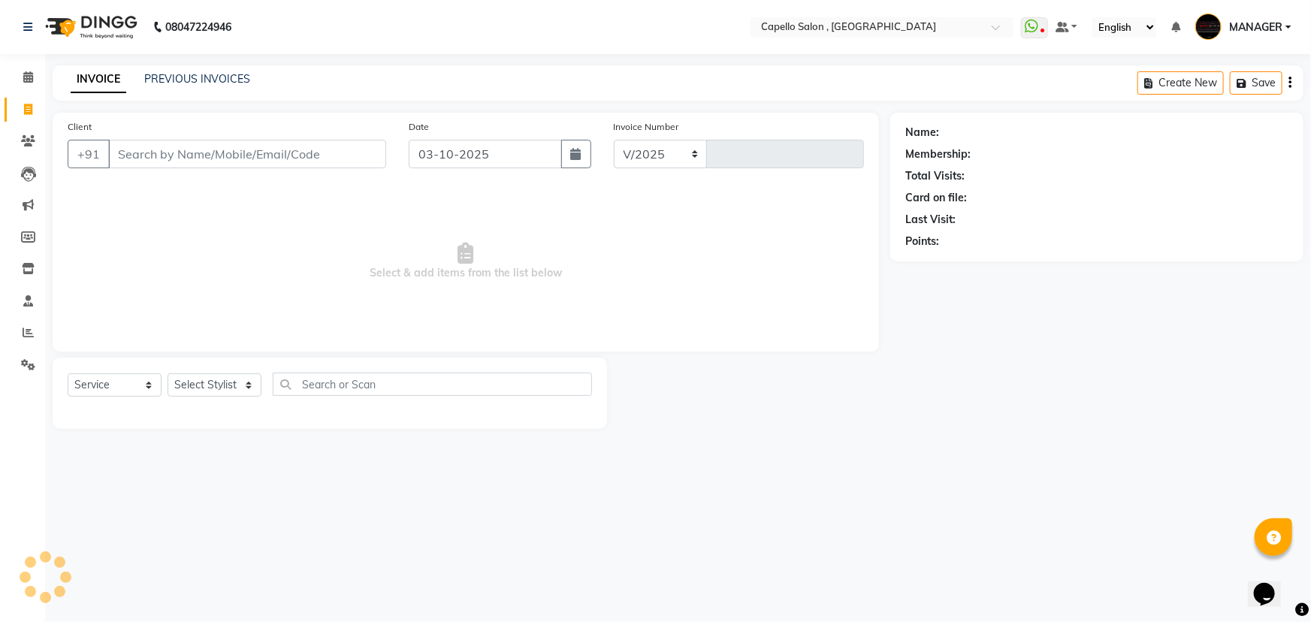
select select "831"
type input "1745"
click at [29, 80] on icon at bounding box center [28, 76] width 10 height 11
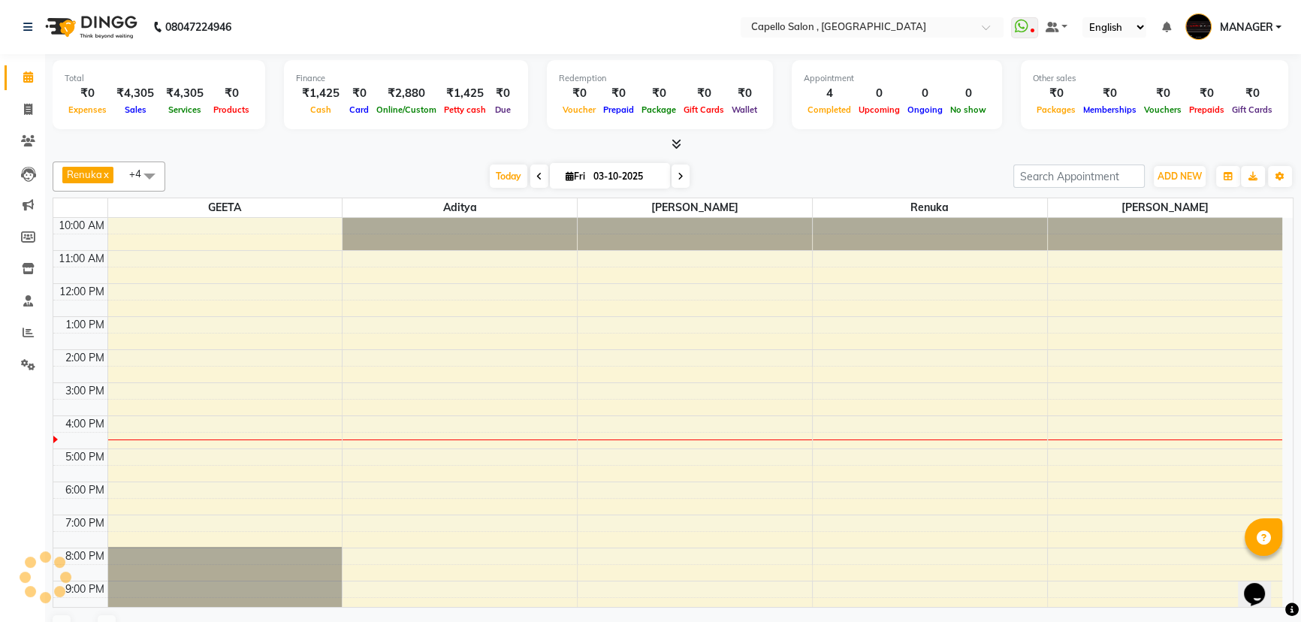
scroll to position [38, 0]
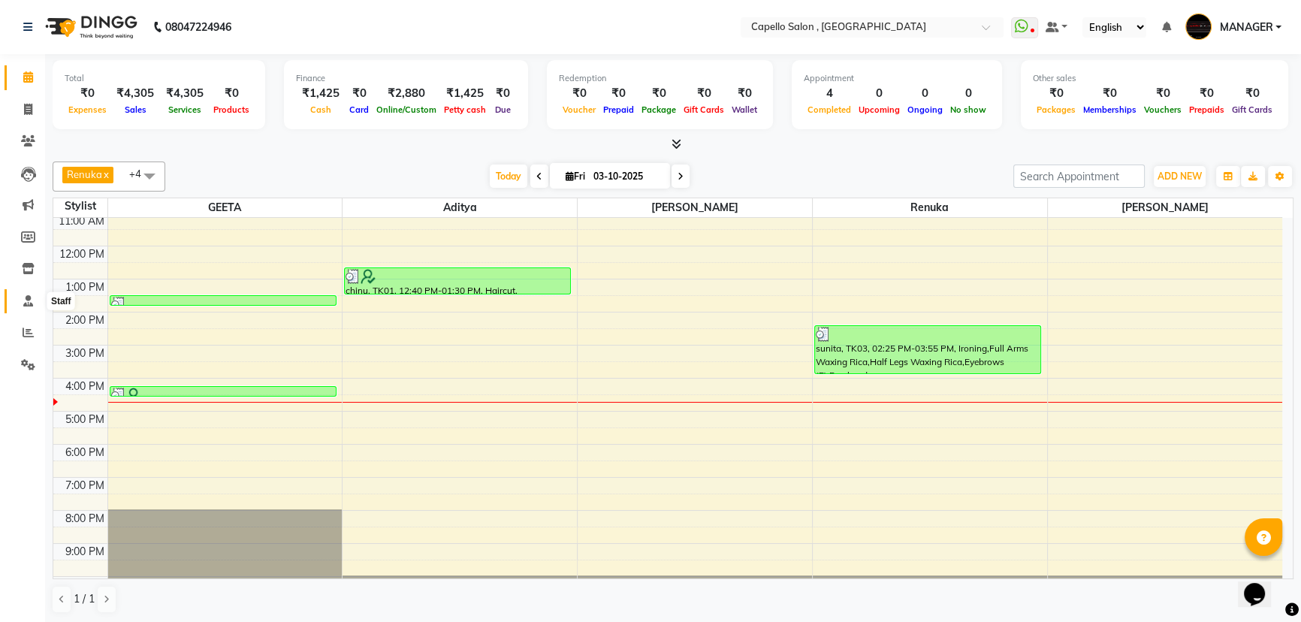
click at [24, 303] on icon at bounding box center [28, 300] width 10 height 11
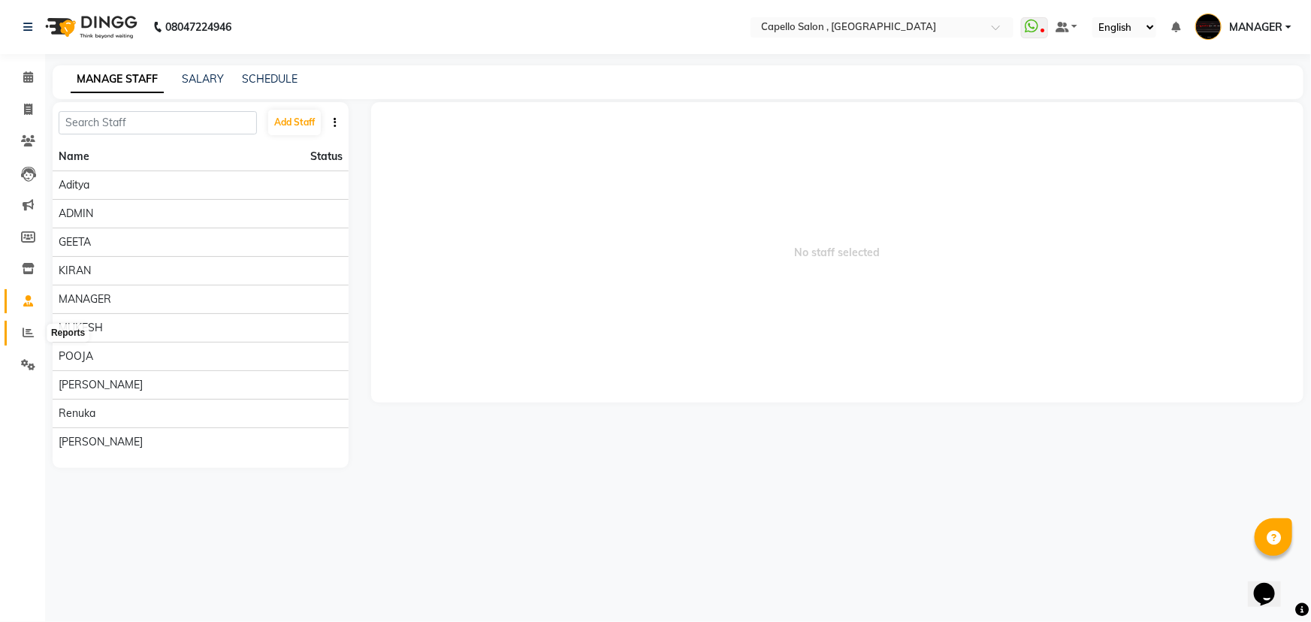
click at [26, 332] on icon at bounding box center [28, 332] width 11 height 11
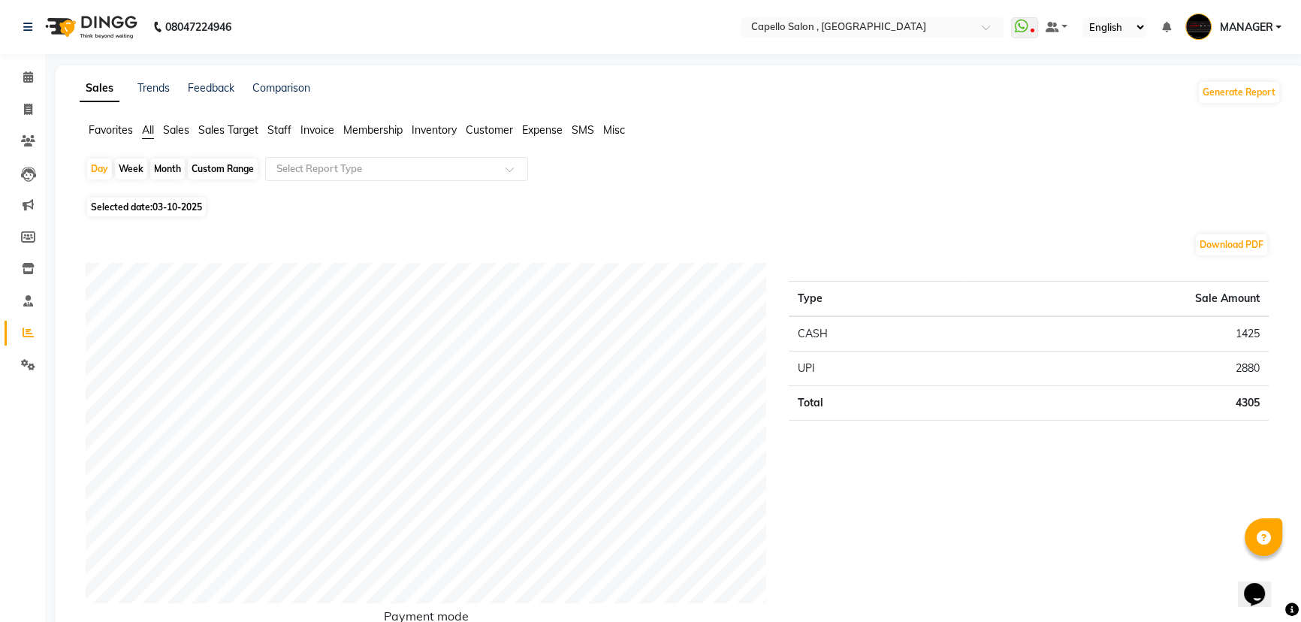
click at [165, 172] on div "Month" at bounding box center [167, 168] width 35 height 21
select select "10"
select select "2025"
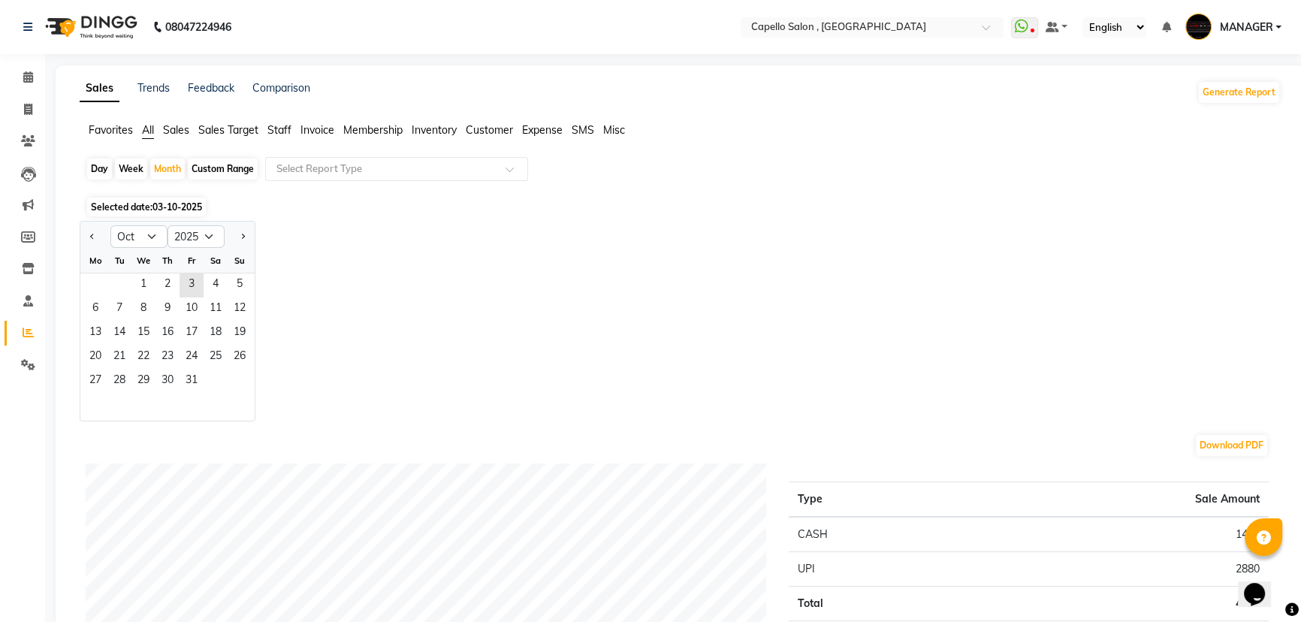
click at [135, 201] on span "Selected date: 03-10-2025" at bounding box center [146, 207] width 119 height 19
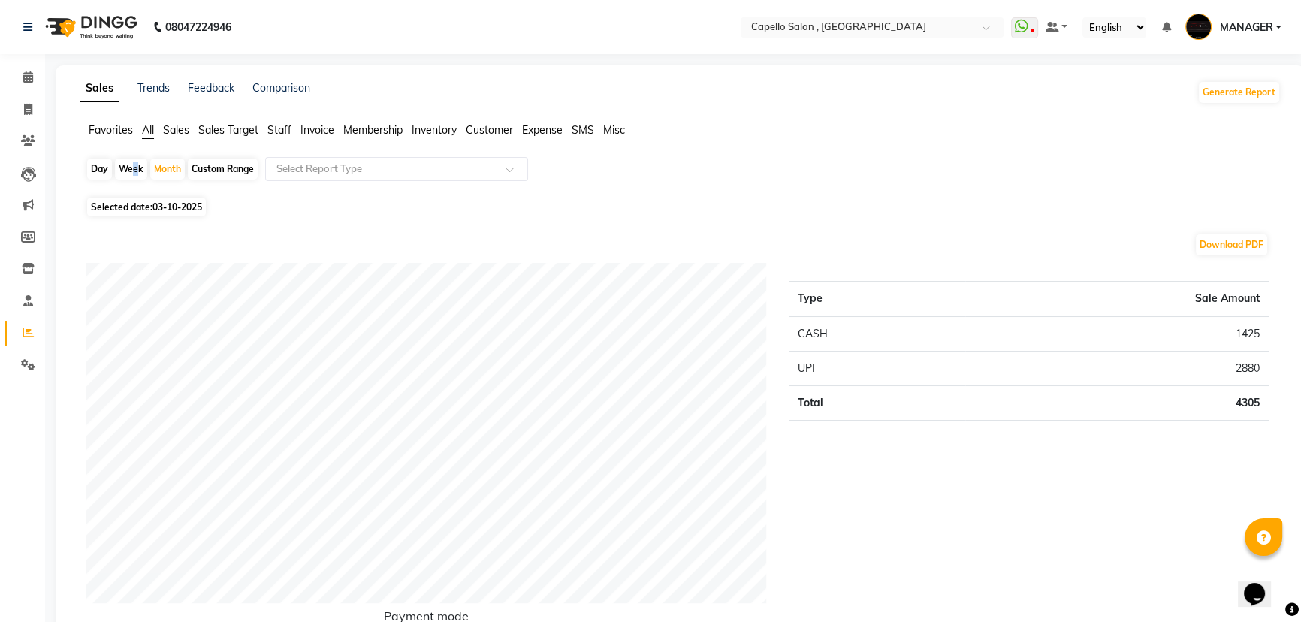
click at [132, 172] on div "Week" at bounding box center [131, 168] width 32 height 21
select select "10"
select select "2025"
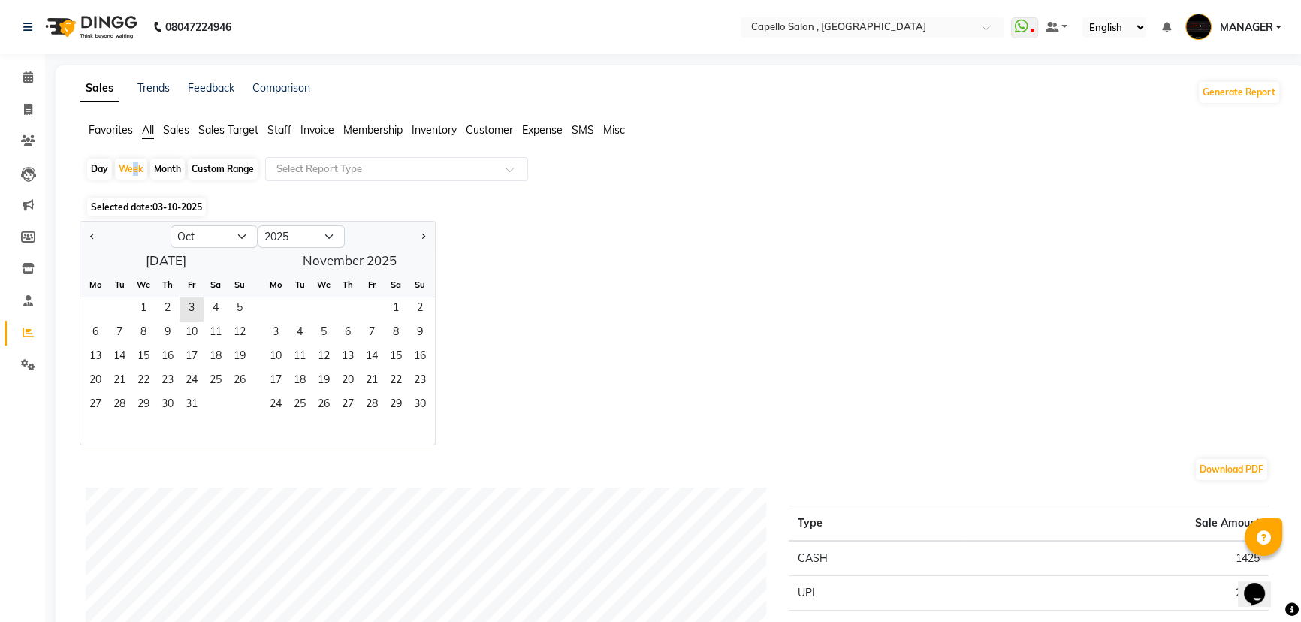
click at [105, 170] on div "Day" at bounding box center [99, 168] width 25 height 21
select select "10"
select select "2025"
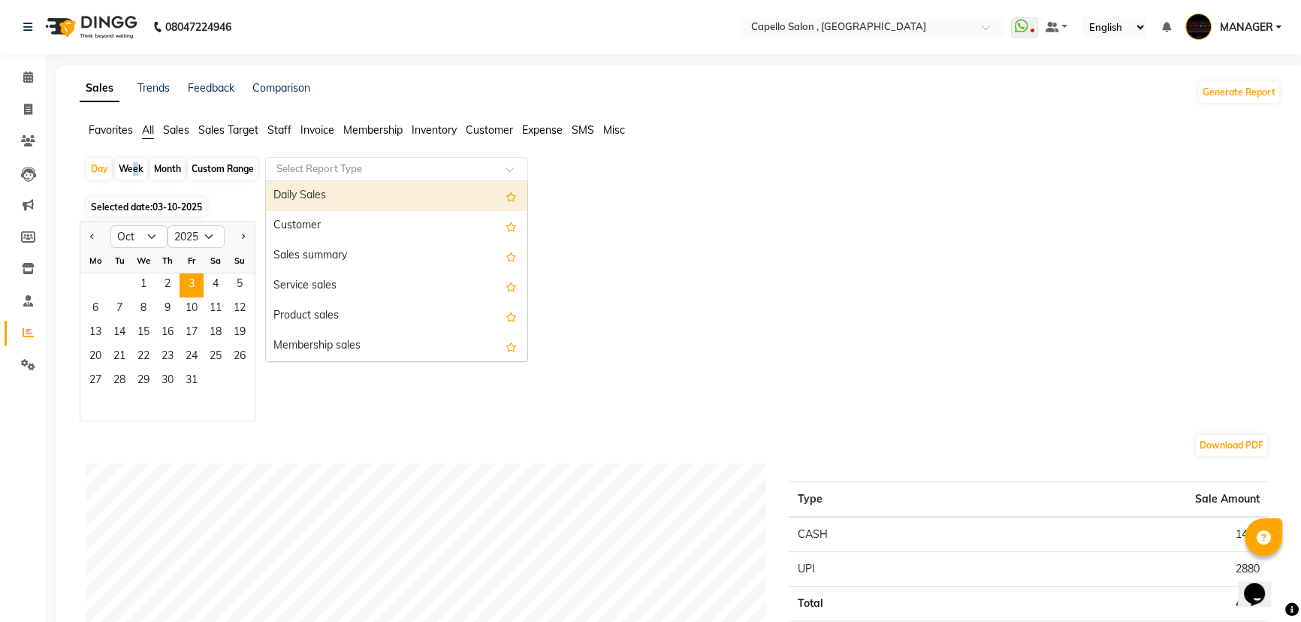
click at [288, 166] on input "text" at bounding box center [381, 168] width 216 height 15
click at [279, 128] on span "Staff" at bounding box center [279, 130] width 24 height 14
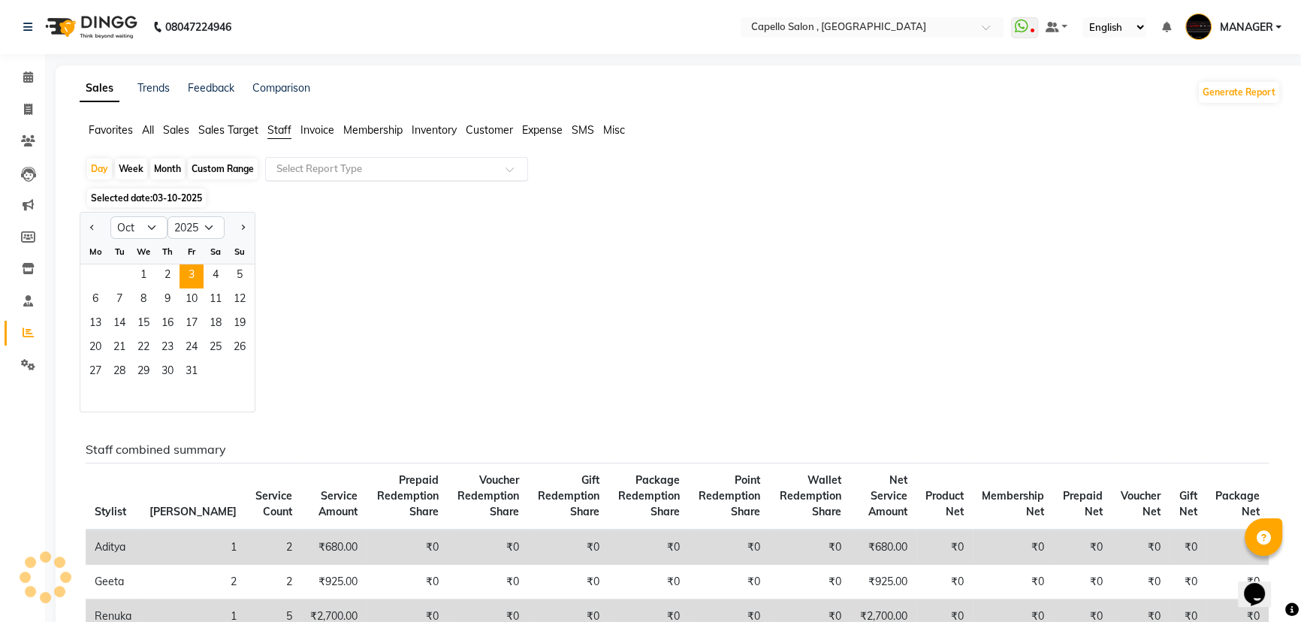
click at [290, 166] on input "text" at bounding box center [381, 168] width 216 height 15
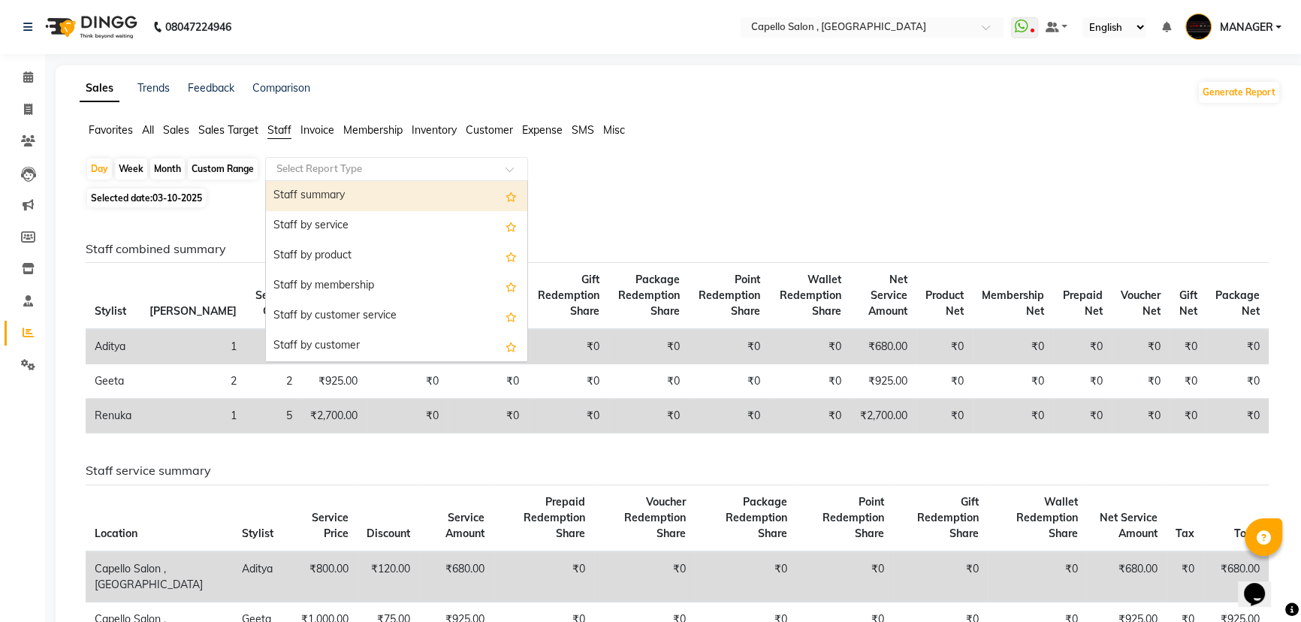
click at [291, 191] on div "Staff summary" at bounding box center [396, 196] width 261 height 30
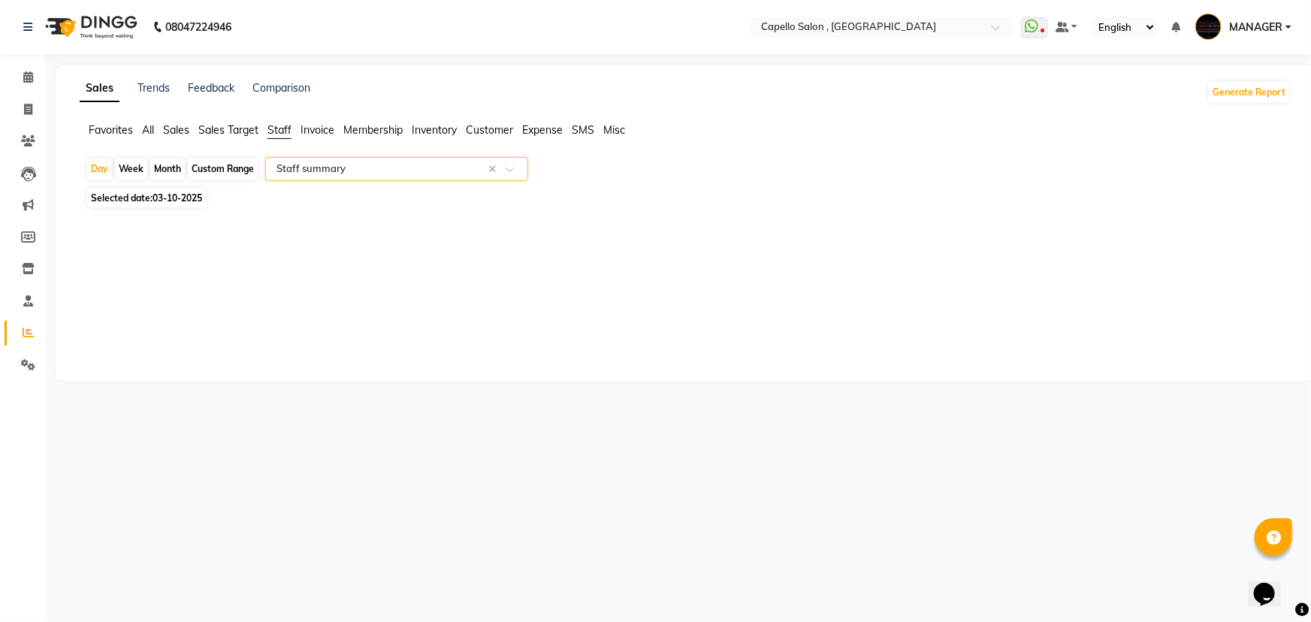
select select "full_report"
select select "csv"
click at [34, 77] on span at bounding box center [28, 77] width 26 height 17
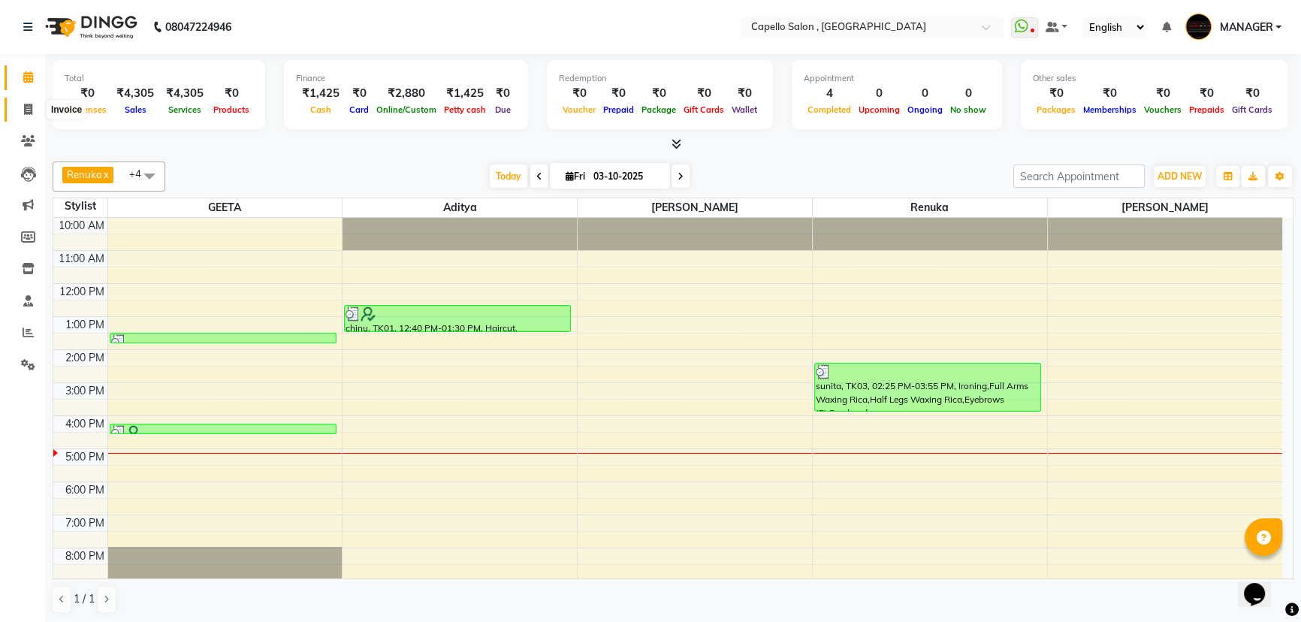
click at [22, 105] on span at bounding box center [28, 109] width 26 height 17
select select "service"
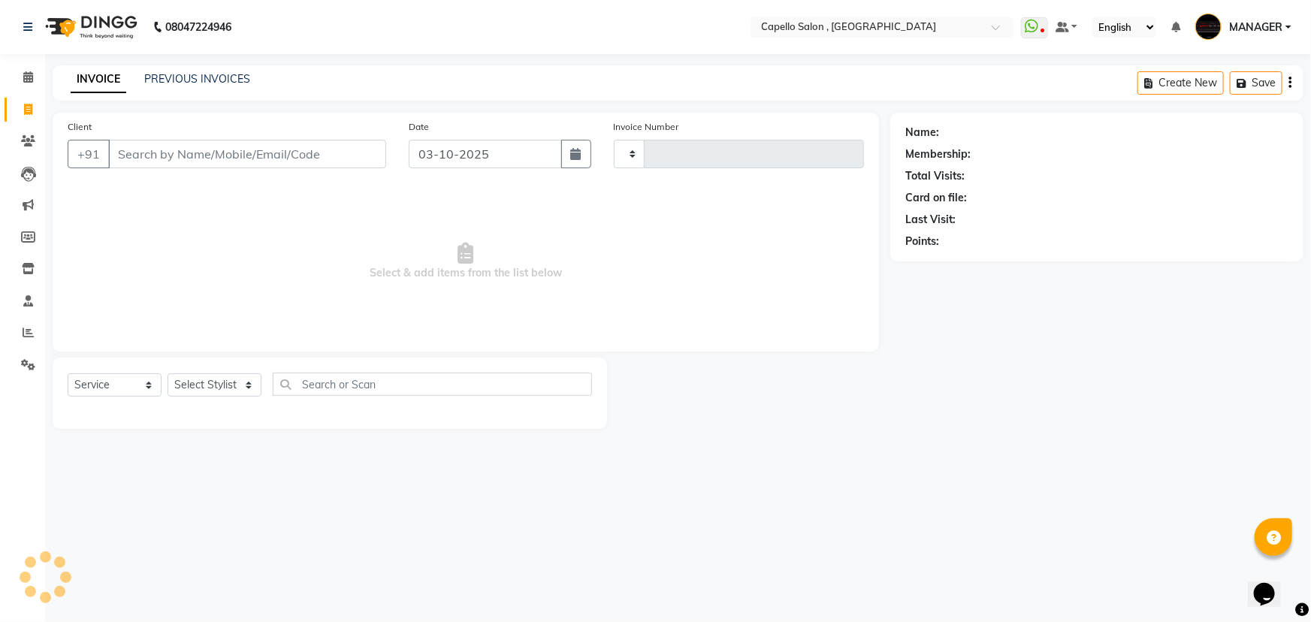
type input "1745"
select select "831"
click at [200, 148] on input "Client" at bounding box center [247, 154] width 278 height 29
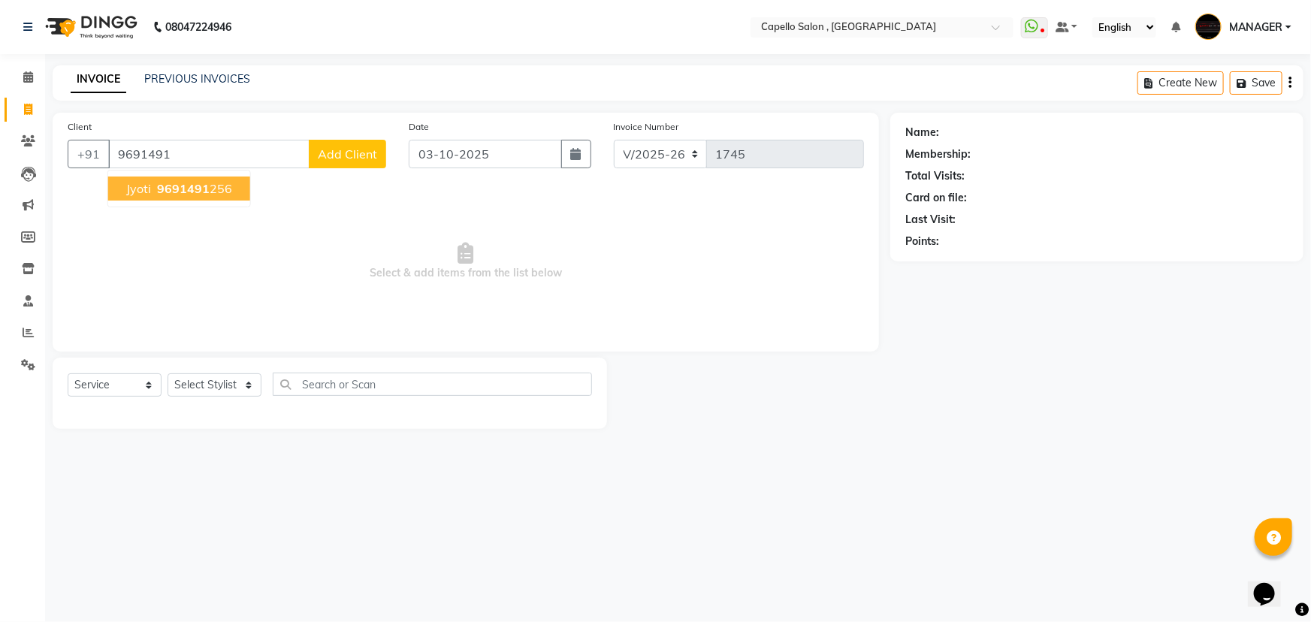
click at [148, 186] on span "jyoti" at bounding box center [138, 188] width 25 height 15
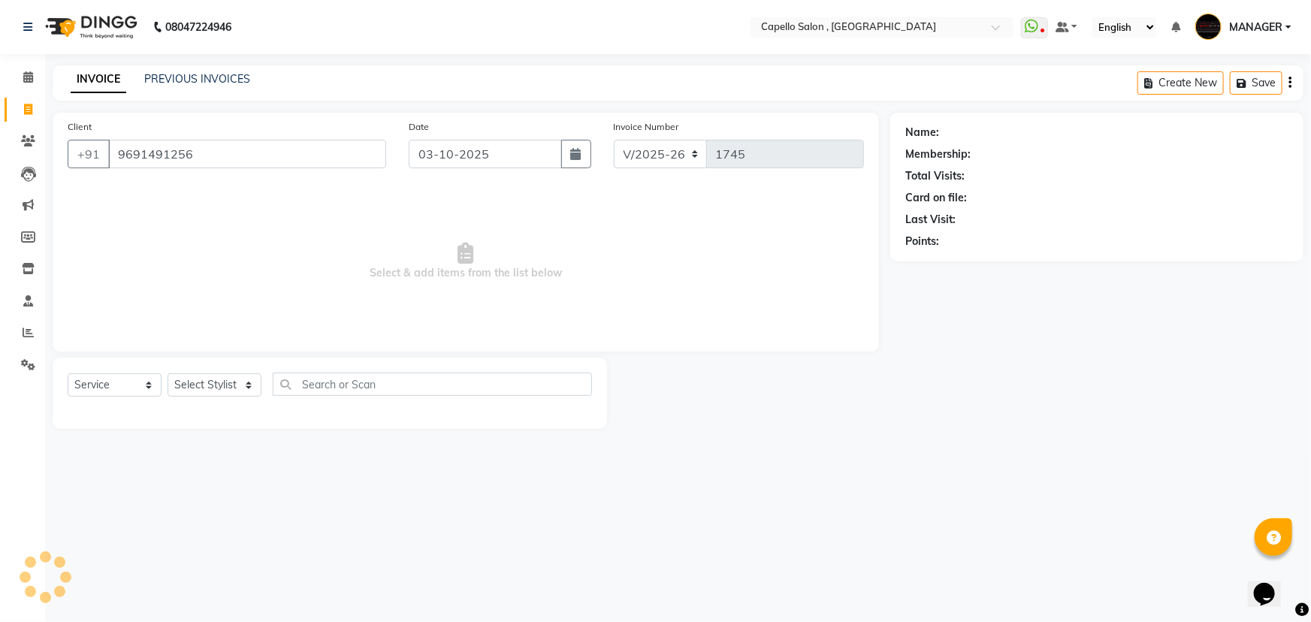
type input "9691491256"
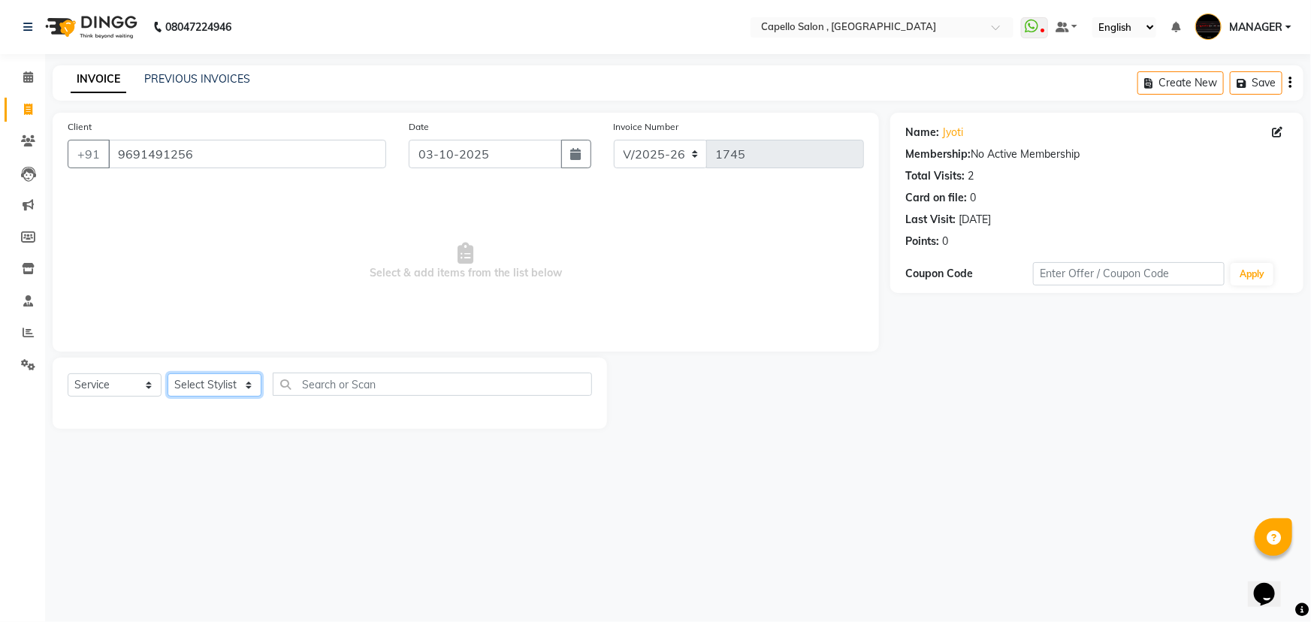
click at [255, 391] on select "Select Stylist [PERSON_NAME] MANAGER MUKESH POOJA [PERSON_NAME] Renuka [PERSON_…" at bounding box center [215, 384] width 94 height 23
select select "72539"
click at [168, 373] on select "Select Stylist [PERSON_NAME] MANAGER MUKESH POOJA [PERSON_NAME] Renuka [PERSON_…" at bounding box center [215, 384] width 94 height 23
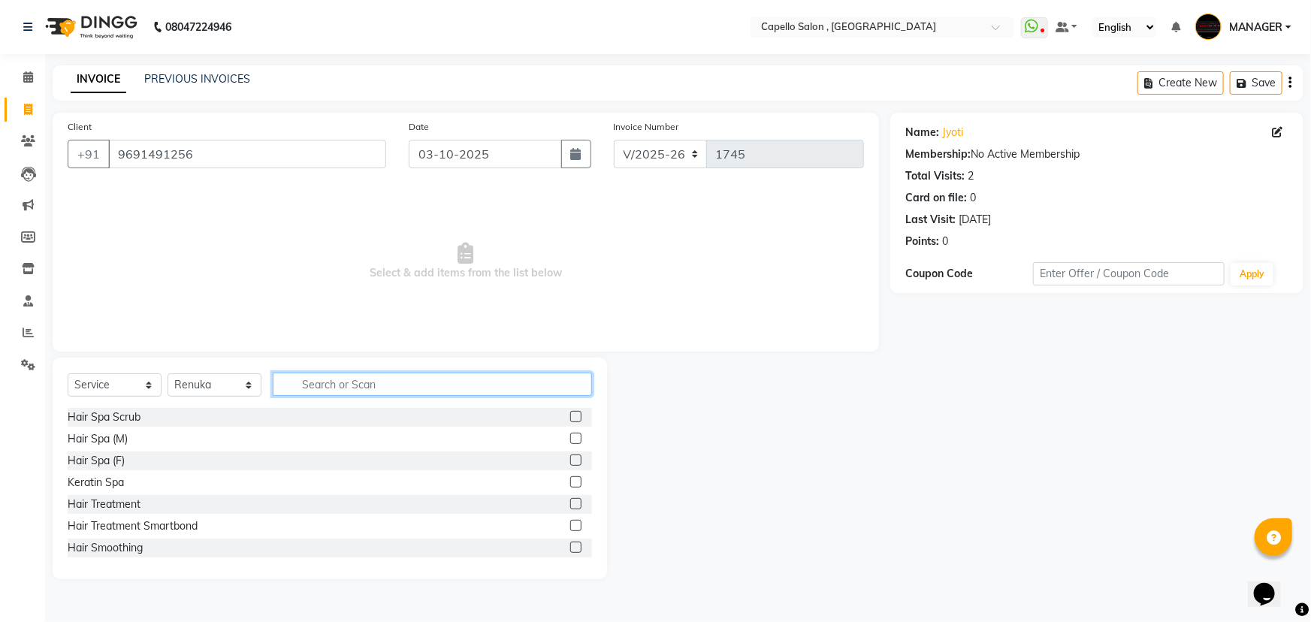
click at [318, 376] on input "text" at bounding box center [432, 384] width 319 height 23
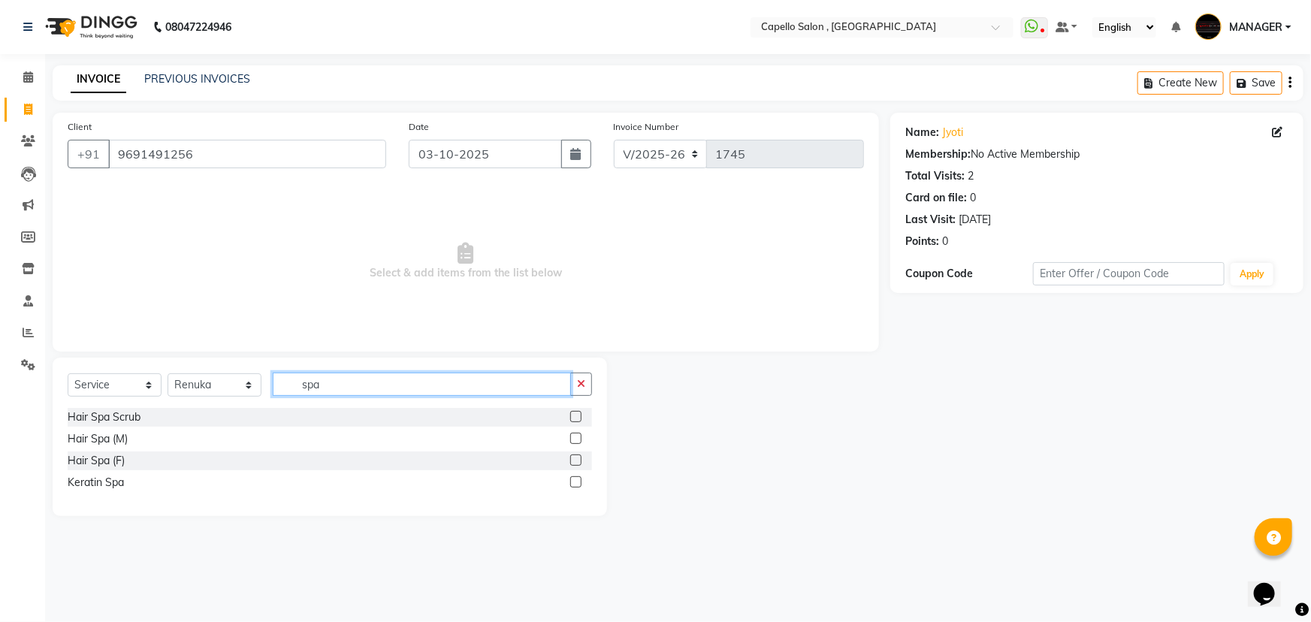
type input "spa"
click at [574, 460] on label at bounding box center [575, 459] width 11 height 11
click at [574, 460] on input "checkbox" at bounding box center [575, 461] width 10 height 10
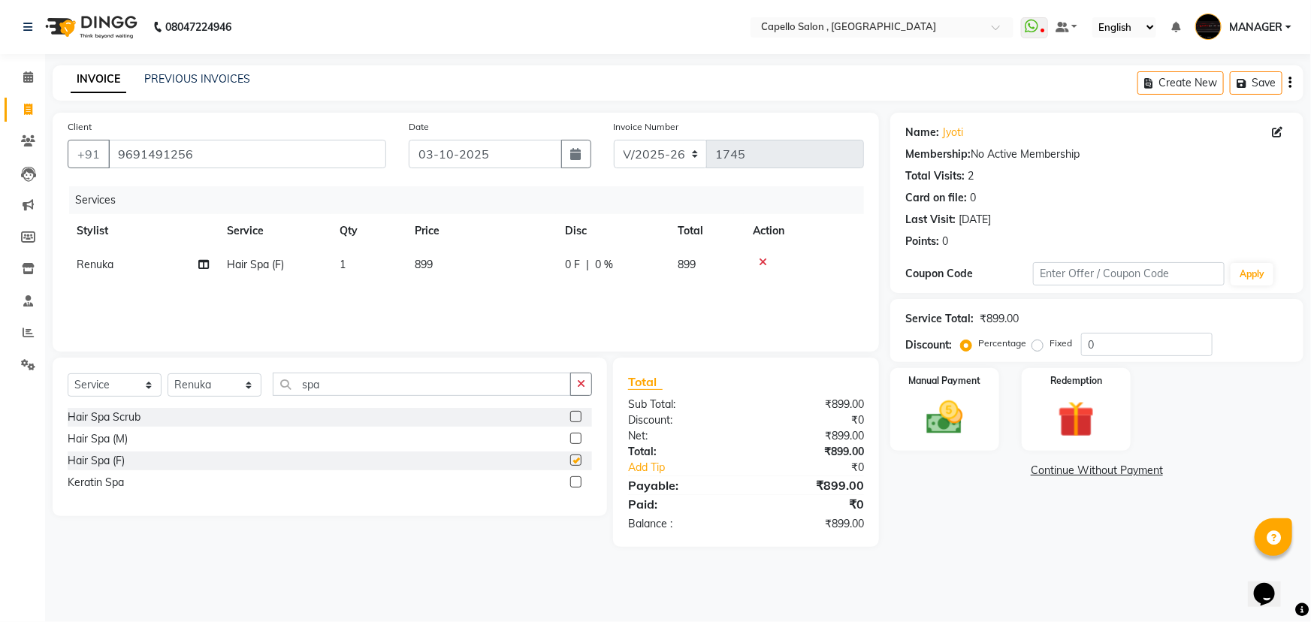
checkbox input "false"
drag, startPoint x: 447, startPoint y: 255, endPoint x: 455, endPoint y: 259, distance: 9.1
click at [449, 255] on td "899" at bounding box center [481, 265] width 150 height 34
select select "72539"
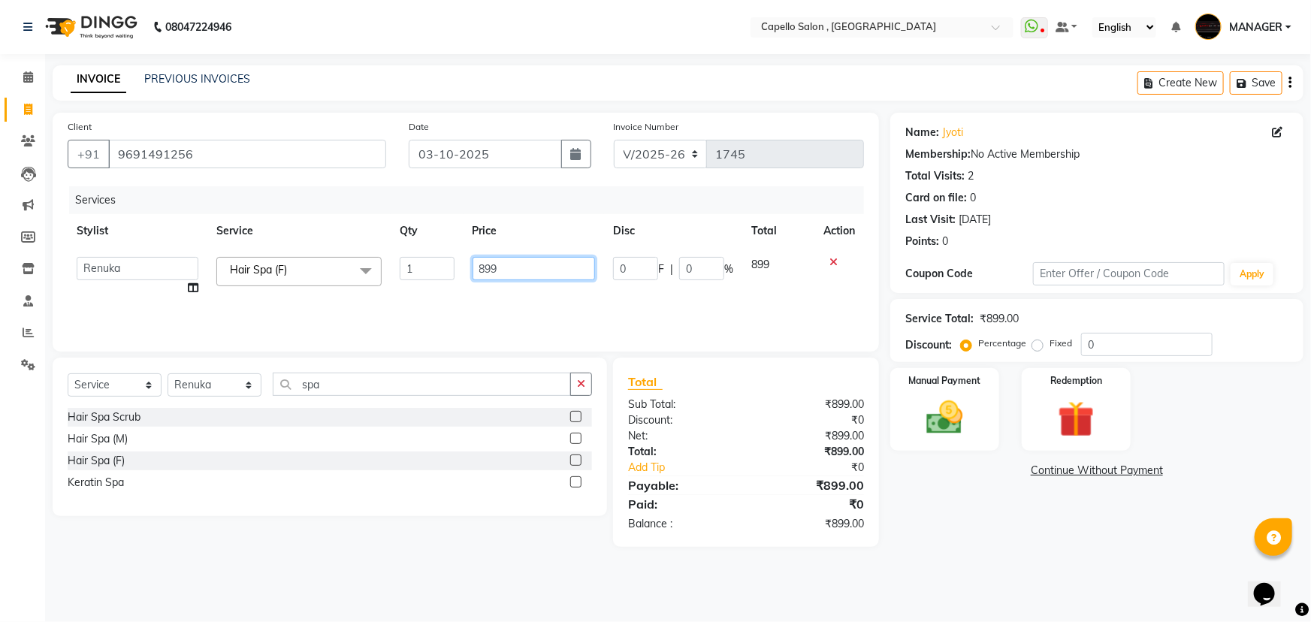
drag, startPoint x: 503, startPoint y: 262, endPoint x: 415, endPoint y: 268, distance: 88.8
click at [415, 268] on tr "aditya ADMIN GEETA KIRAN MANAGER MUKESH POOJA RAHUL SHRIWAS Renuka SAKSHI Hair …" at bounding box center [466, 276] width 796 height 57
type input "1500"
drag, startPoint x: 536, startPoint y: 178, endPoint x: 546, endPoint y: 195, distance: 19.6
click at [538, 186] on div "Client +91 9691491256 Date 03-10-2025 Invoice Number V/2025 V/2025-26 1745 Serv…" at bounding box center [466, 232] width 826 height 239
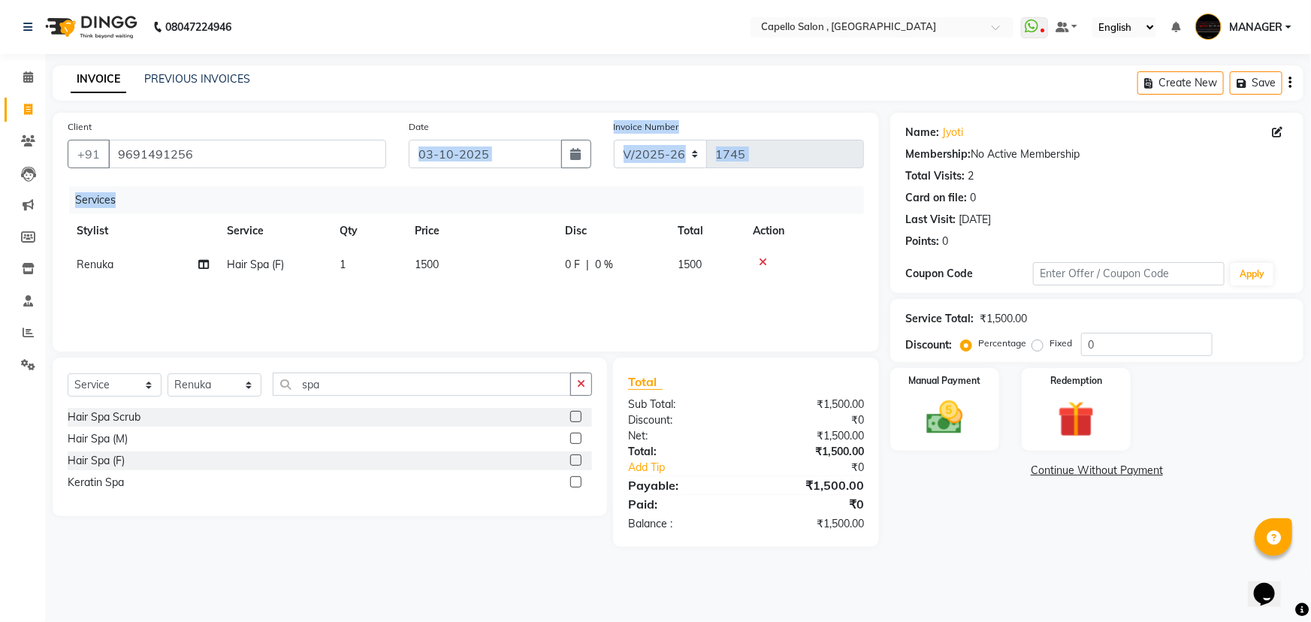
click at [473, 184] on div "Client +91 9691491256 Date 03-10-2025 Invoice Number V/2025 V/2025-26 1745 Serv…" at bounding box center [466, 232] width 826 height 239
click at [977, 412] on div "Manual Payment" at bounding box center [944, 410] width 113 height 86
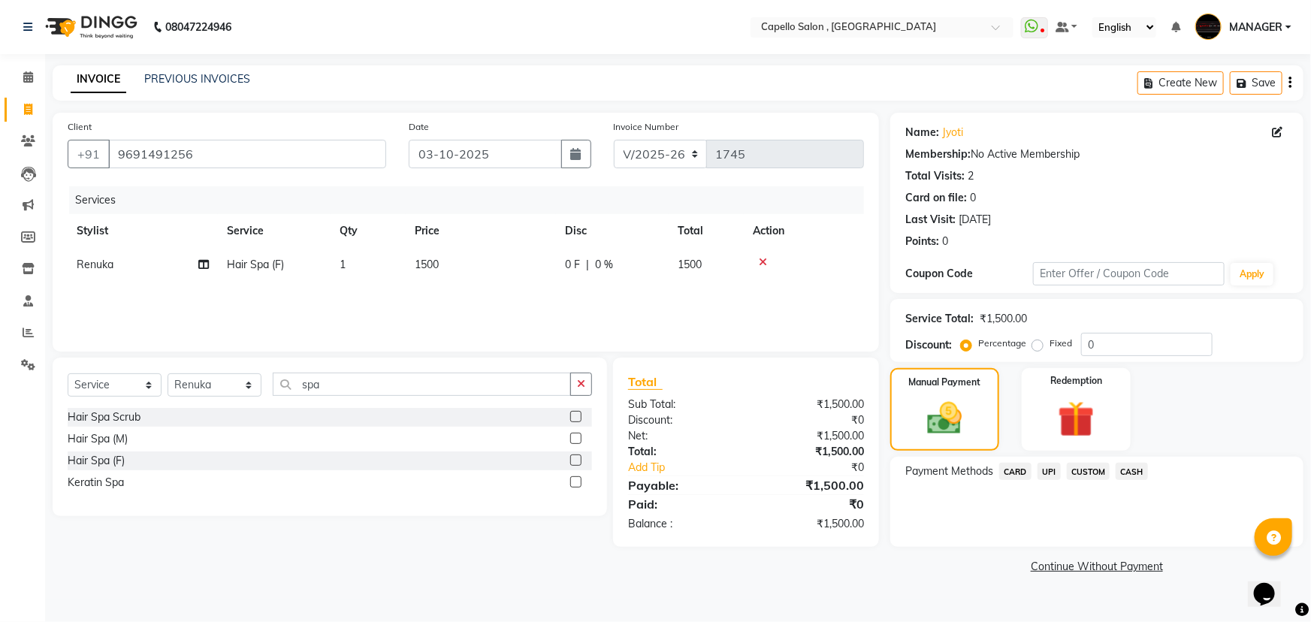
click at [1129, 475] on span "CASH" at bounding box center [1131, 471] width 32 height 17
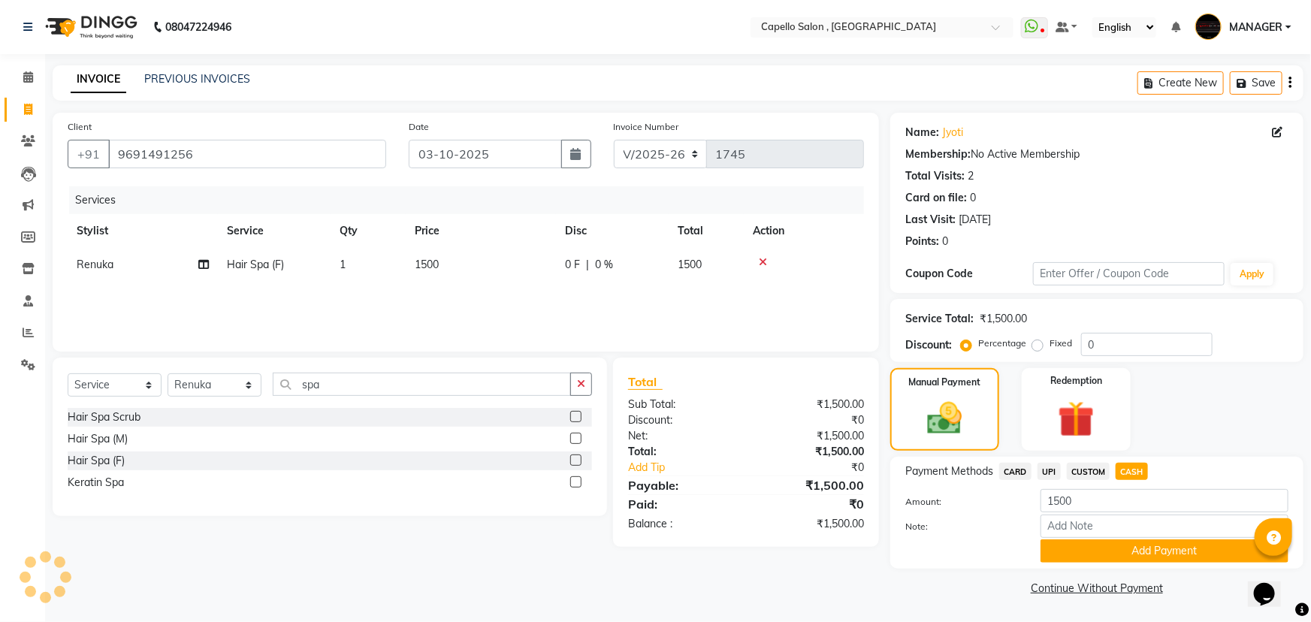
click at [1049, 475] on span "UPI" at bounding box center [1048, 471] width 23 height 17
click at [1148, 472] on span "CASH" at bounding box center [1131, 471] width 32 height 17
click at [1049, 471] on span "UPI" at bounding box center [1048, 471] width 23 height 17
click at [1150, 474] on div "Payment Methods CARD UPI CUSTOM CASH" at bounding box center [1096, 473] width 383 height 20
click at [1134, 470] on span "CASH" at bounding box center [1131, 471] width 32 height 17
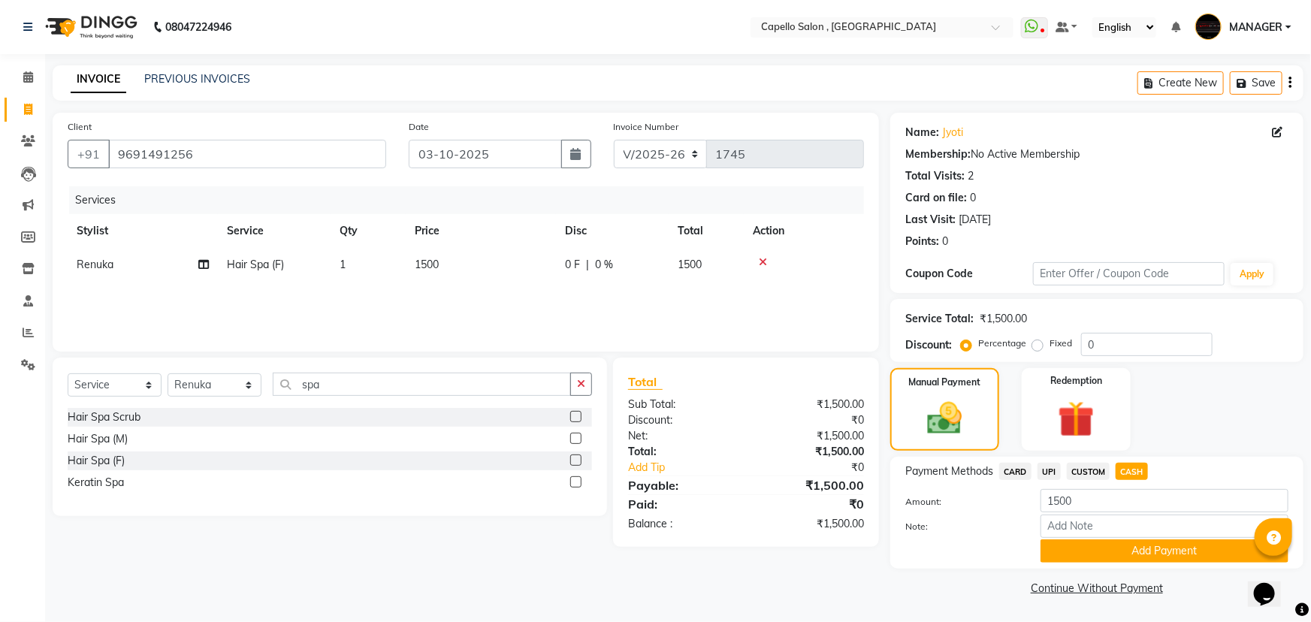
click at [1087, 470] on span "CUSTOM" at bounding box center [1089, 471] width 44 height 17
click at [1037, 470] on div "UPI" at bounding box center [1045, 473] width 29 height 20
click at [1043, 470] on span "UPI" at bounding box center [1048, 471] width 23 height 17
click at [1141, 471] on span "CASH" at bounding box center [1131, 471] width 32 height 17
click at [1056, 473] on span "UPI" at bounding box center [1048, 471] width 23 height 17
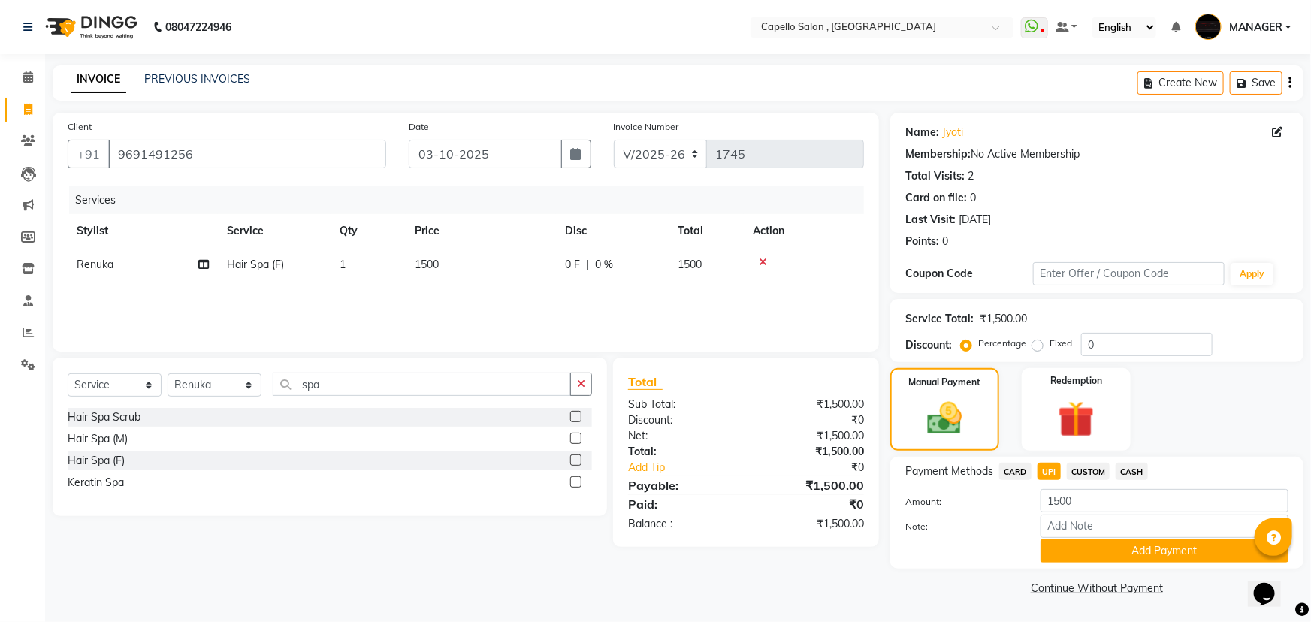
click at [1130, 473] on span "CASH" at bounding box center [1131, 471] width 32 height 17
click at [1113, 556] on button "Add Payment" at bounding box center [1164, 550] width 248 height 23
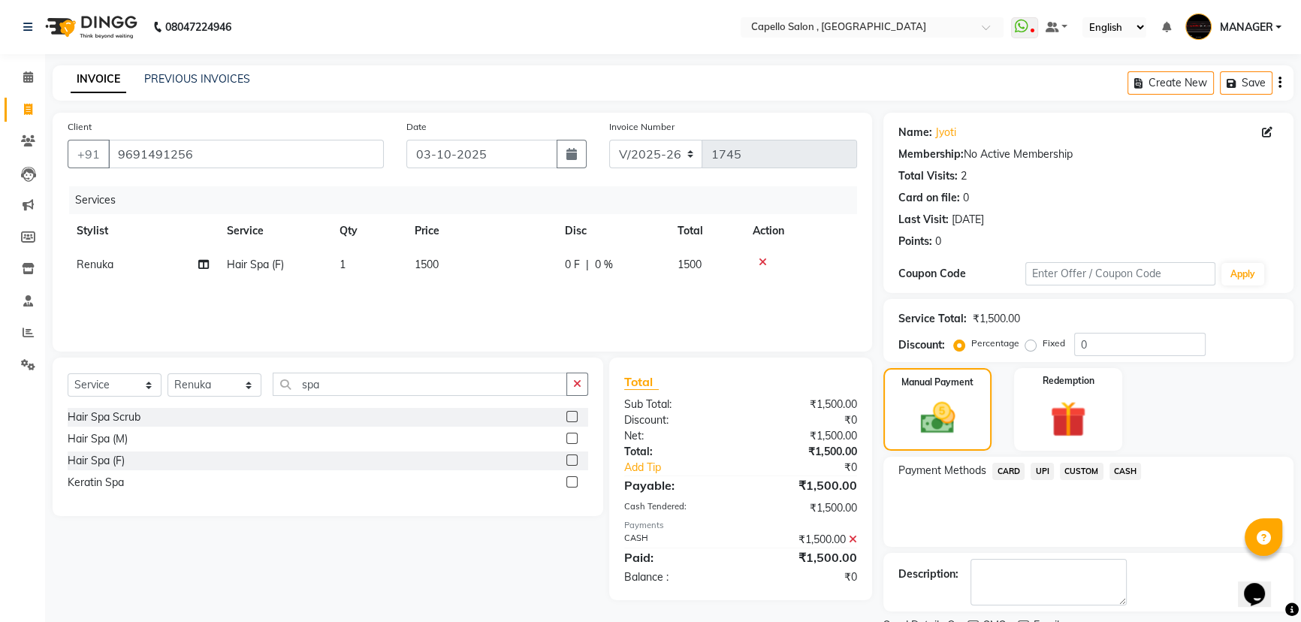
scroll to position [62, 0]
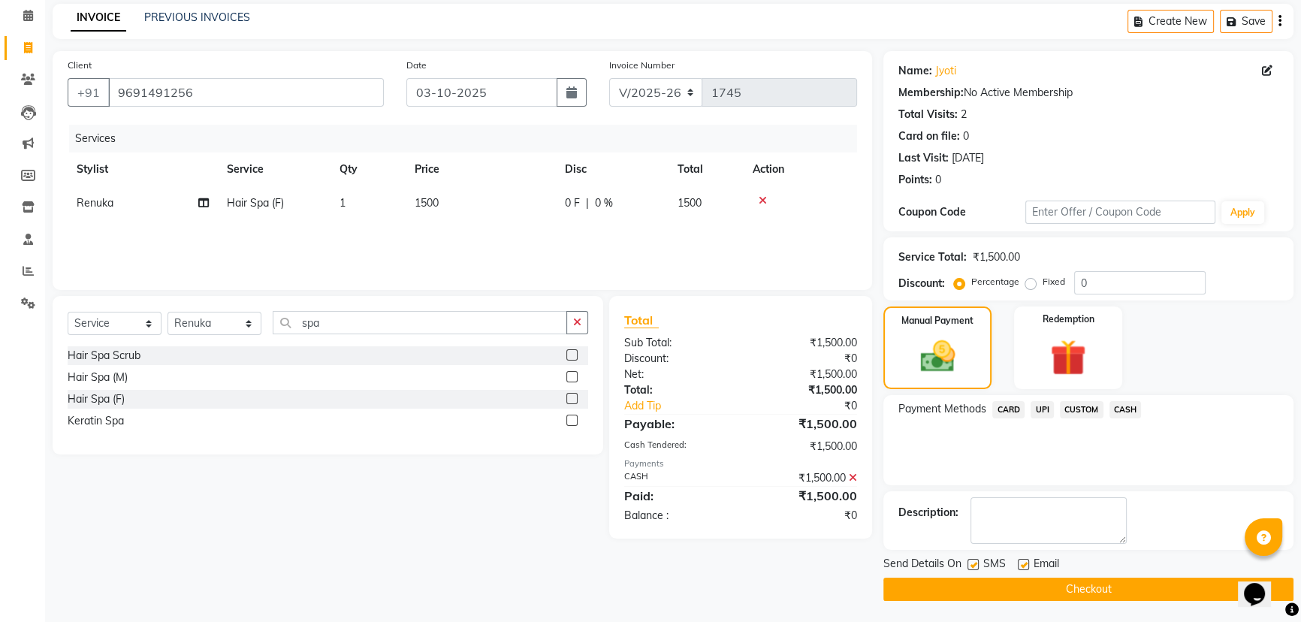
click at [1085, 586] on button "Checkout" at bounding box center [1088, 589] width 410 height 23
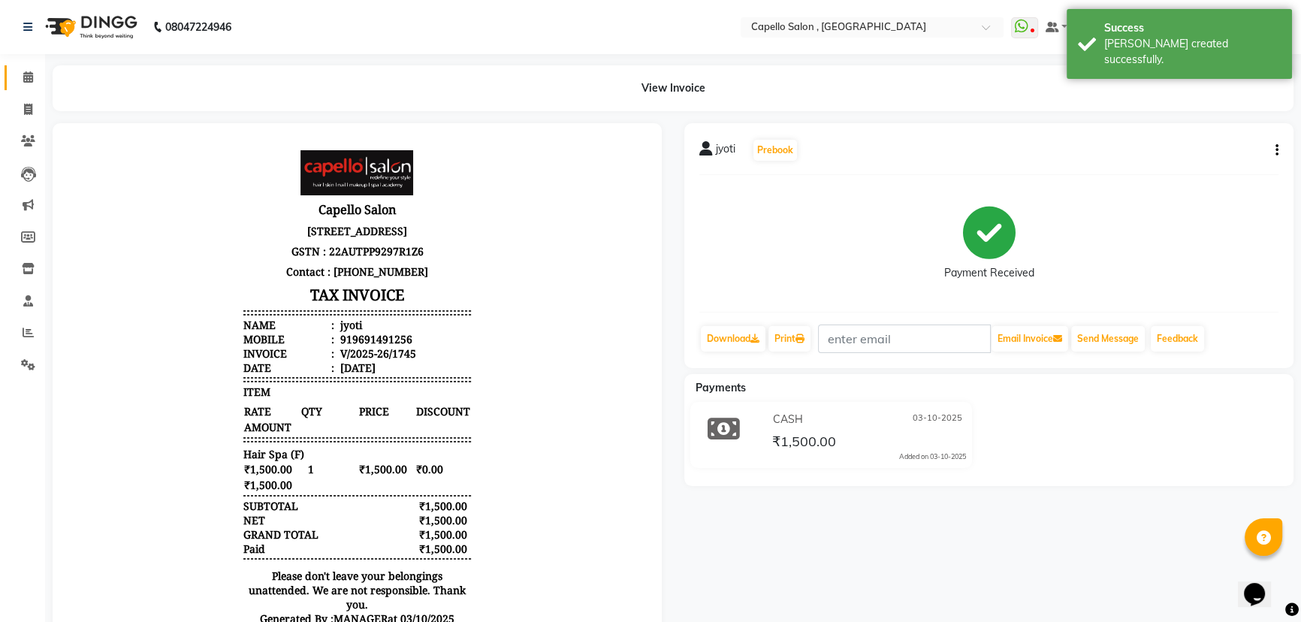
click at [8, 77] on link "Calendar" at bounding box center [23, 77] width 36 height 25
